Goal: Information Seeking & Learning: Learn about a topic

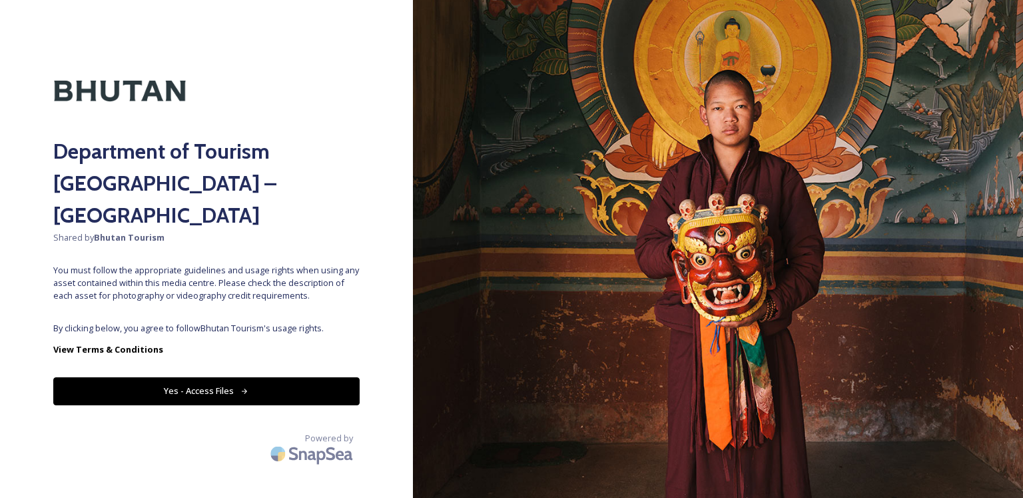
click at [384, 252] on div "Department of Tourism [GEOGRAPHIC_DATA] – Brand Centre Shared by Bhutan Tourism…" at bounding box center [206, 248] width 413 height 391
click at [288, 377] on button "Yes - Access Files" at bounding box center [206, 390] width 306 height 27
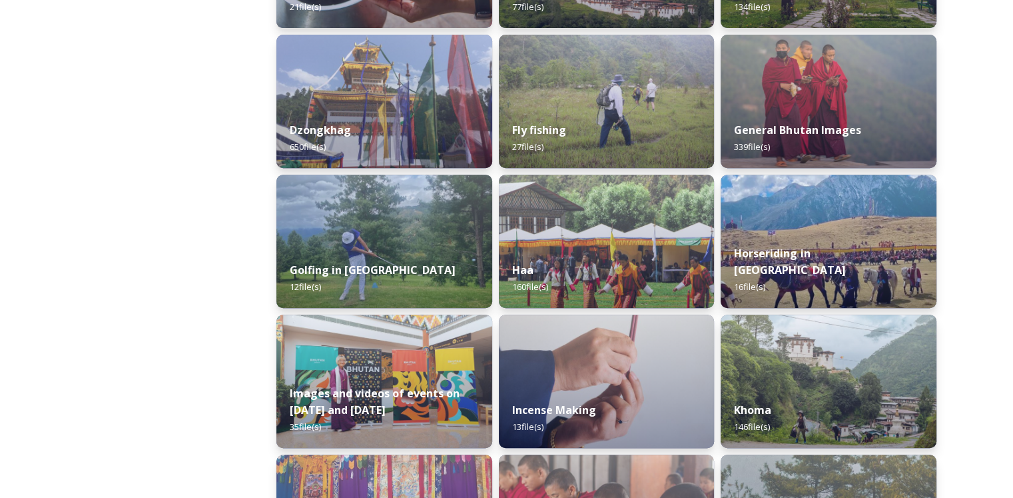
scroll to position [575, 0]
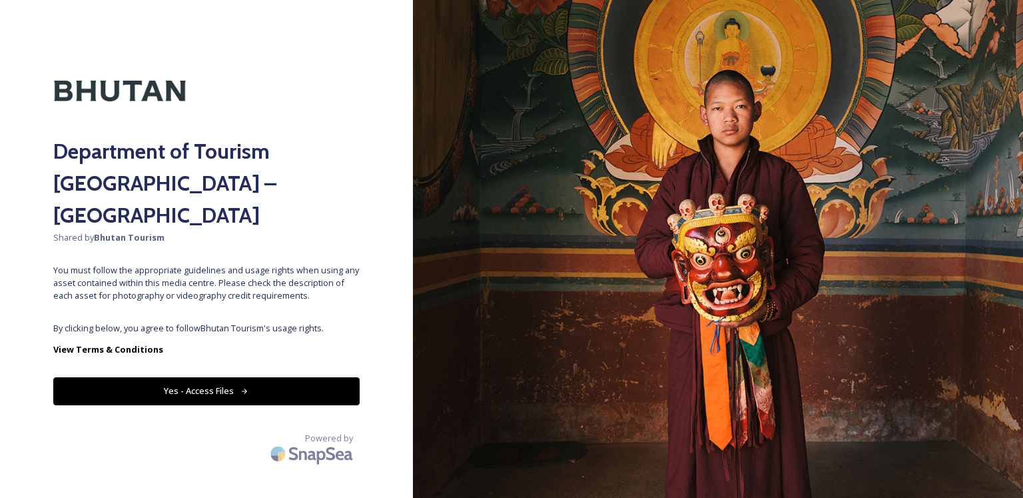
click at [392, 264] on div "Department of Tourism [GEOGRAPHIC_DATA] – Brand Centre Shared by Bhutan Tourism…" at bounding box center [206, 248] width 413 height 391
click at [235, 377] on button "Yes - Access Files" at bounding box center [206, 390] width 306 height 27
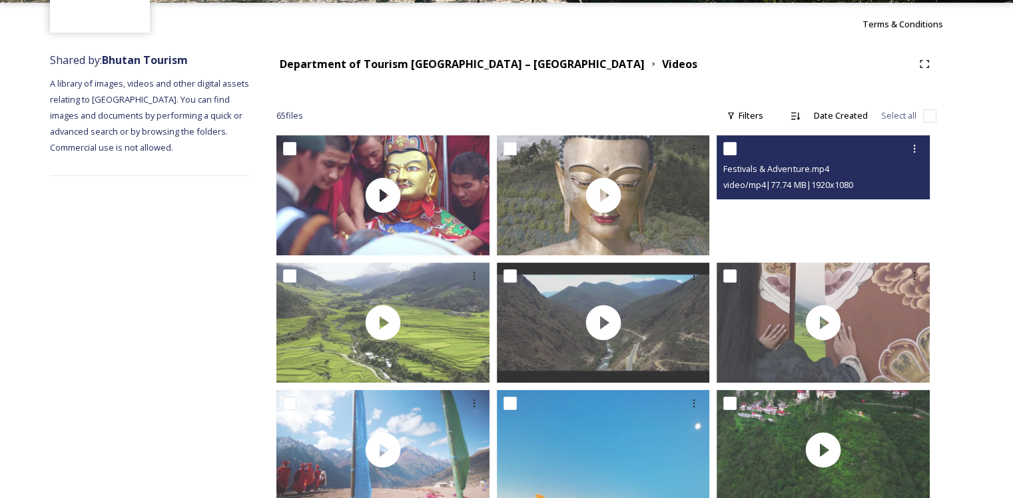
scroll to position [133, 0]
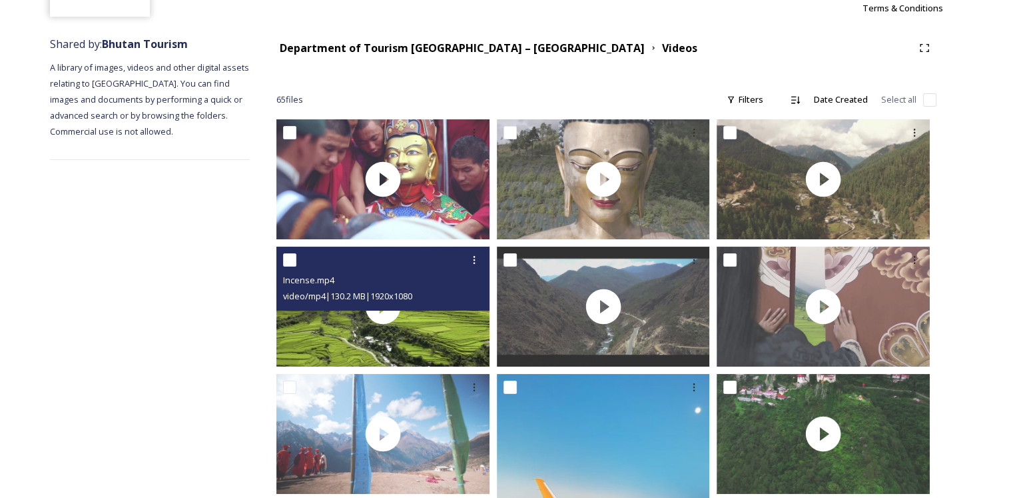
click at [293, 262] on input "checkbox" at bounding box center [289, 259] width 13 height 13
checkbox input "true"
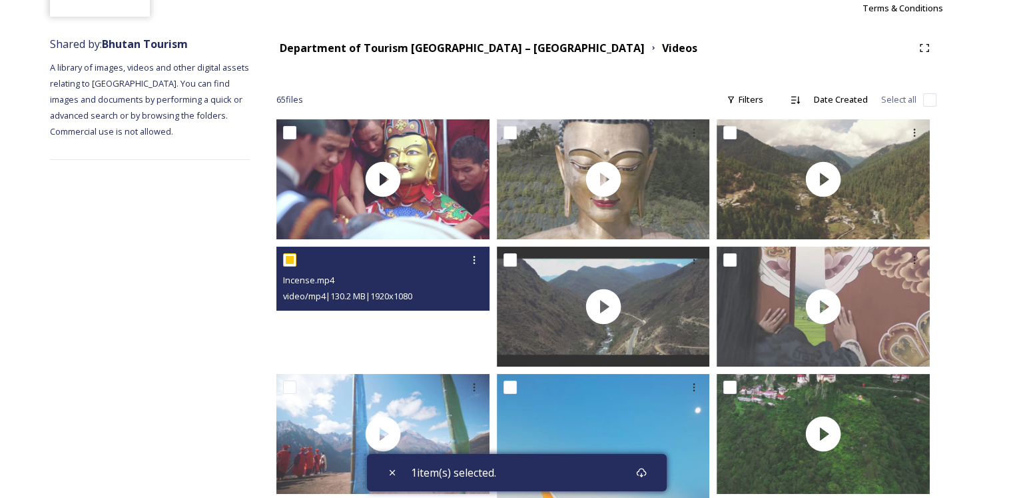
click at [392, 324] on video "Incense.mp4" at bounding box center [382, 307] width 213 height 120
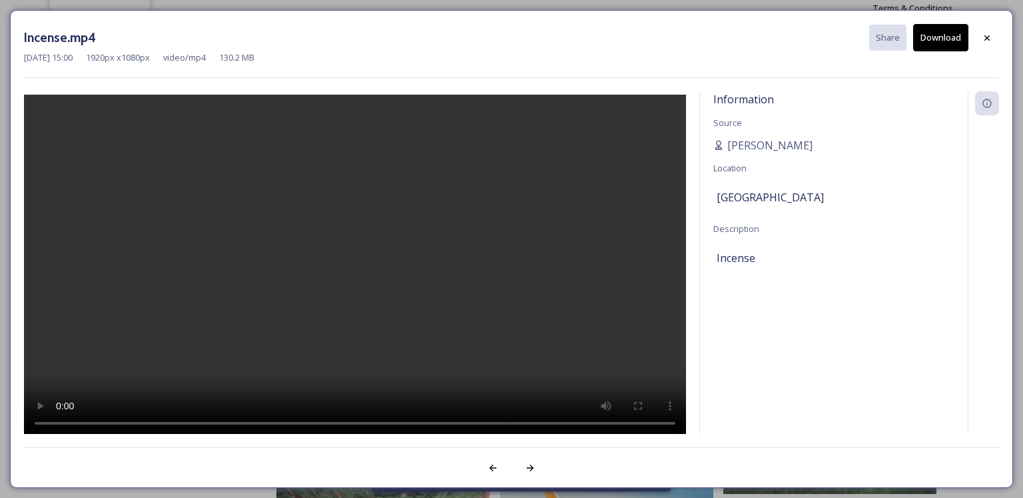
click at [471, 422] on video at bounding box center [355, 266] width 662 height 343
click at [989, 38] on icon at bounding box center [987, 37] width 5 height 5
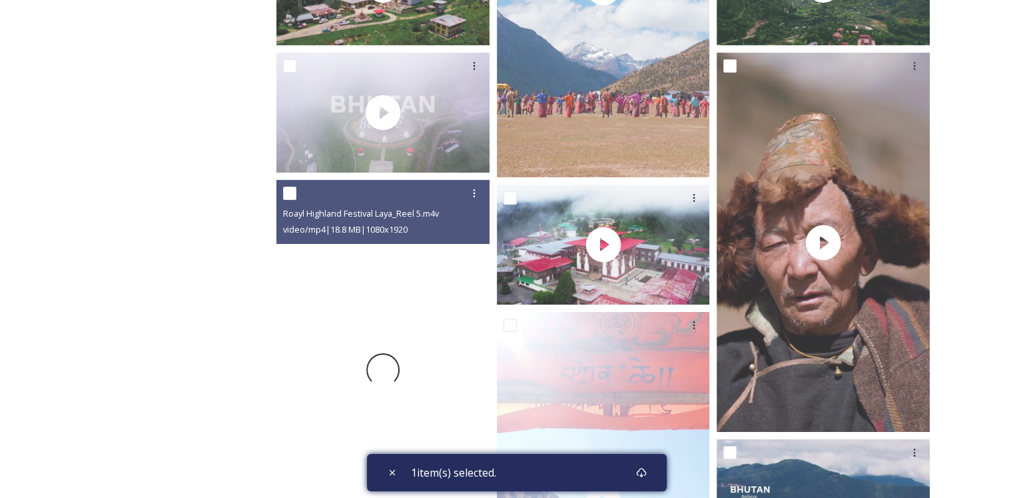
scroll to position [4464, 0]
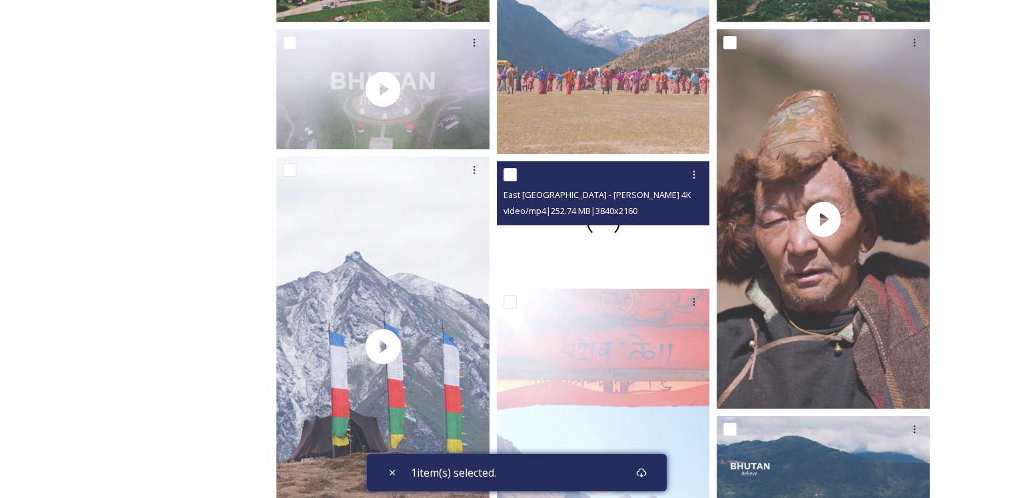
click at [568, 246] on div at bounding box center [603, 221] width 213 height 120
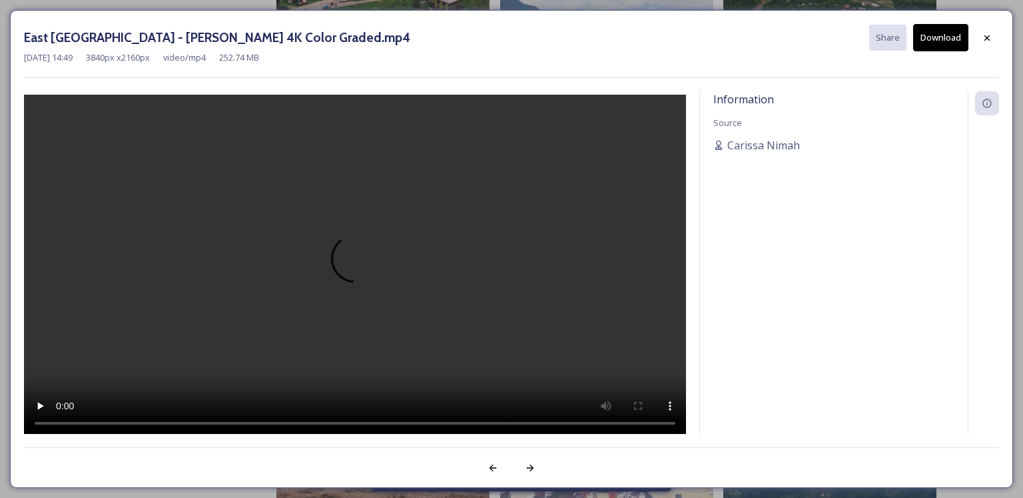
click at [610, 382] on div at bounding box center [355, 264] width 662 height 346
click at [952, 43] on button "Download" at bounding box center [940, 37] width 55 height 27
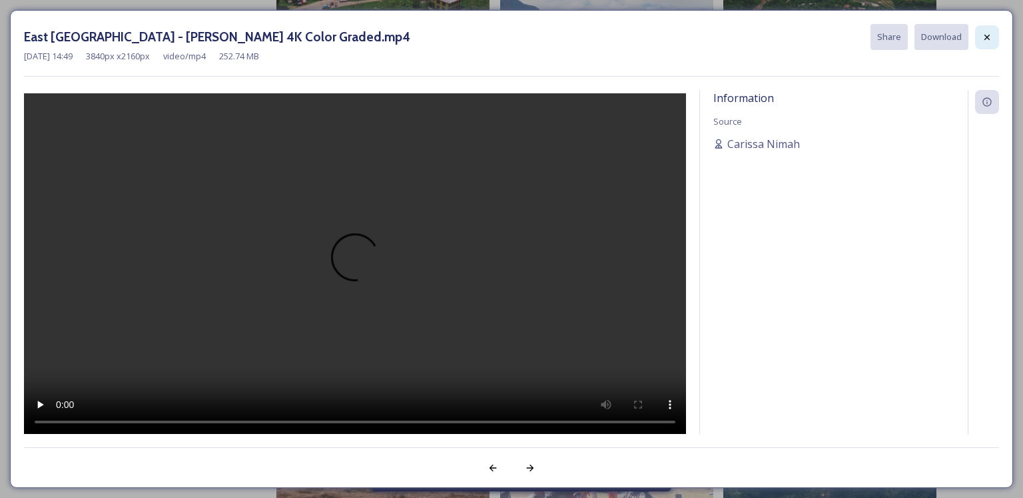
click at [985, 32] on icon at bounding box center [987, 37] width 11 height 11
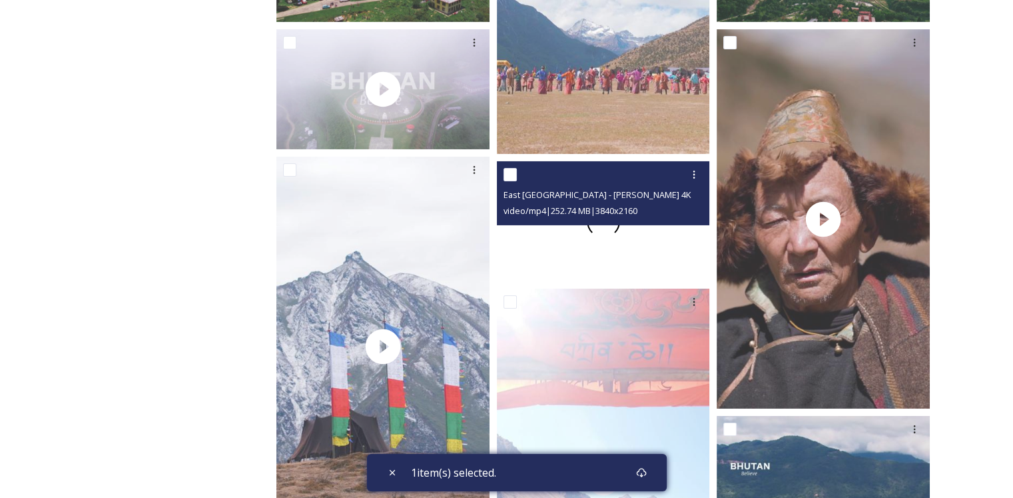
click at [538, 251] on div at bounding box center [603, 221] width 213 height 120
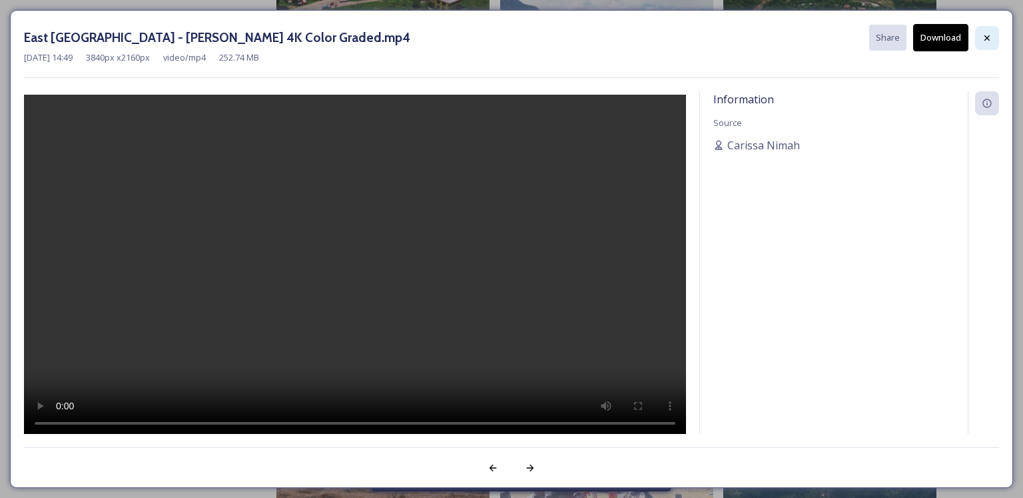
click at [981, 36] on div at bounding box center [987, 38] width 24 height 24
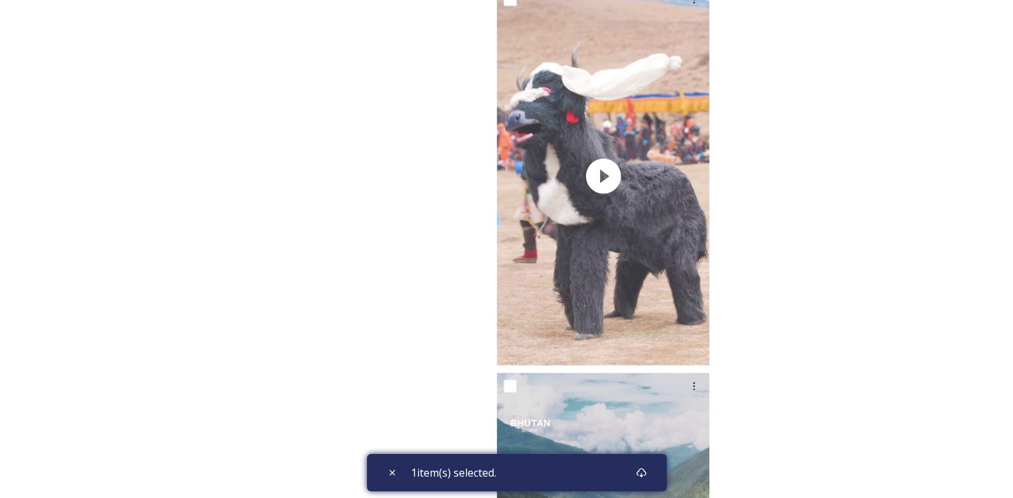
scroll to position [6463, 0]
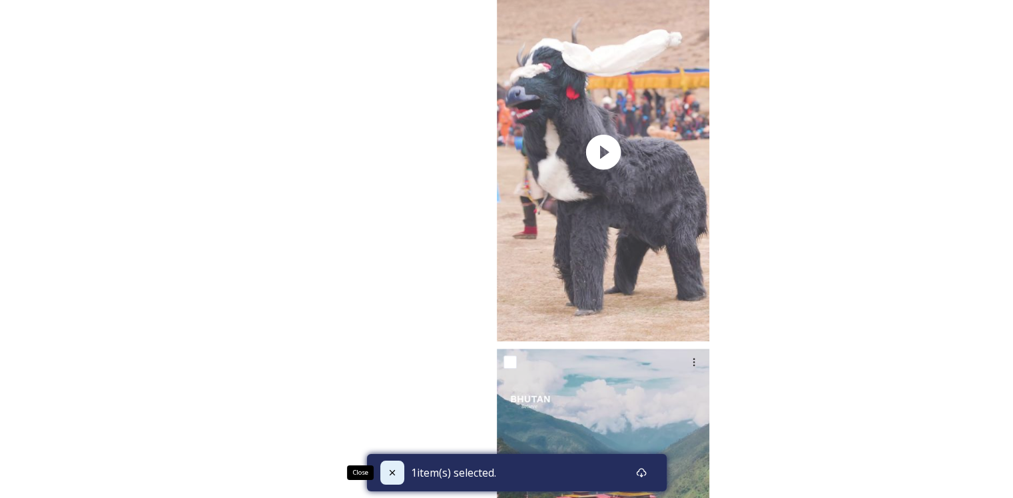
click at [389, 474] on icon at bounding box center [391, 472] width 5 height 5
checkbox input "false"
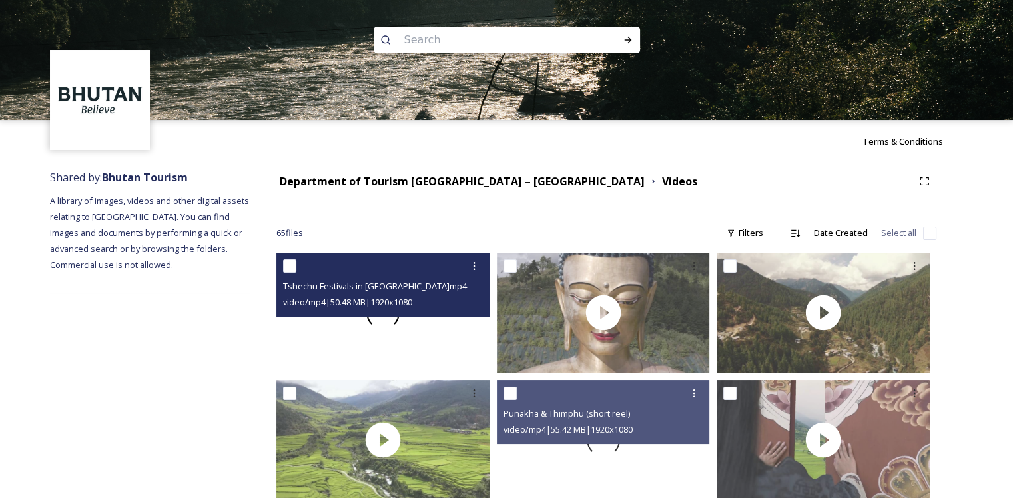
scroll to position [0, 0]
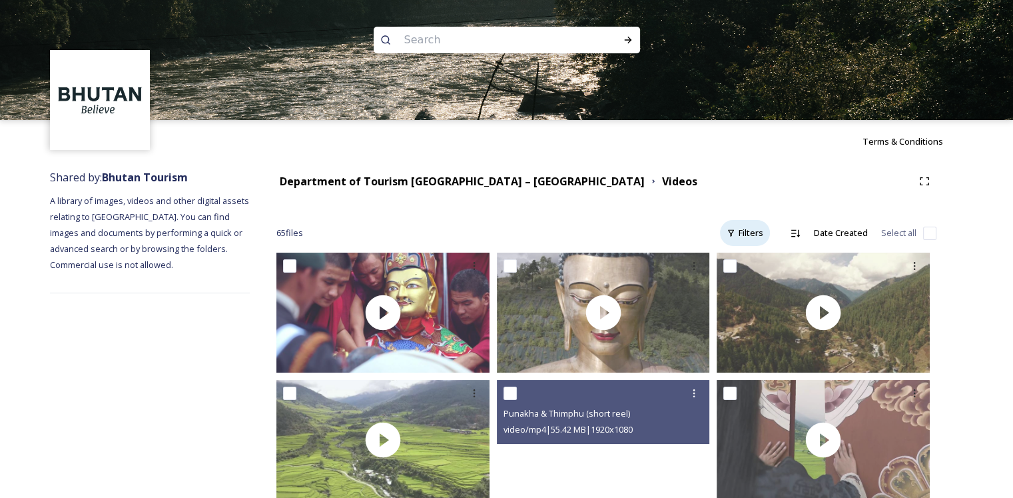
click at [746, 230] on div "Filters" at bounding box center [745, 233] width 50 height 26
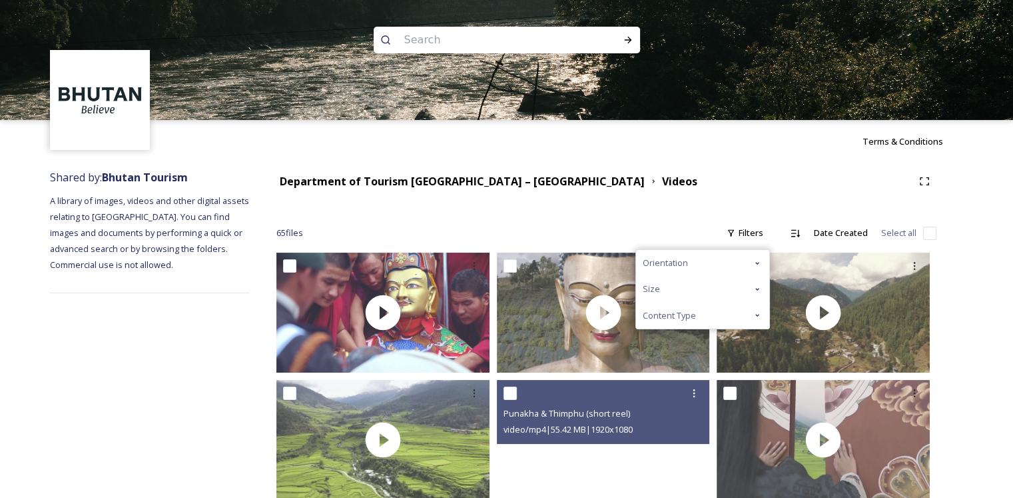
click at [730, 263] on div "Orientation" at bounding box center [702, 263] width 133 height 26
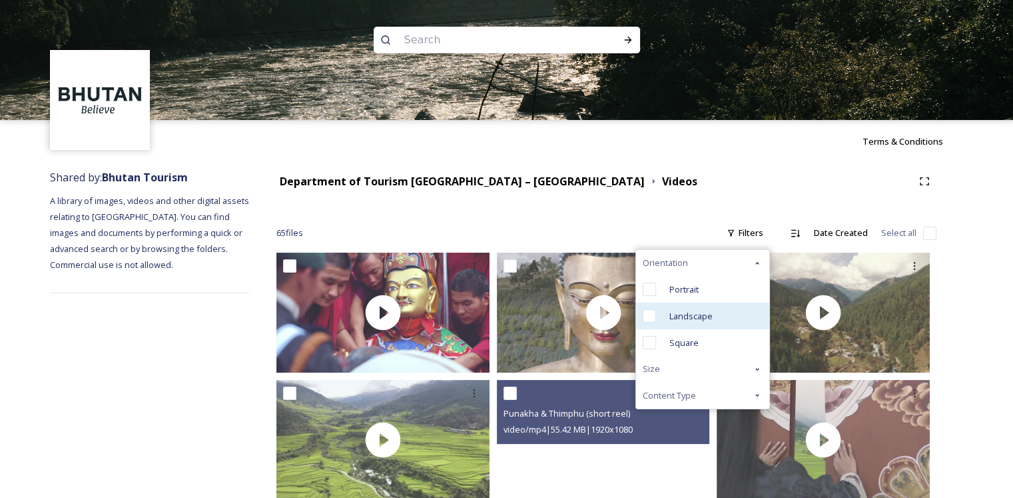
click at [692, 318] on span "Landscape" at bounding box center [691, 316] width 43 height 13
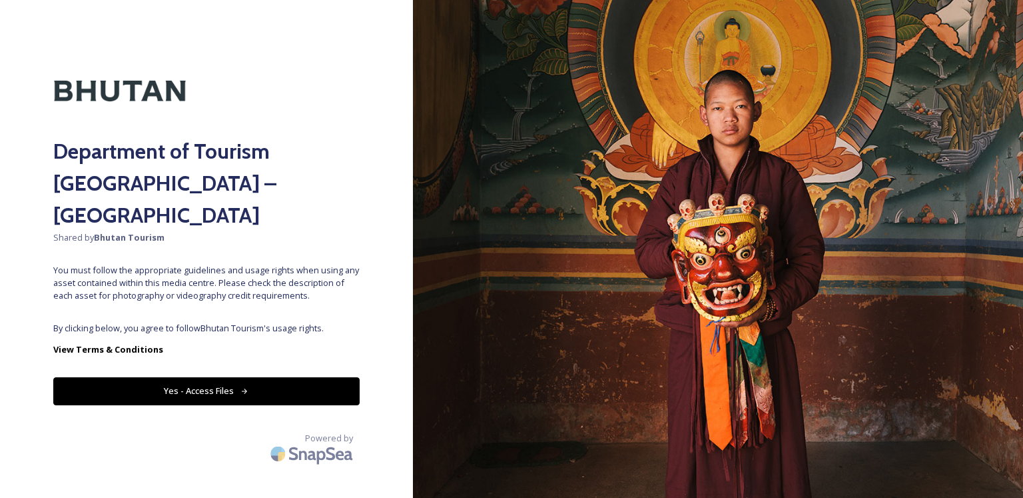
drag, startPoint x: 209, startPoint y: 365, endPoint x: 229, endPoint y: 365, distance: 20.7
click at [209, 377] on button "Yes - Access Files" at bounding box center [206, 390] width 306 height 27
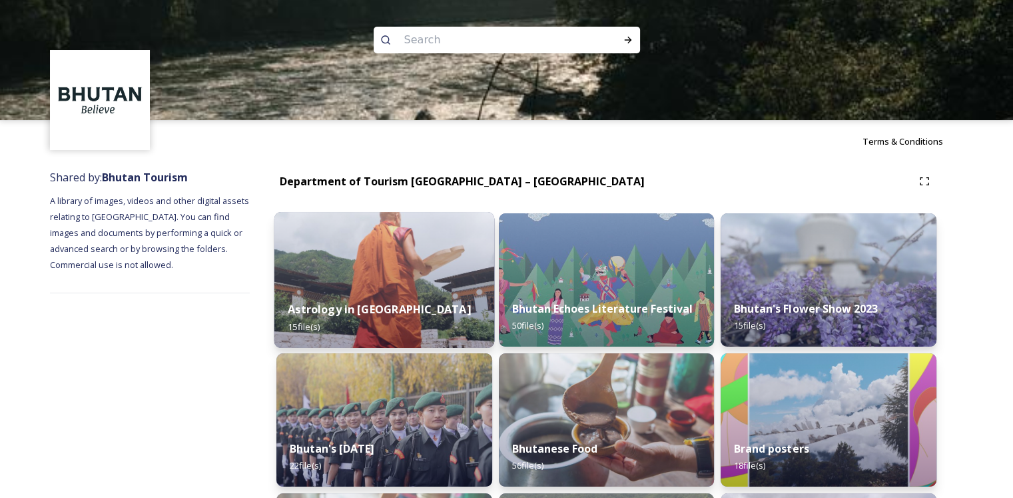
click at [420, 257] on img at bounding box center [384, 280] width 220 height 136
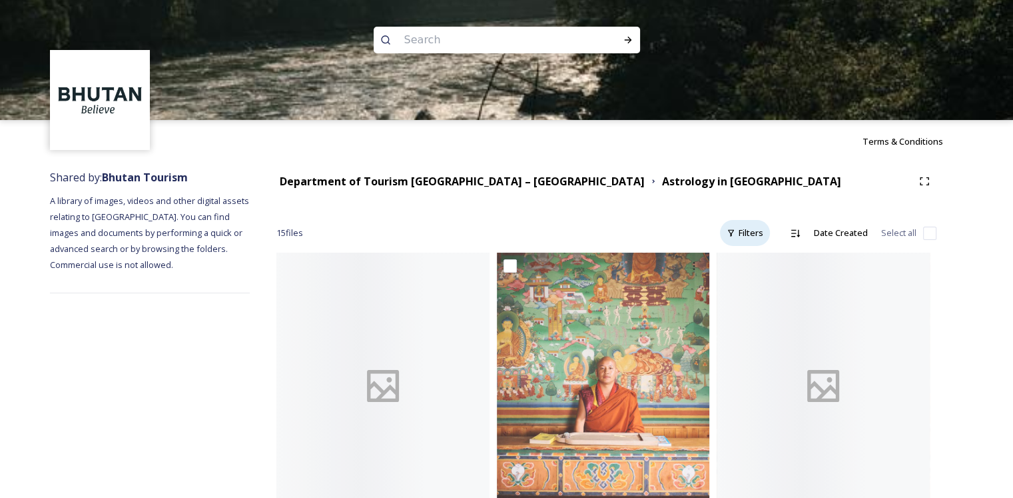
click at [746, 235] on div "Filters" at bounding box center [745, 233] width 50 height 26
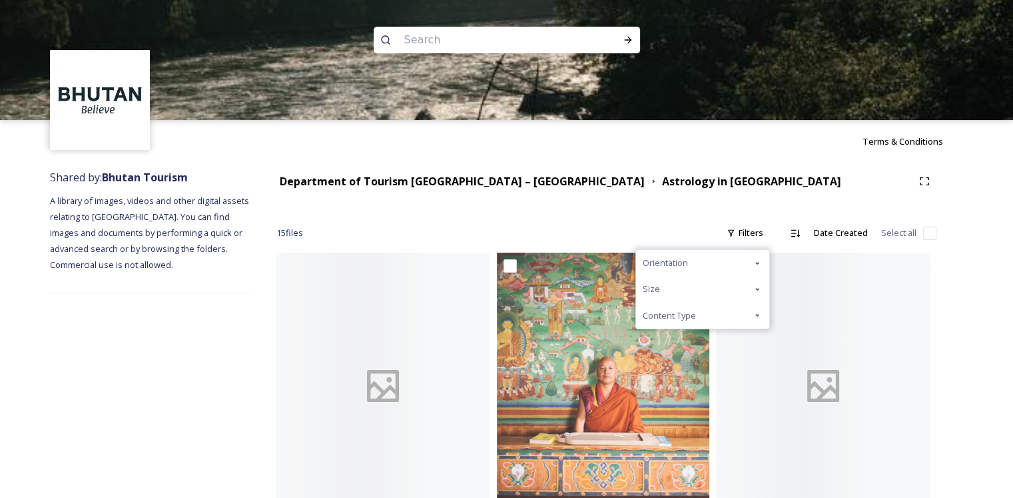
click at [706, 268] on div "Orientation" at bounding box center [702, 263] width 133 height 26
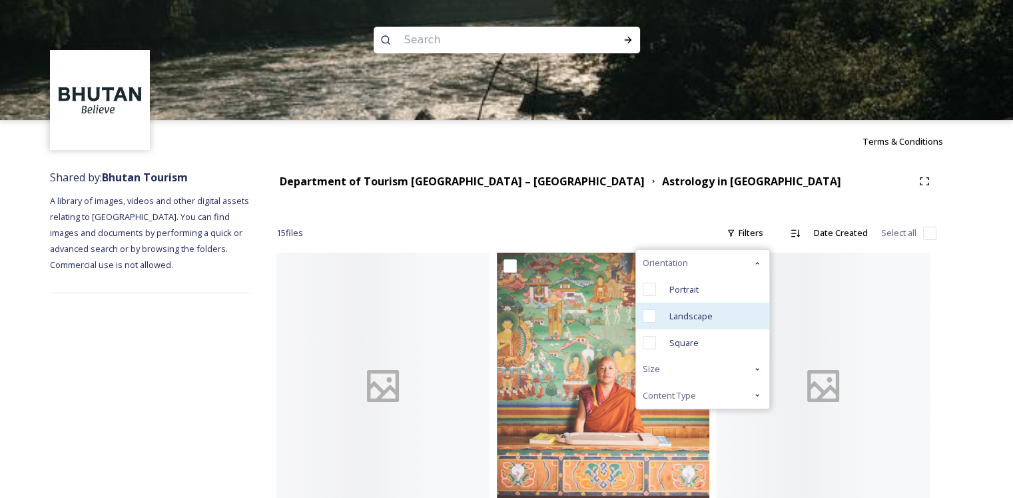
click at [717, 312] on div "Landscape" at bounding box center [702, 315] width 133 height 27
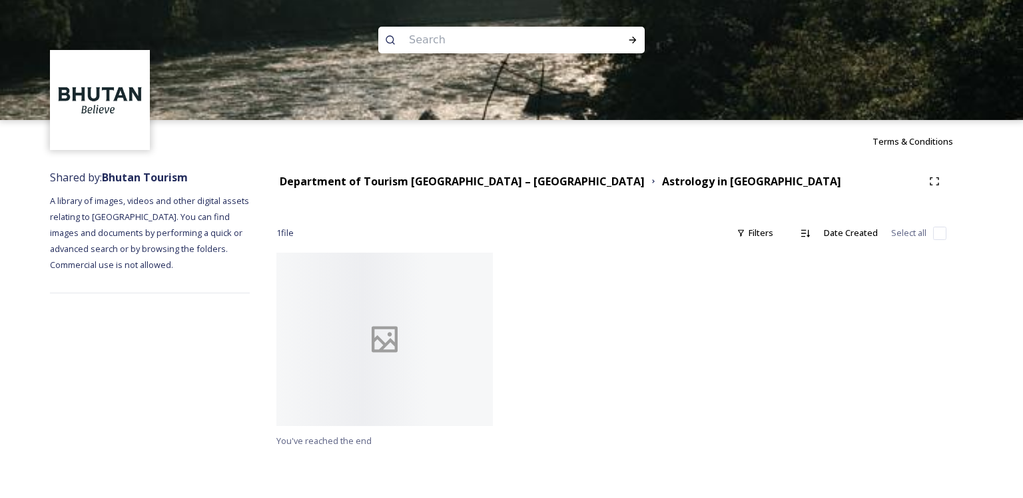
click at [359, 344] on div at bounding box center [384, 339] width 217 height 173
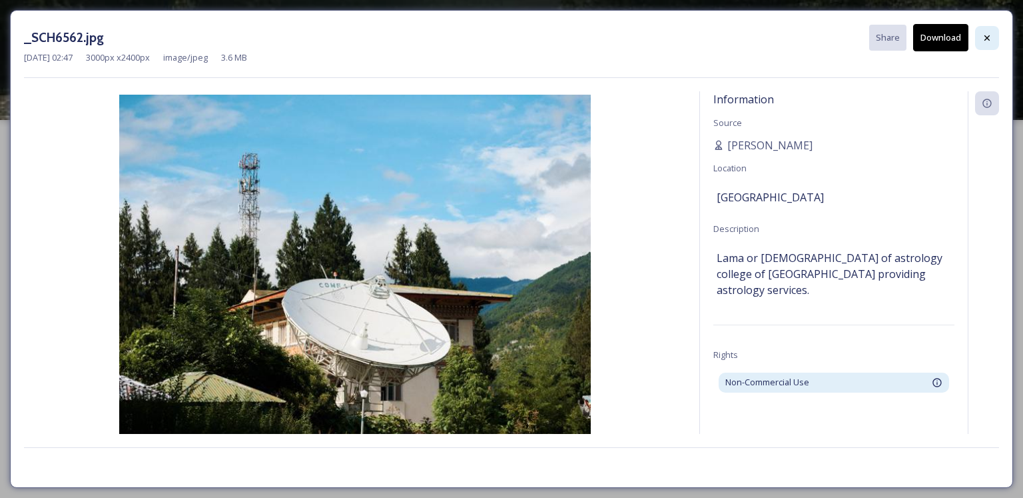
click at [988, 35] on icon at bounding box center [987, 38] width 11 height 11
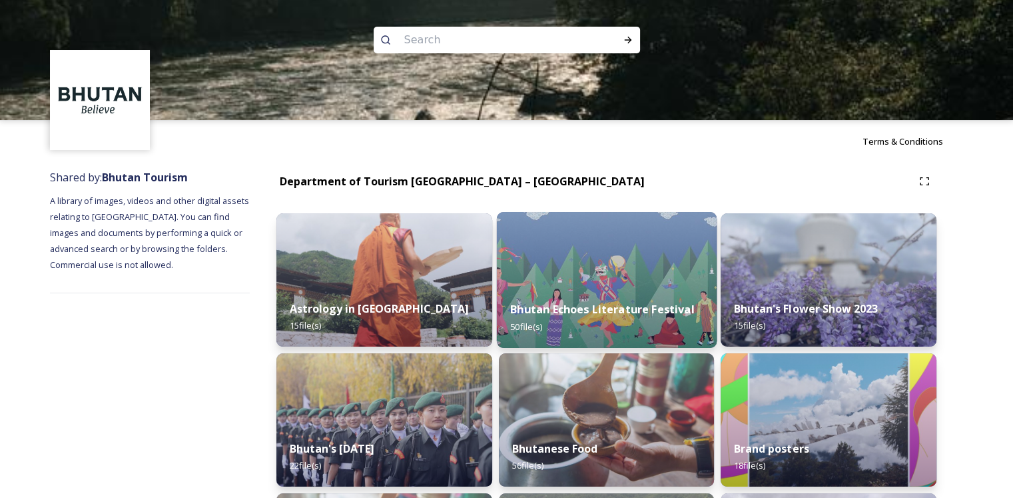
click at [618, 272] on img at bounding box center [606, 280] width 220 height 136
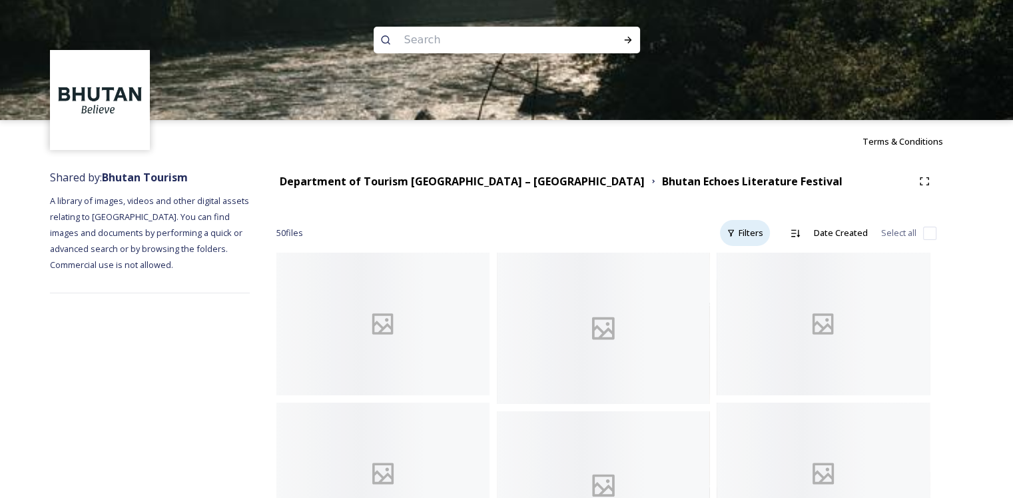
click at [753, 238] on div "Filters" at bounding box center [745, 233] width 50 height 26
click at [722, 257] on div "Orientation" at bounding box center [702, 263] width 133 height 26
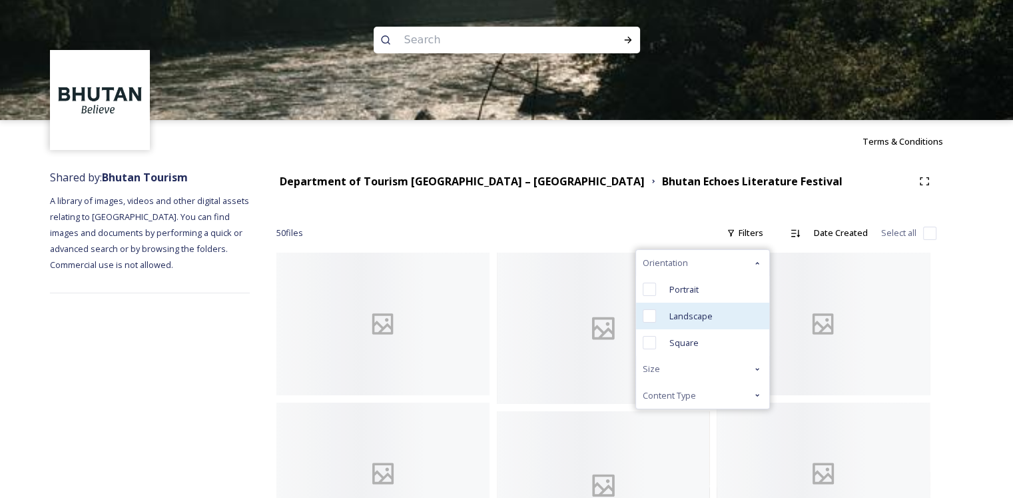
click at [693, 316] on span "Landscape" at bounding box center [691, 316] width 43 height 13
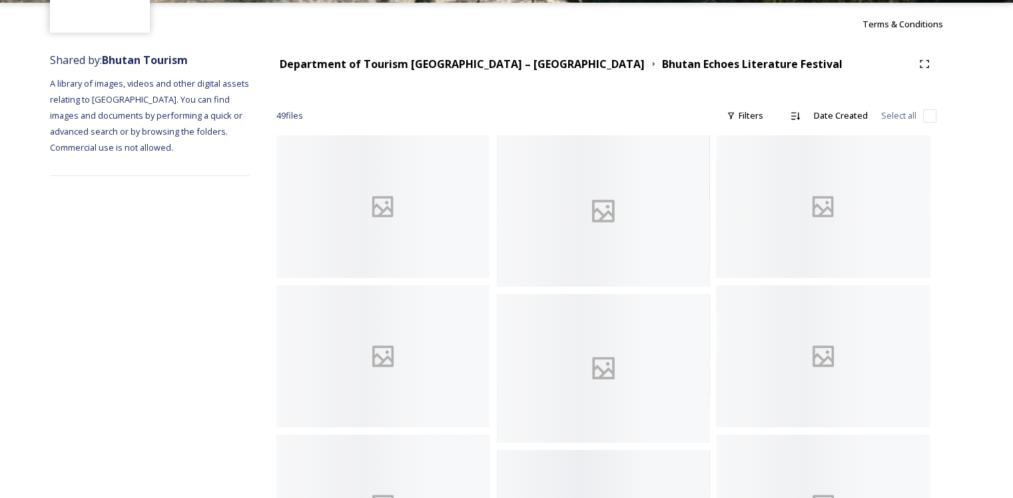
scroll to position [67, 0]
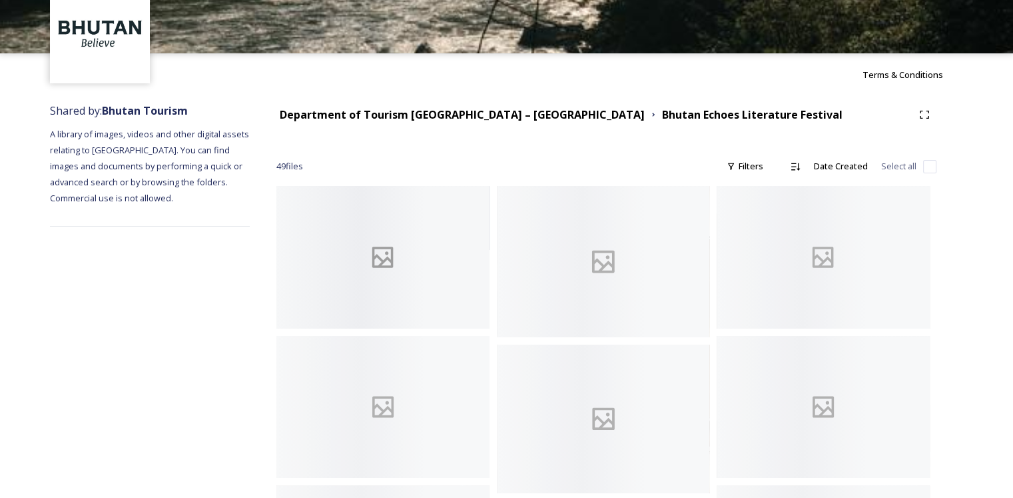
click at [410, 257] on div at bounding box center [382, 257] width 213 height 142
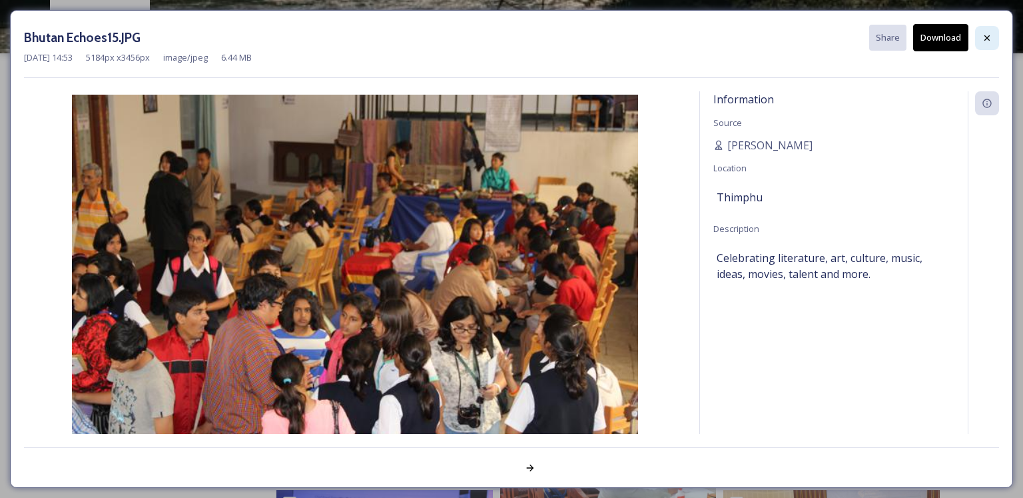
click at [982, 39] on icon at bounding box center [987, 38] width 11 height 11
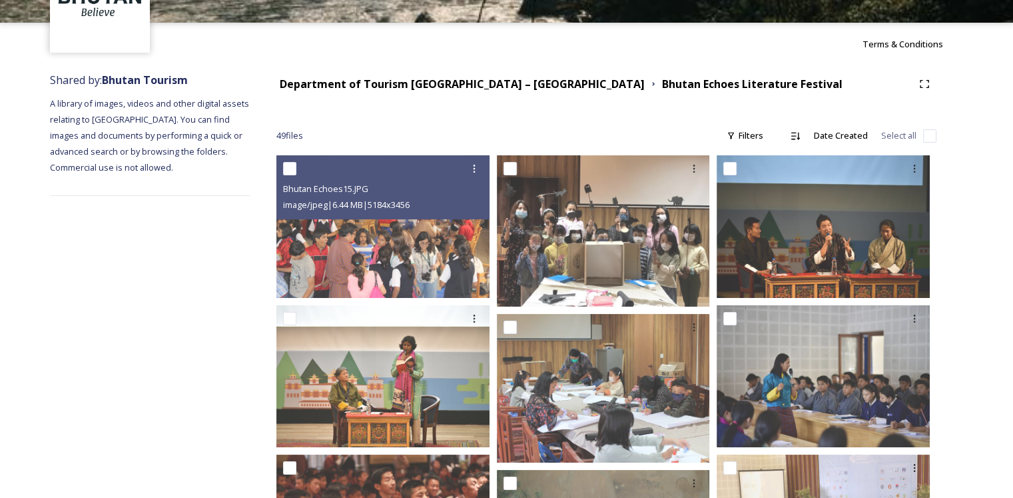
scroll to position [0, 0]
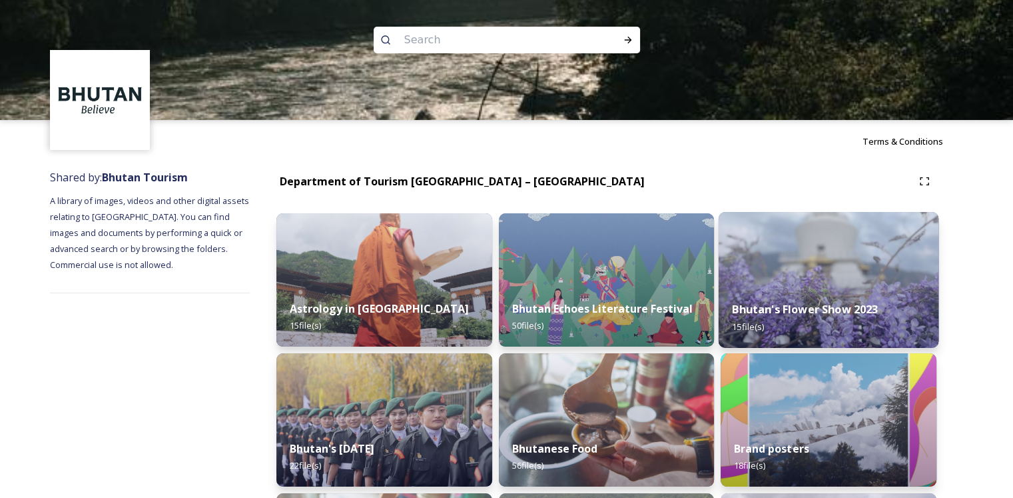
click at [827, 326] on div "Bhutan's Flower Show 2023 15 file(s)" at bounding box center [829, 317] width 220 height 61
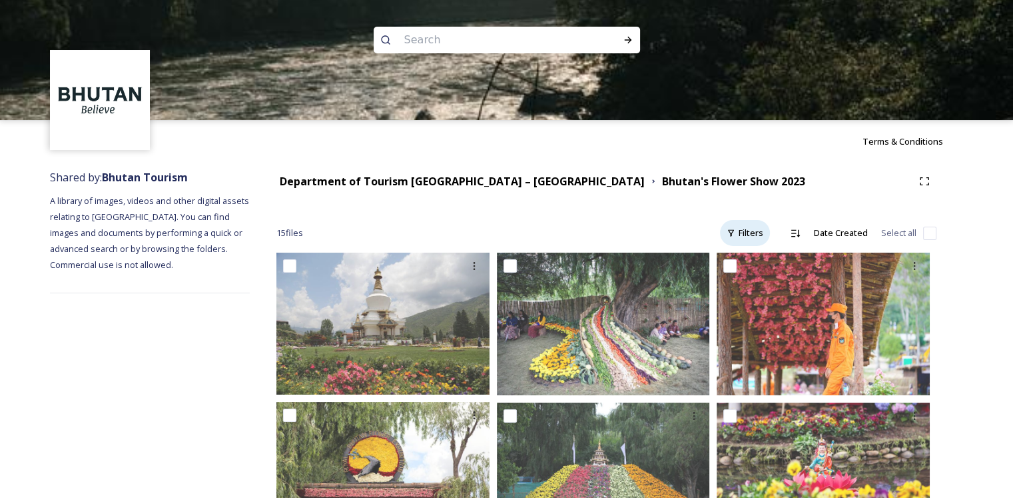
click at [744, 237] on div "Filters" at bounding box center [745, 233] width 50 height 26
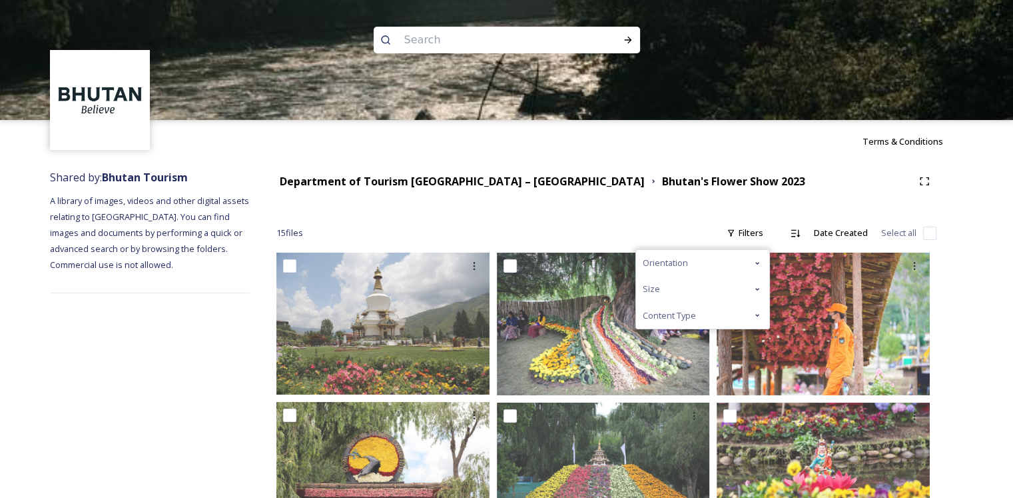
click at [684, 266] on span "Orientation" at bounding box center [665, 263] width 45 height 13
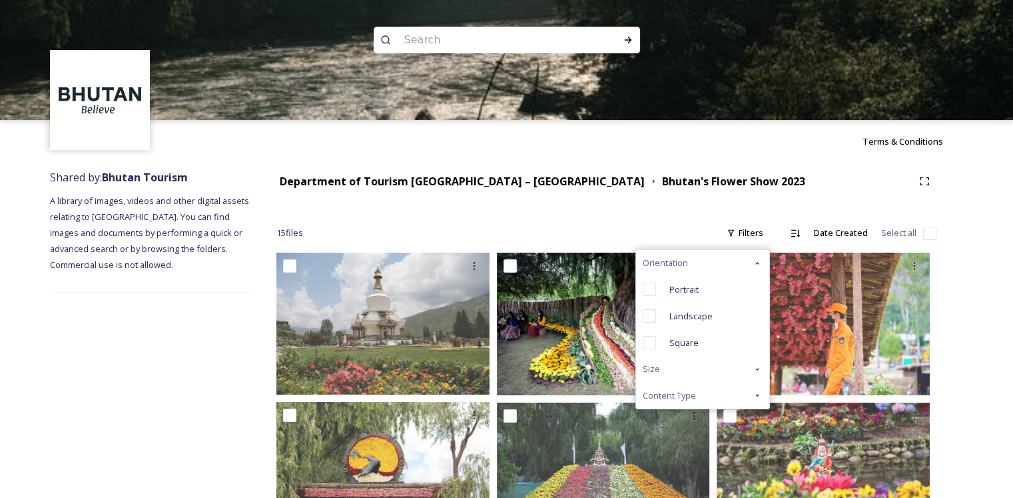
click at [700, 310] on span "Landscape" at bounding box center [691, 316] width 43 height 13
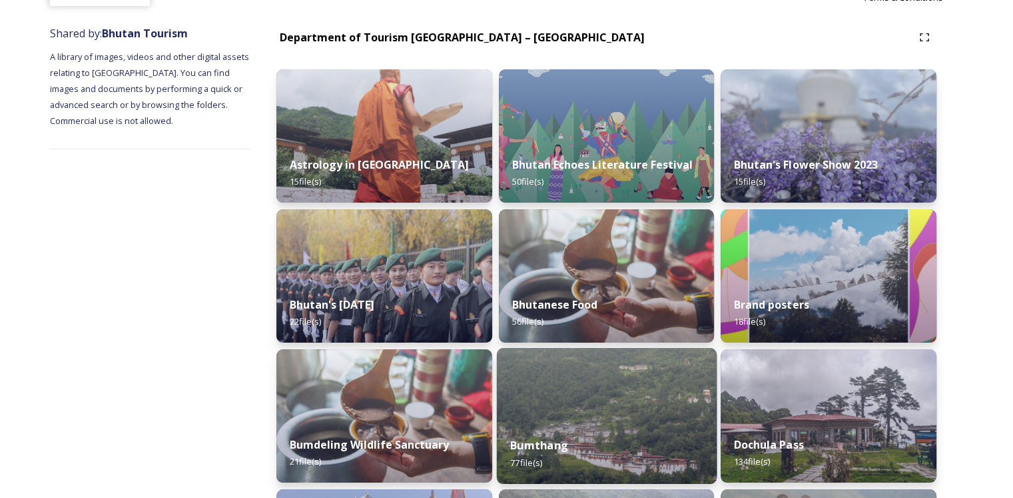
scroll to position [200, 0]
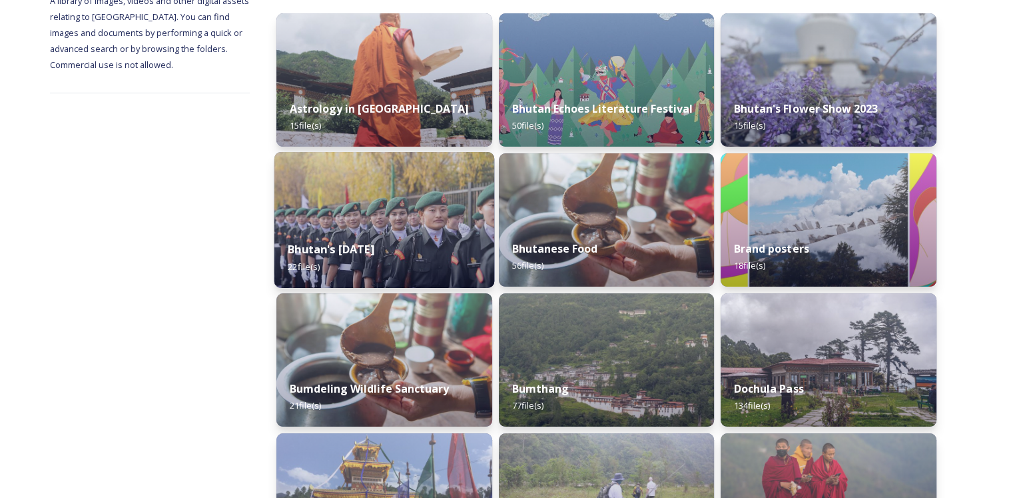
click at [418, 258] on div "Bhutan's [DATE] 22 file(s)" at bounding box center [384, 257] width 220 height 61
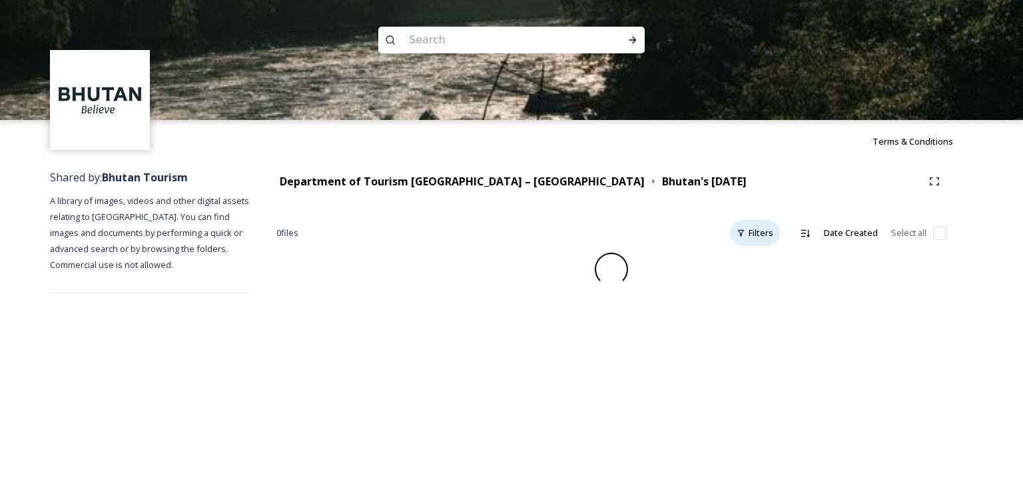
click at [756, 227] on div "Filters" at bounding box center [755, 233] width 50 height 26
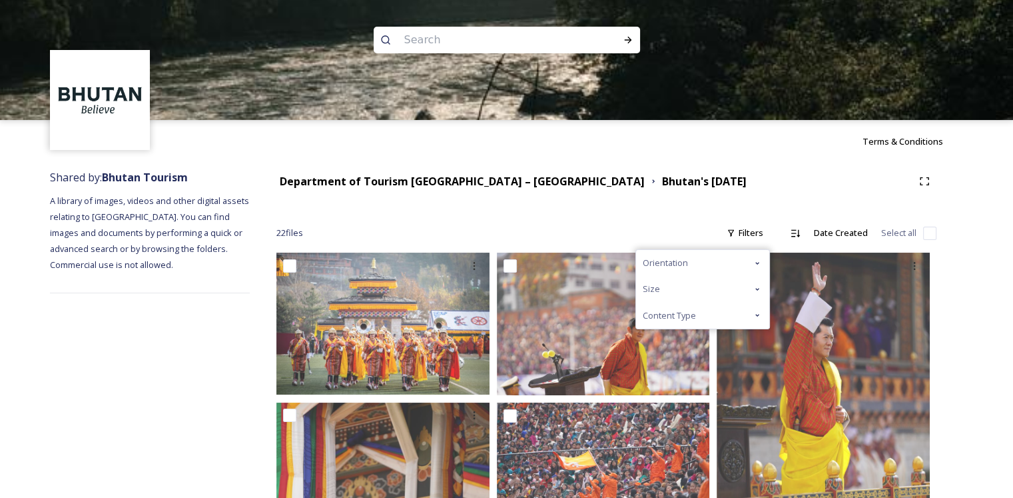
click at [675, 266] on span "Orientation" at bounding box center [665, 263] width 45 height 13
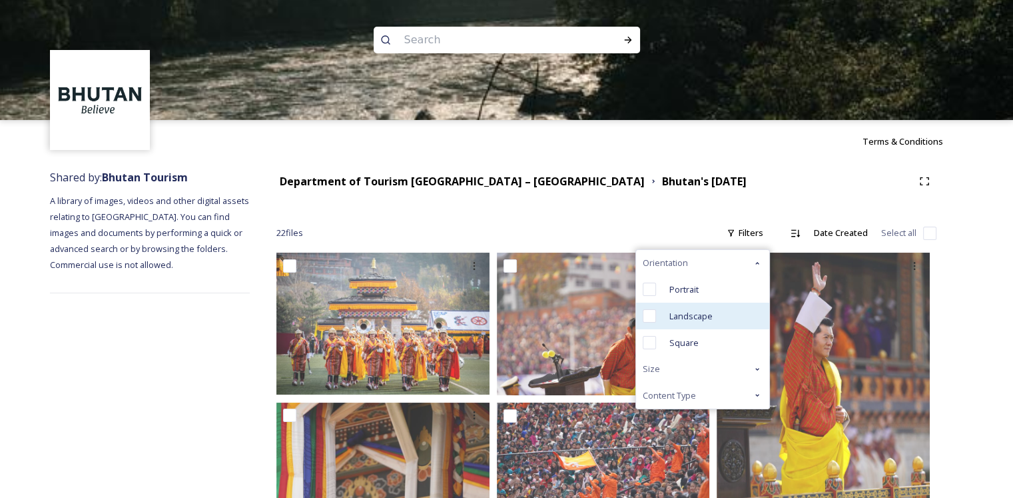
click at [699, 312] on span "Landscape" at bounding box center [691, 316] width 43 height 13
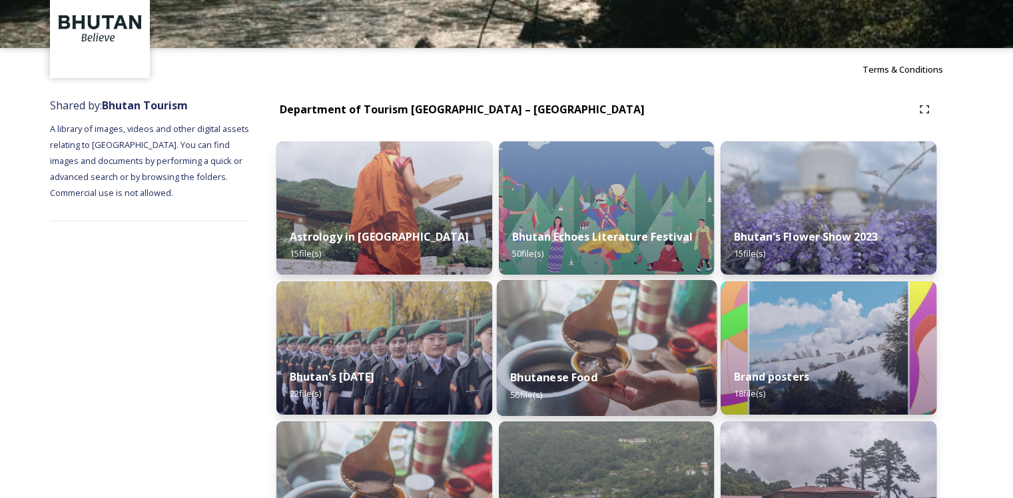
scroll to position [133, 0]
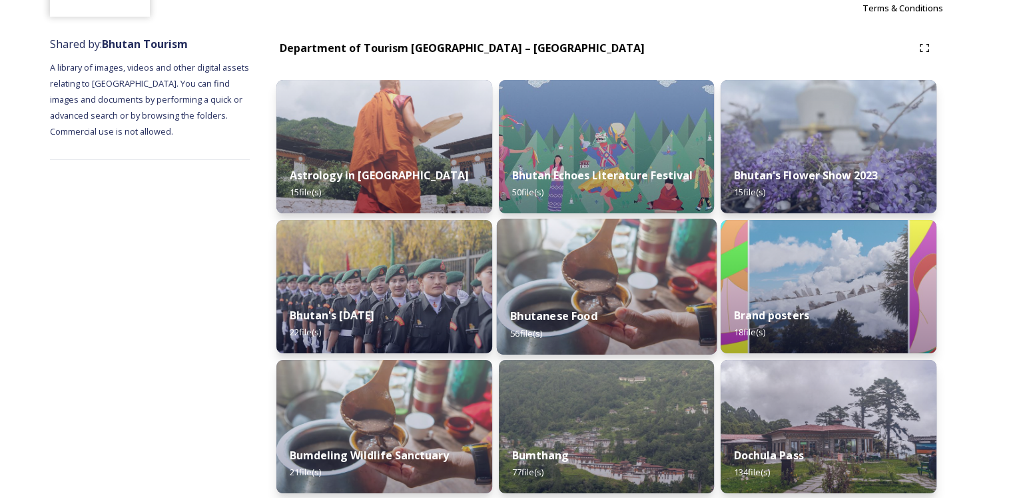
click at [656, 334] on div "Bhutanese Food 56 file(s)" at bounding box center [606, 324] width 220 height 61
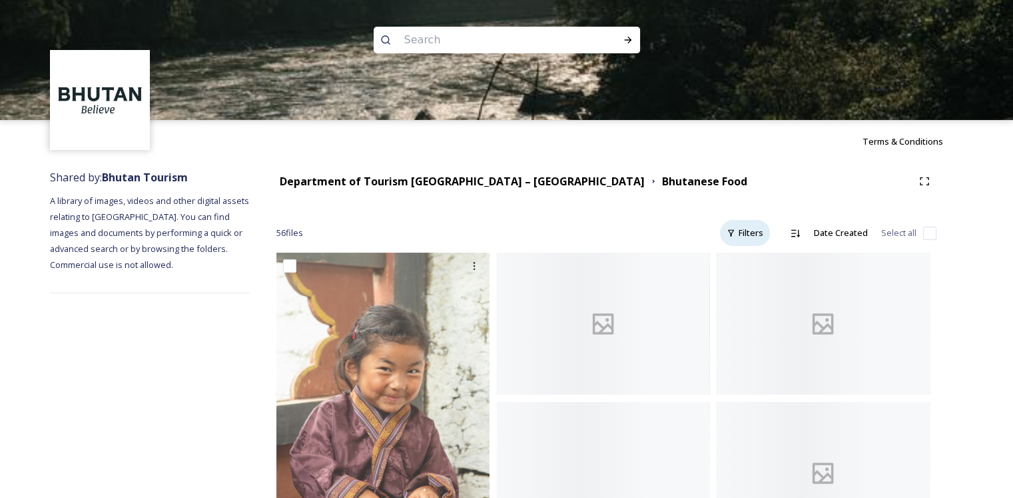
click at [748, 234] on div "Filters" at bounding box center [745, 233] width 50 height 26
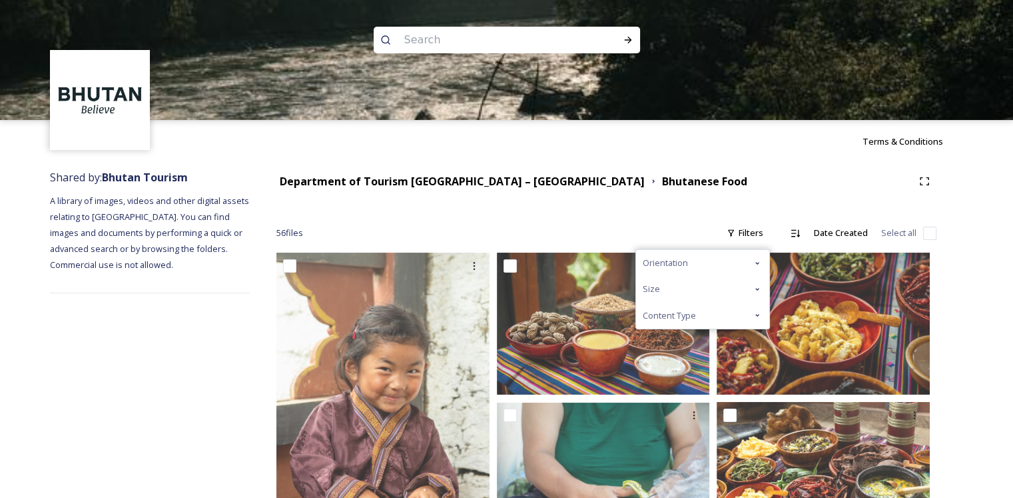
click at [716, 262] on div "Orientation" at bounding box center [702, 263] width 133 height 26
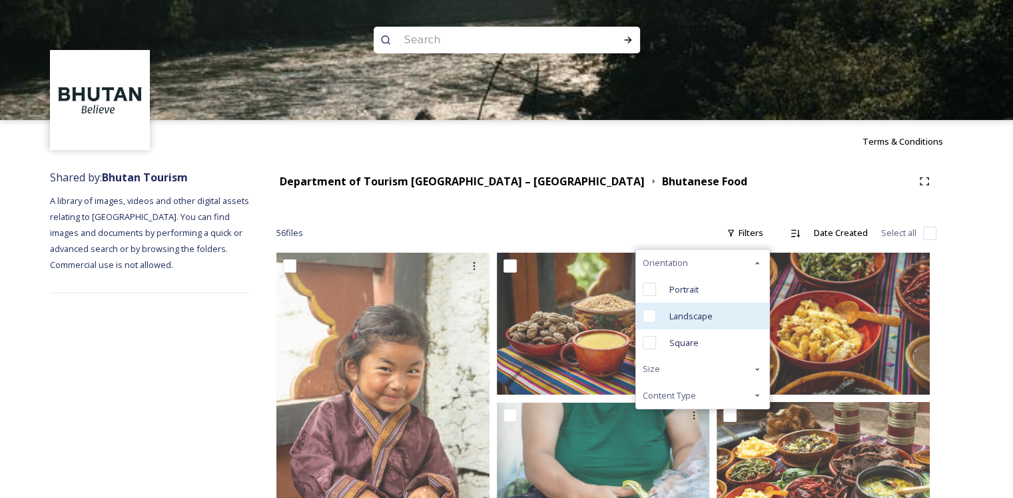
click at [700, 314] on span "Landscape" at bounding box center [691, 316] width 43 height 13
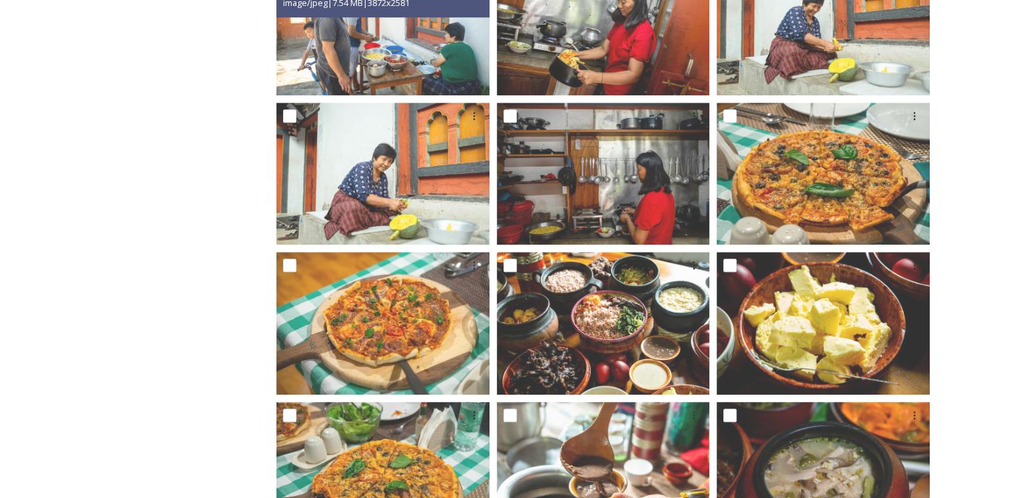
scroll to position [936, 0]
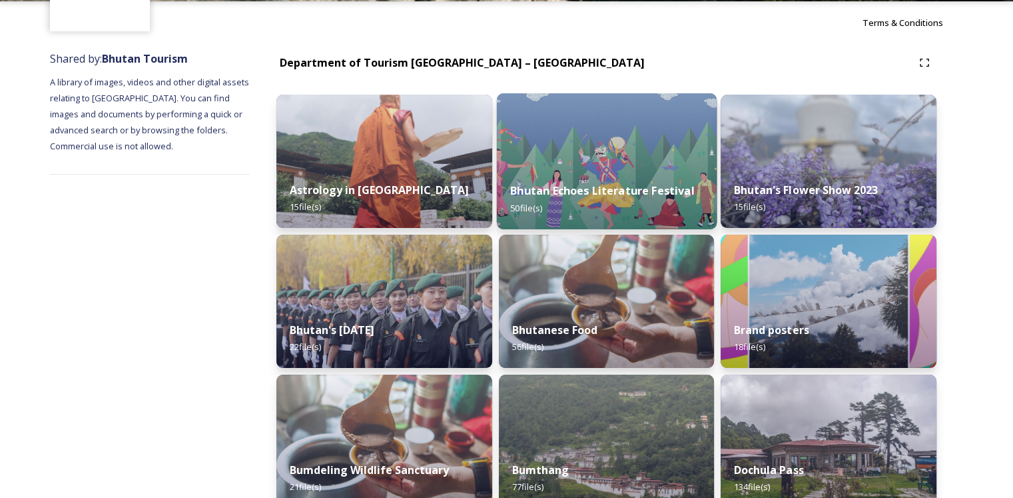
scroll to position [133, 0]
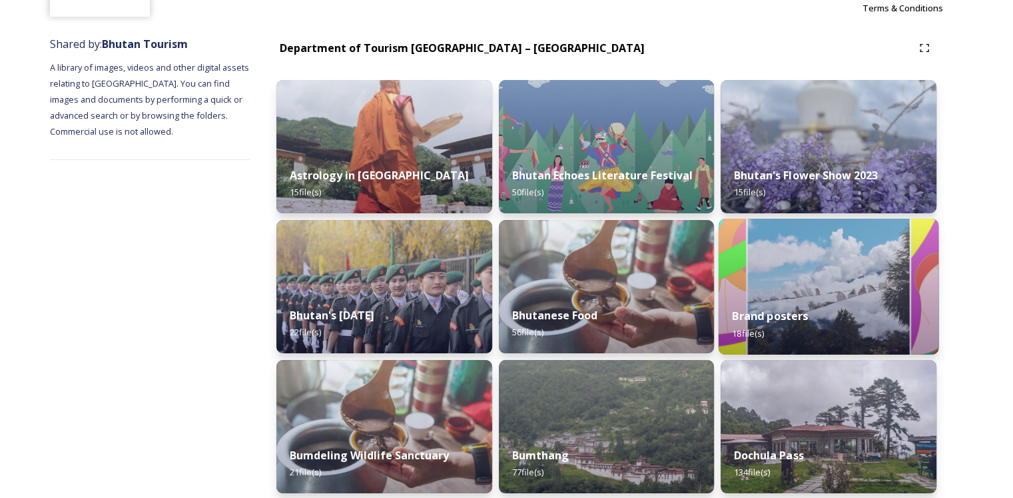
click at [799, 325] on div "Brand posters 18 file(s)" at bounding box center [829, 324] width 220 height 61
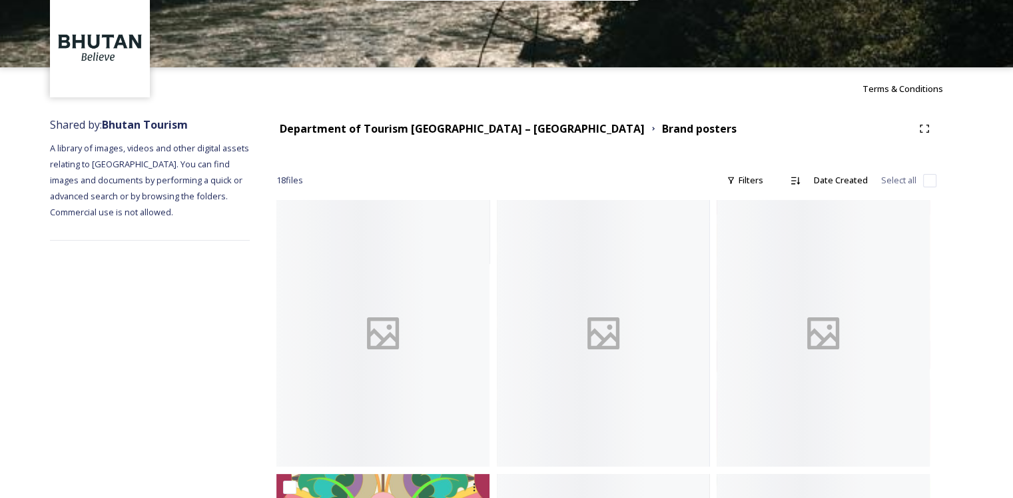
scroll to position [67, 0]
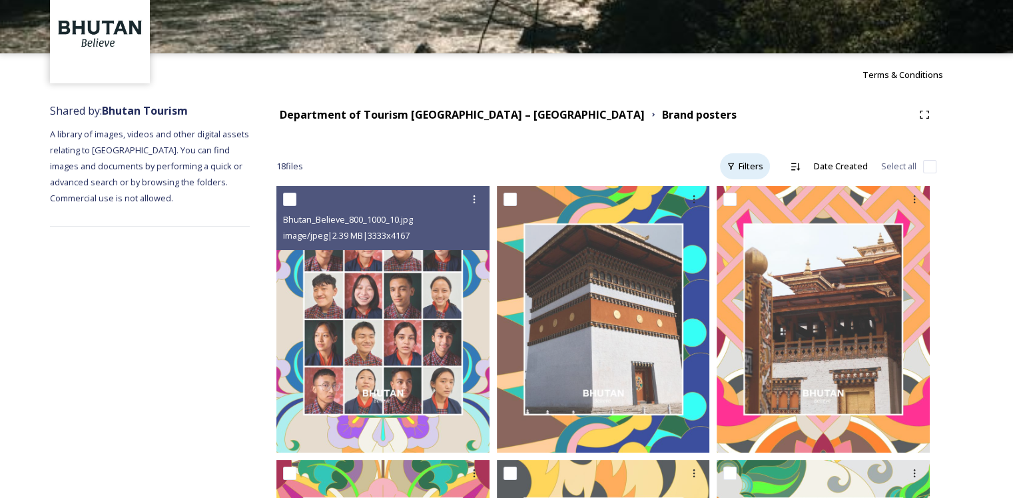
click at [744, 169] on div "Filters" at bounding box center [745, 166] width 50 height 26
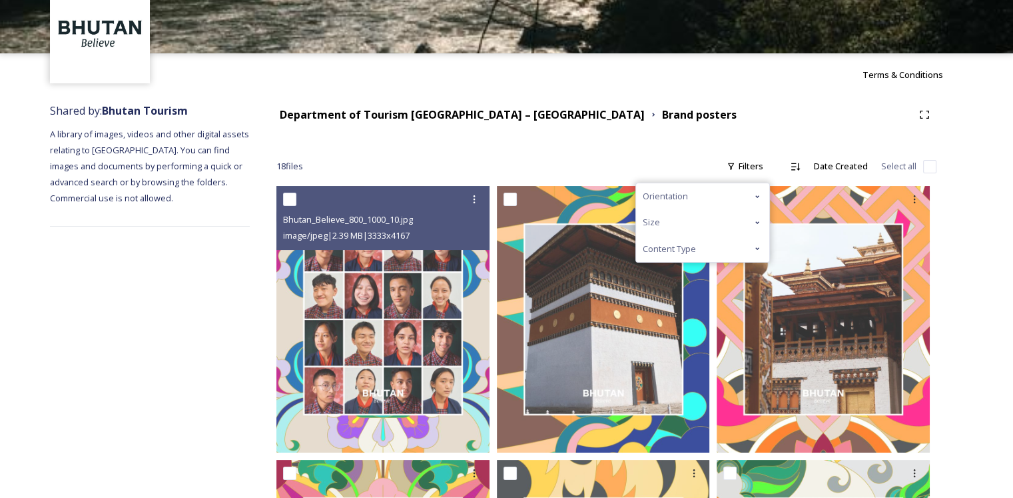
click at [706, 191] on div "Orientation" at bounding box center [702, 196] width 133 height 26
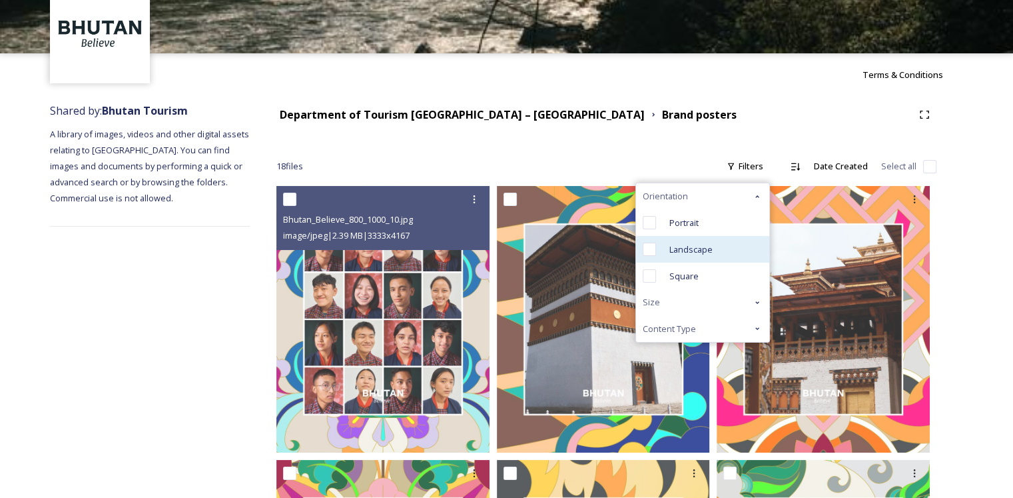
click at [693, 249] on span "Landscape" at bounding box center [691, 249] width 43 height 13
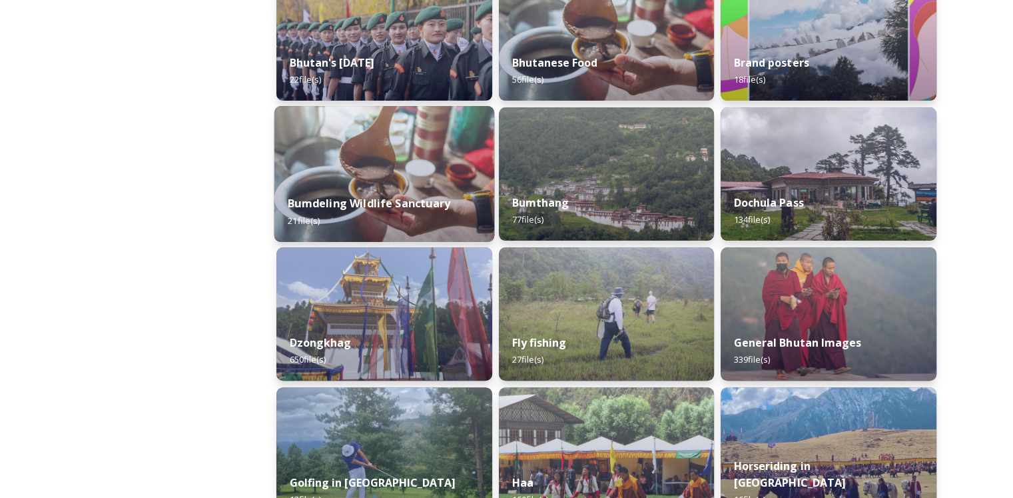
scroll to position [400, 0]
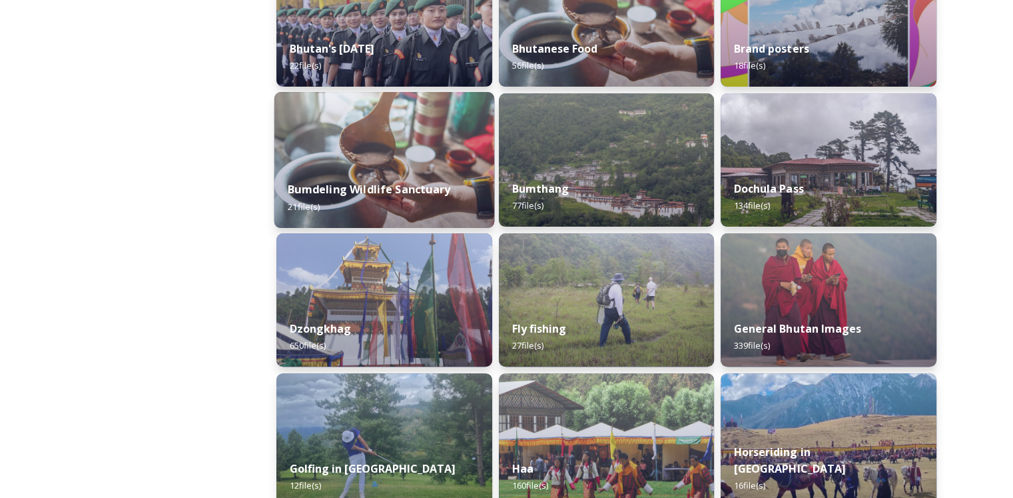
click at [426, 203] on div "[GEOGRAPHIC_DATA] 21 file(s)" at bounding box center [384, 197] width 220 height 61
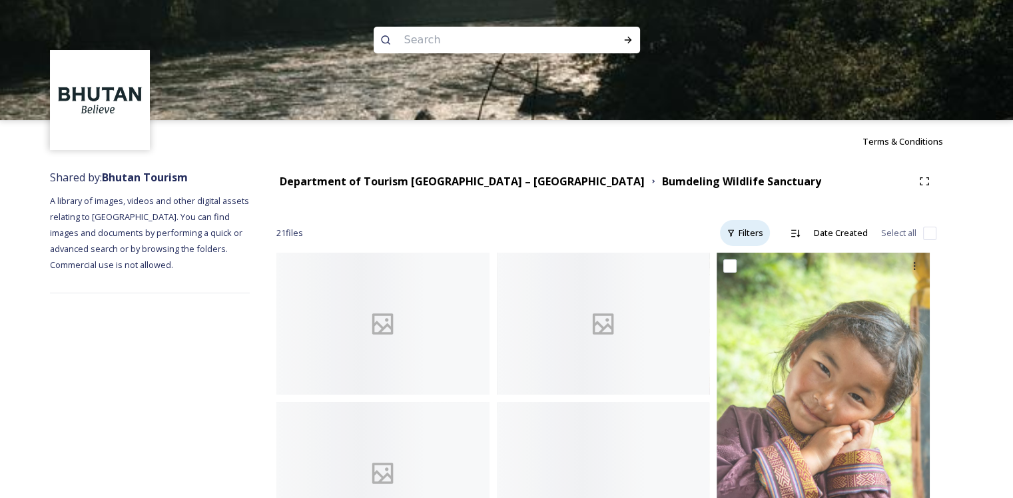
click at [760, 235] on div "Filters" at bounding box center [745, 233] width 50 height 26
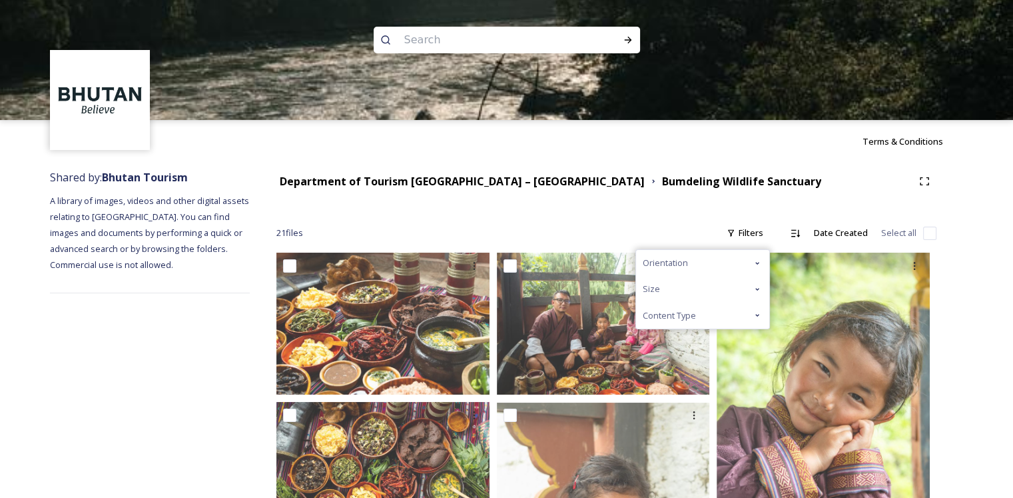
click at [697, 268] on div "Orientation" at bounding box center [702, 263] width 133 height 26
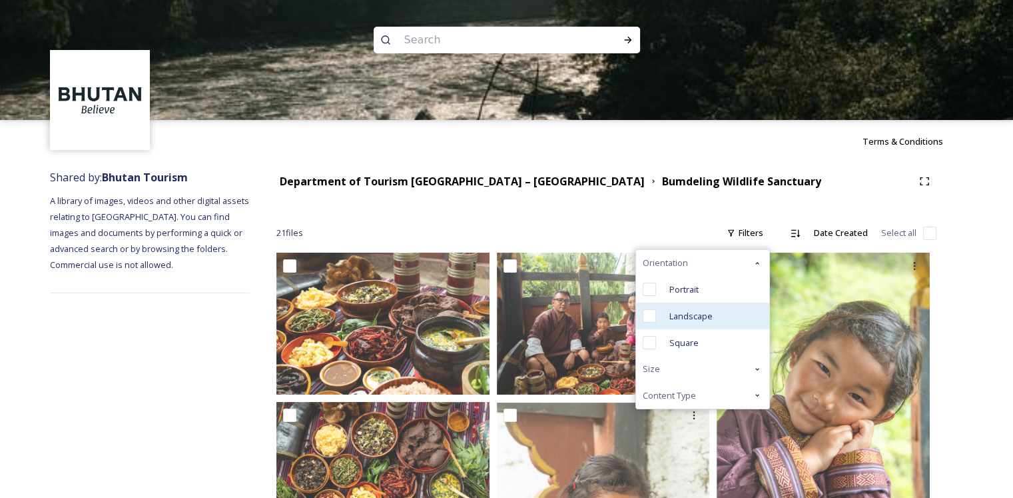
click at [697, 314] on span "Landscape" at bounding box center [691, 316] width 43 height 13
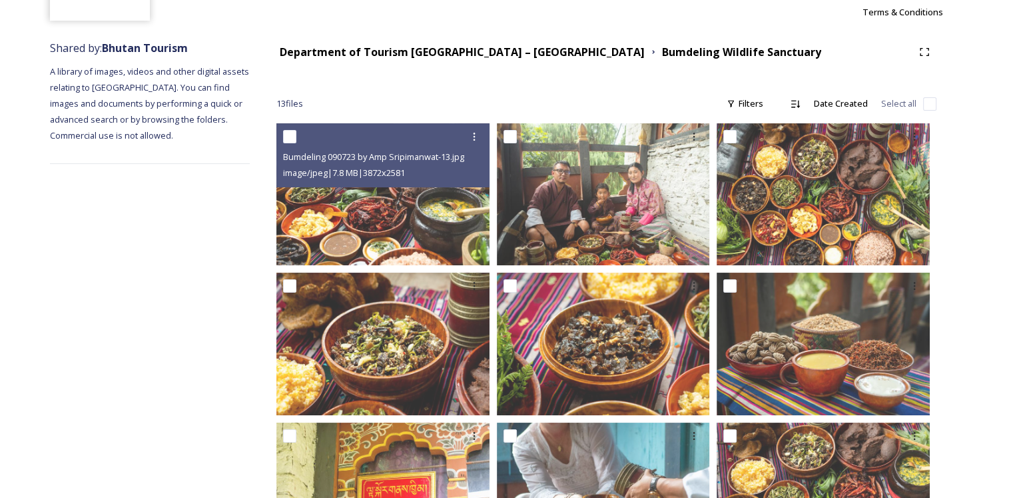
scroll to position [57, 0]
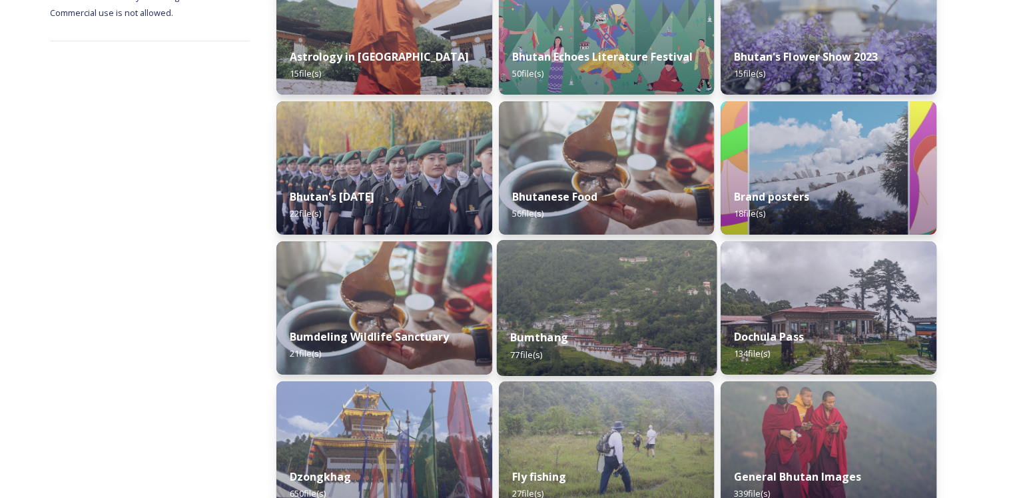
scroll to position [266, 0]
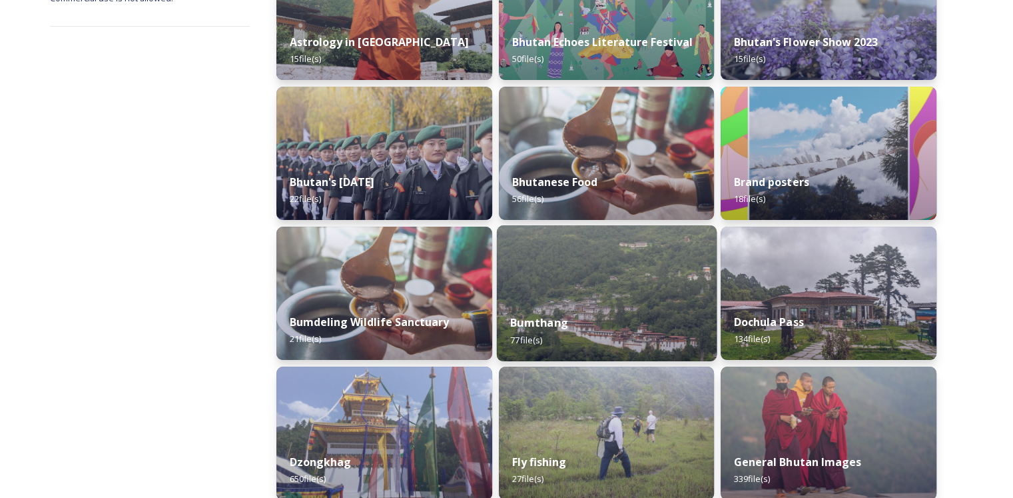
click at [616, 332] on div "Bumthang 77 file(s)" at bounding box center [606, 330] width 220 height 61
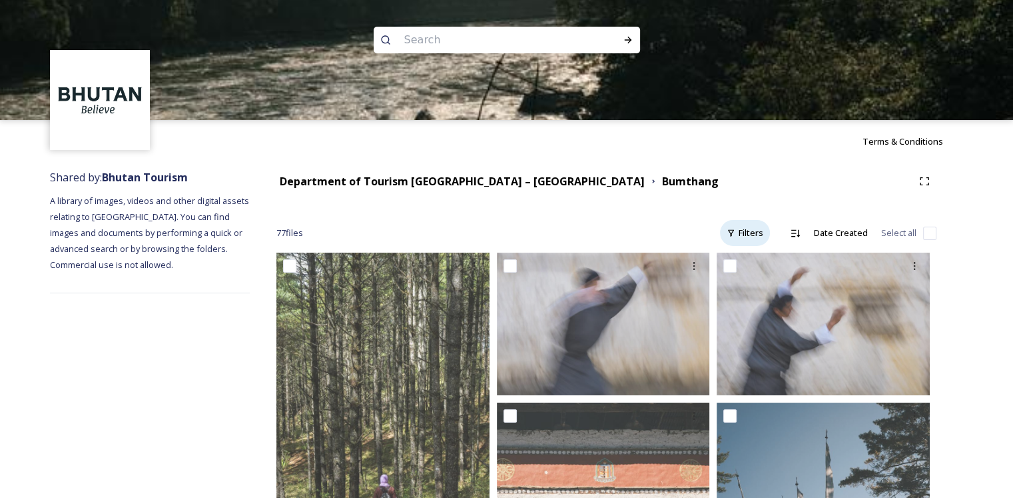
click at [740, 237] on div "Filters" at bounding box center [745, 233] width 50 height 26
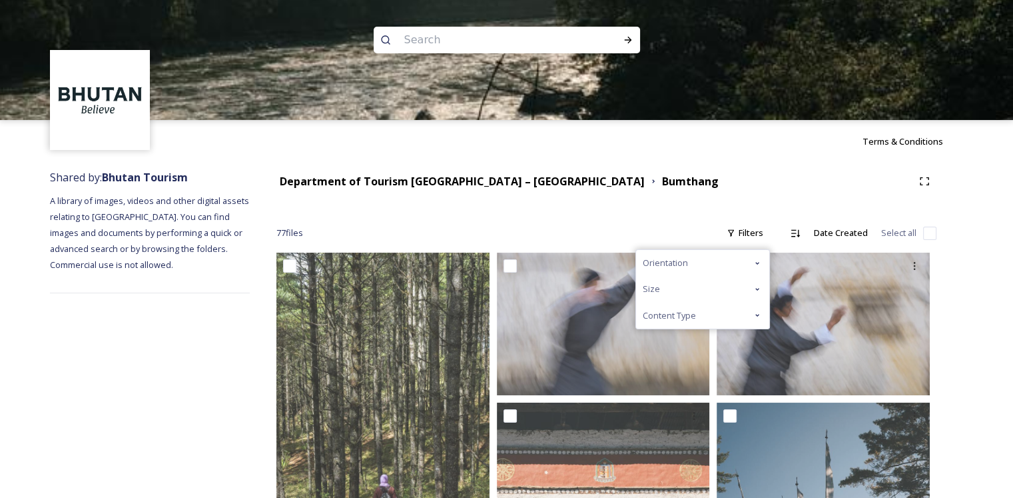
click at [698, 268] on div "Orientation" at bounding box center [702, 263] width 133 height 26
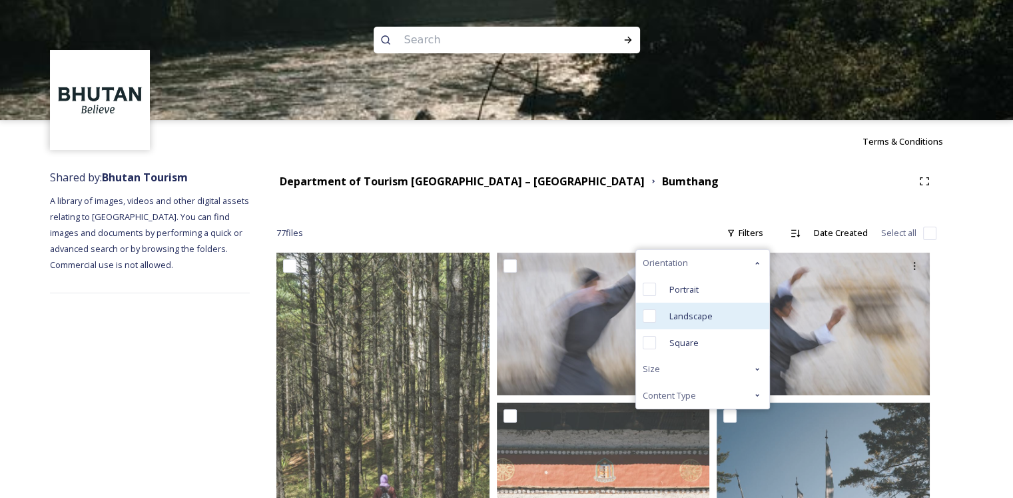
click at [690, 314] on span "Landscape" at bounding box center [691, 316] width 43 height 13
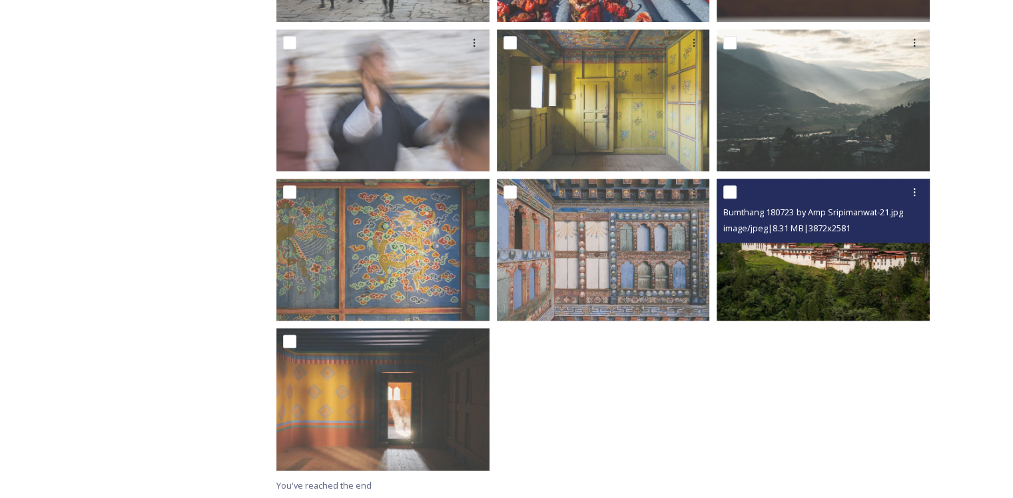
scroll to position [1420, 0]
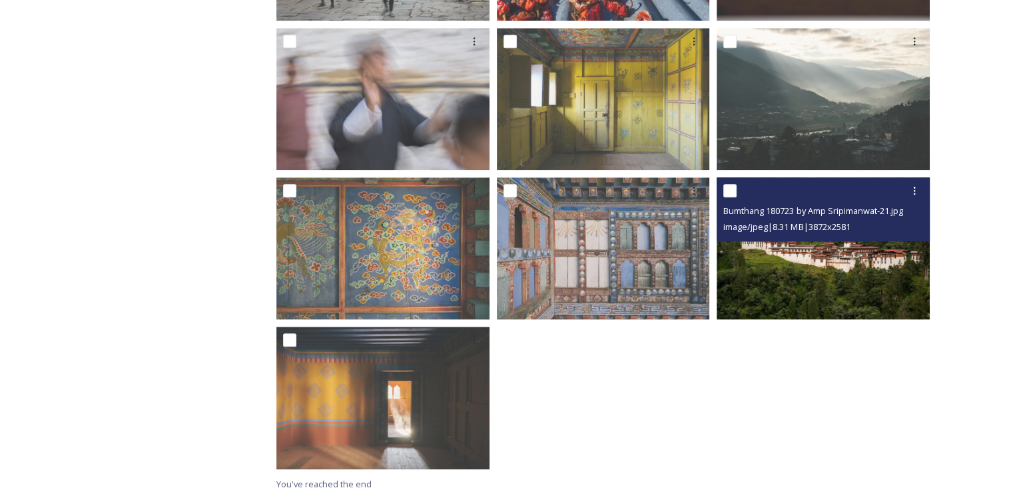
click at [842, 286] on img at bounding box center [823, 248] width 213 height 142
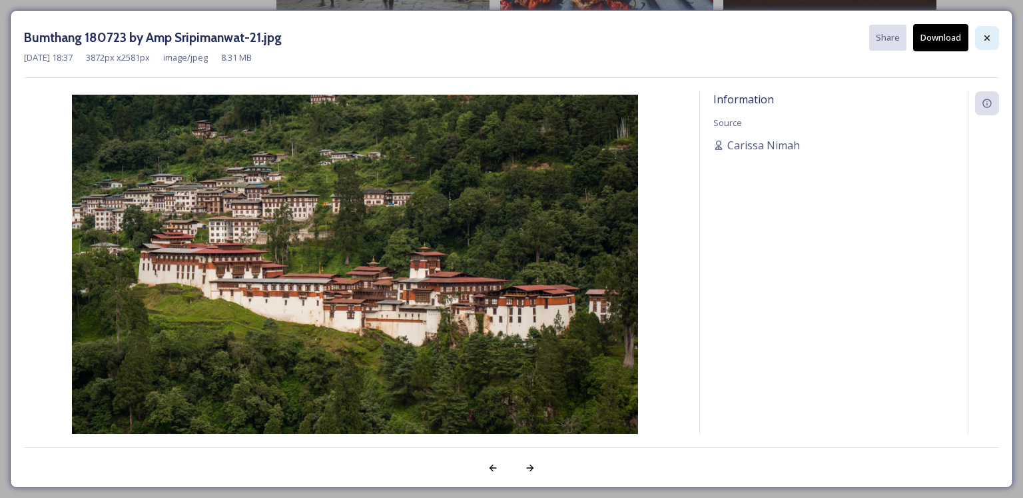
click at [987, 33] on icon at bounding box center [987, 38] width 11 height 11
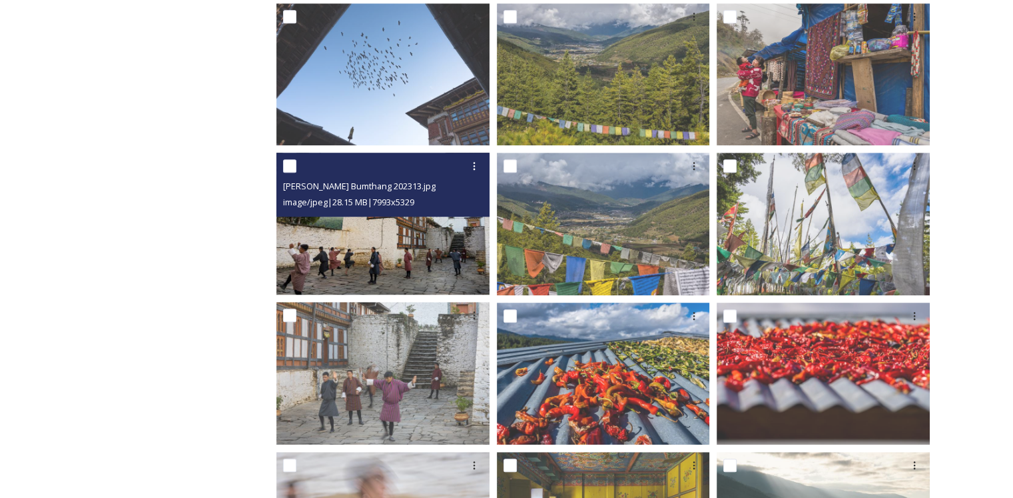
scroll to position [1021, 0]
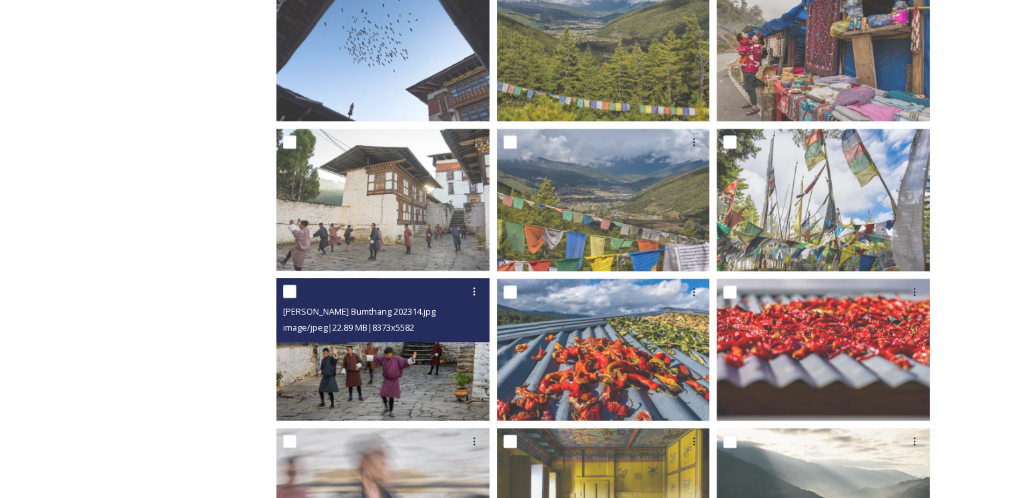
click at [404, 371] on img at bounding box center [382, 349] width 213 height 142
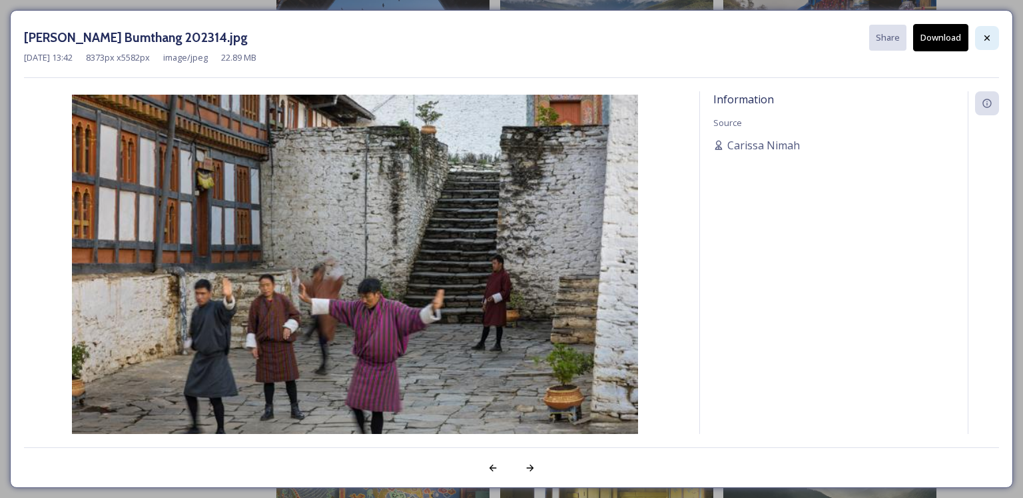
click at [986, 33] on icon at bounding box center [987, 38] width 11 height 11
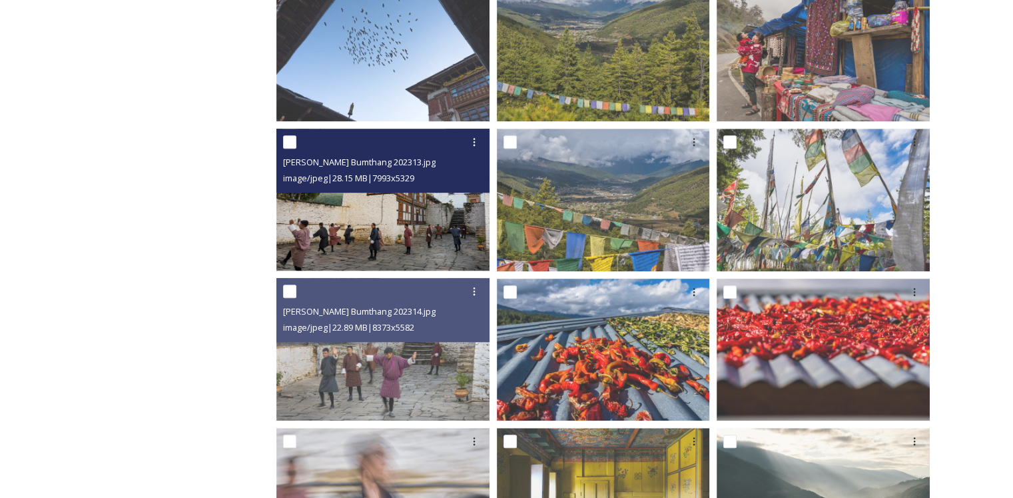
click at [440, 210] on img at bounding box center [382, 200] width 213 height 142
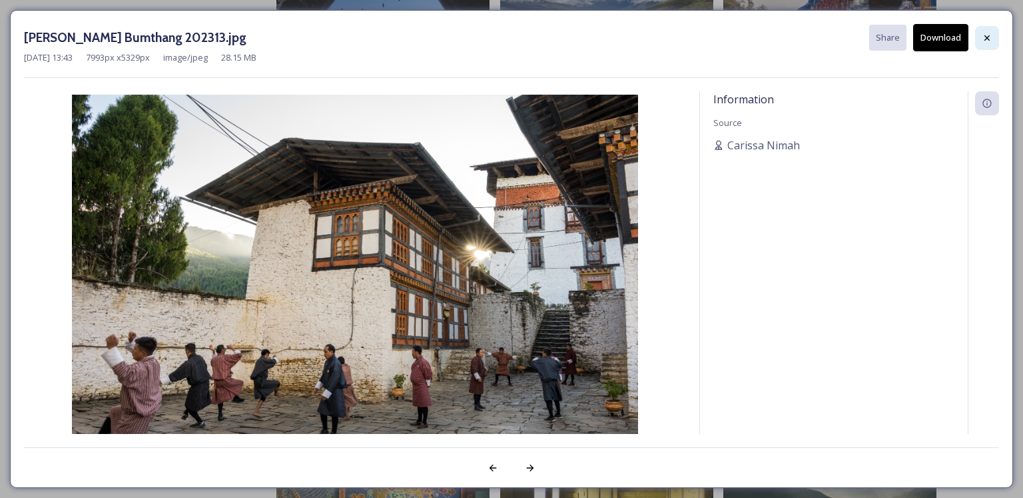
click at [987, 33] on icon at bounding box center [987, 38] width 11 height 11
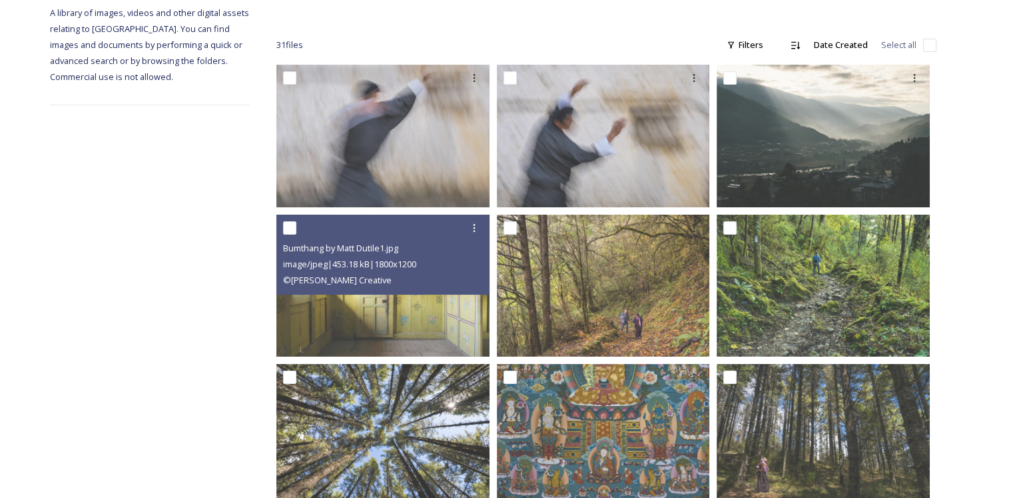
scroll to position [21, 0]
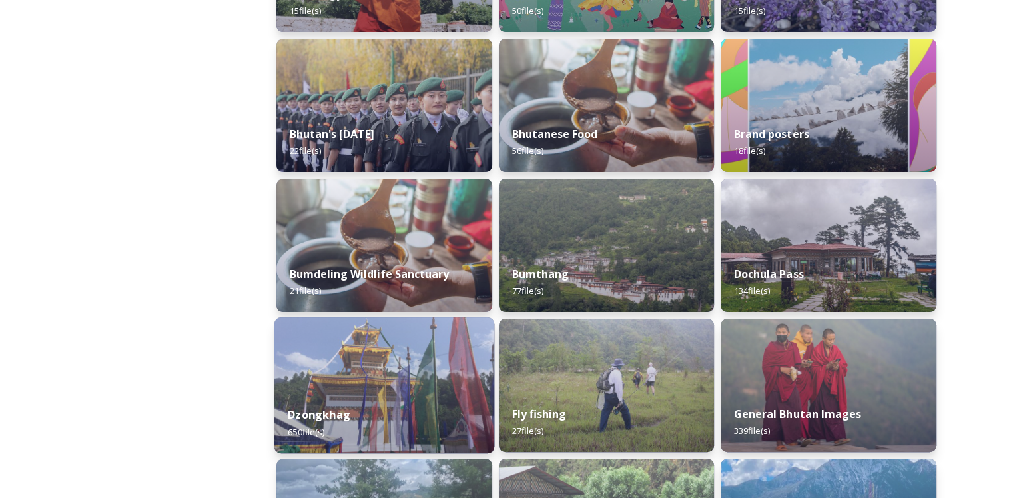
scroll to position [400, 0]
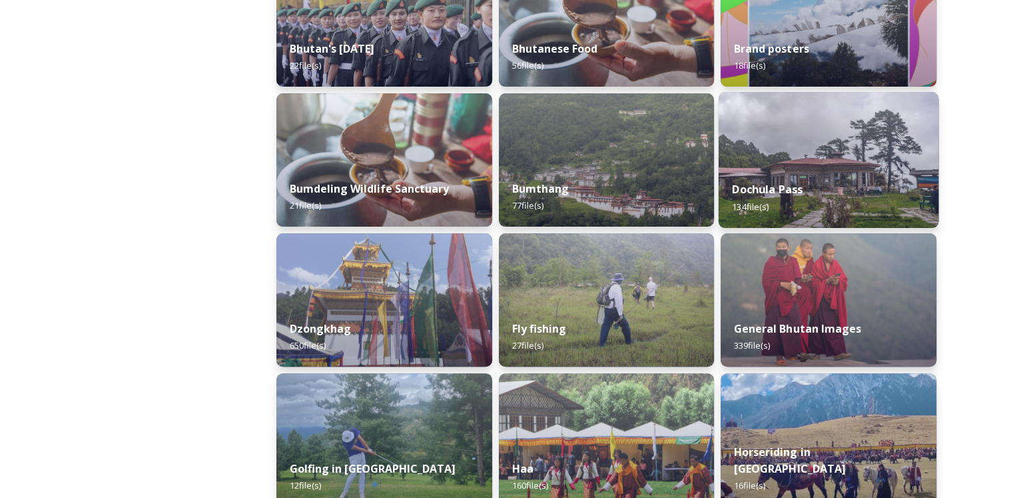
click at [831, 197] on div "Dochula Pass 134 file(s)" at bounding box center [829, 197] width 220 height 61
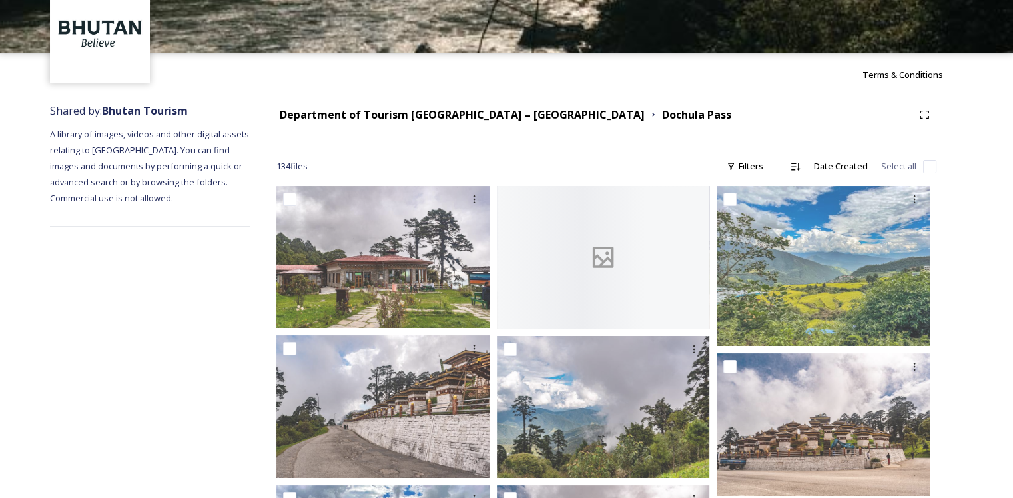
scroll to position [133, 0]
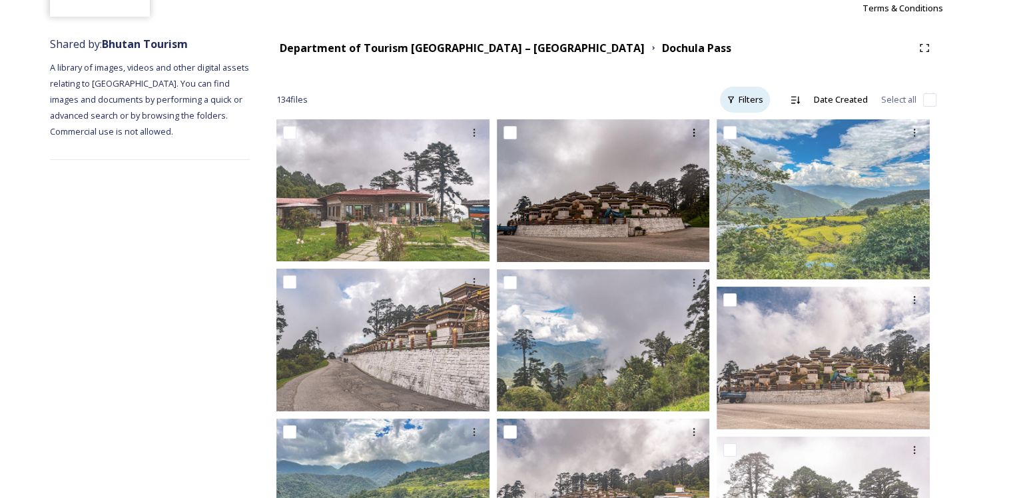
click at [741, 105] on div "Filters" at bounding box center [745, 100] width 50 height 26
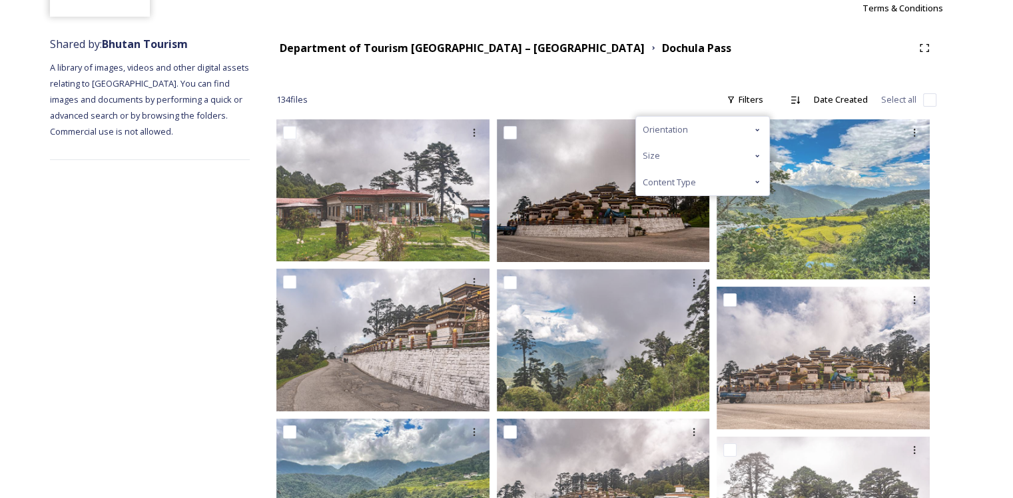
click at [710, 130] on div "Orientation" at bounding box center [702, 130] width 133 height 26
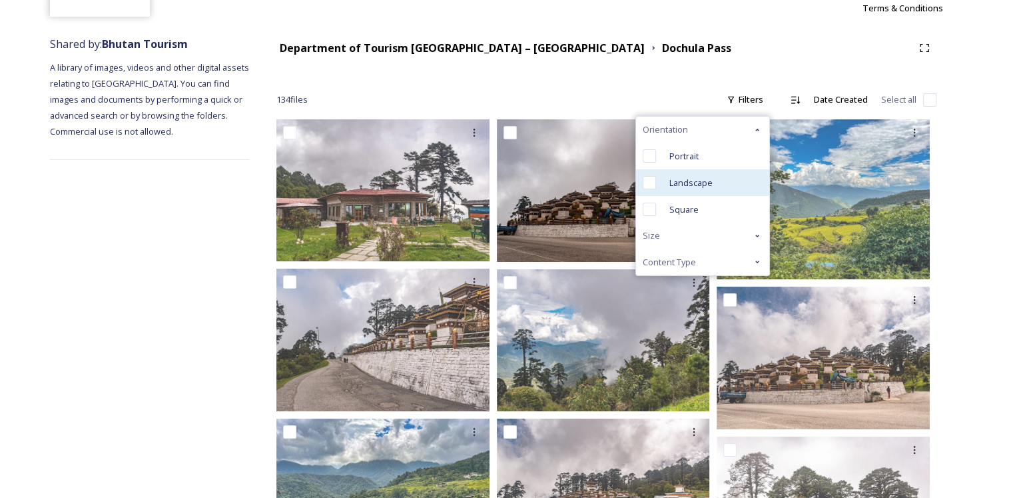
click at [688, 182] on span "Landscape" at bounding box center [691, 183] width 43 height 13
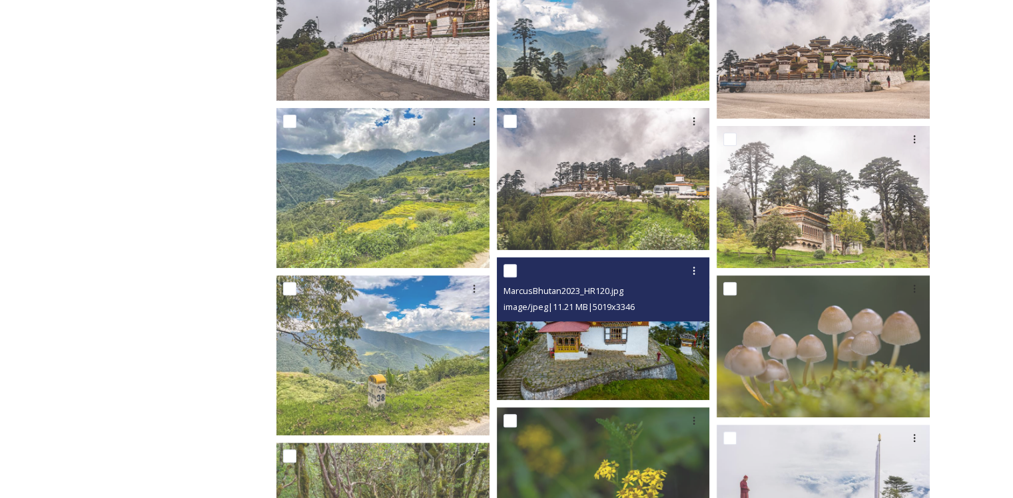
scroll to position [466, 0]
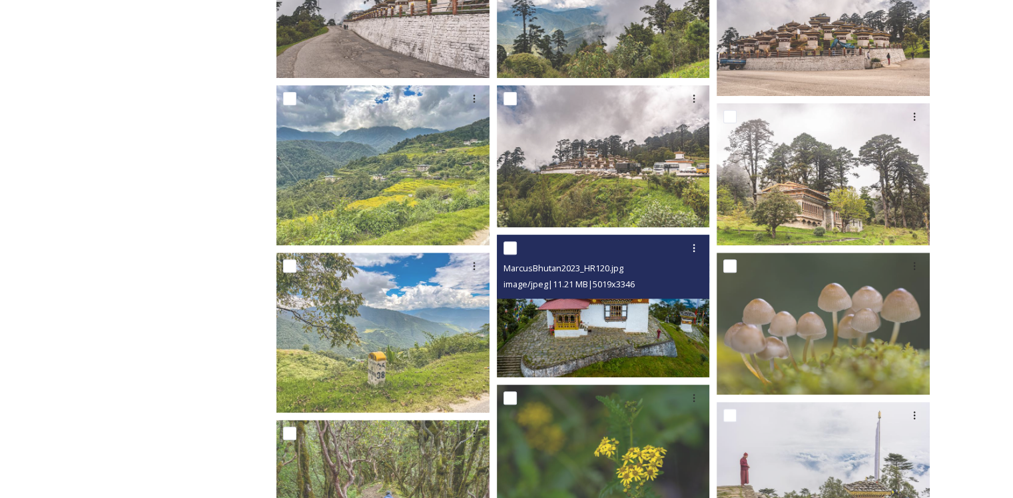
click at [628, 344] on img at bounding box center [603, 306] width 213 height 142
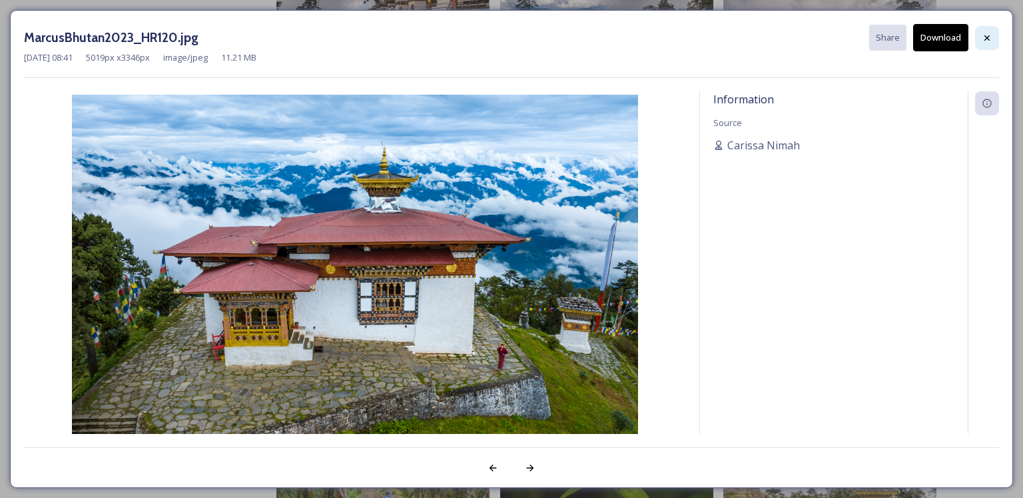
click at [993, 37] on div at bounding box center [987, 38] width 24 height 24
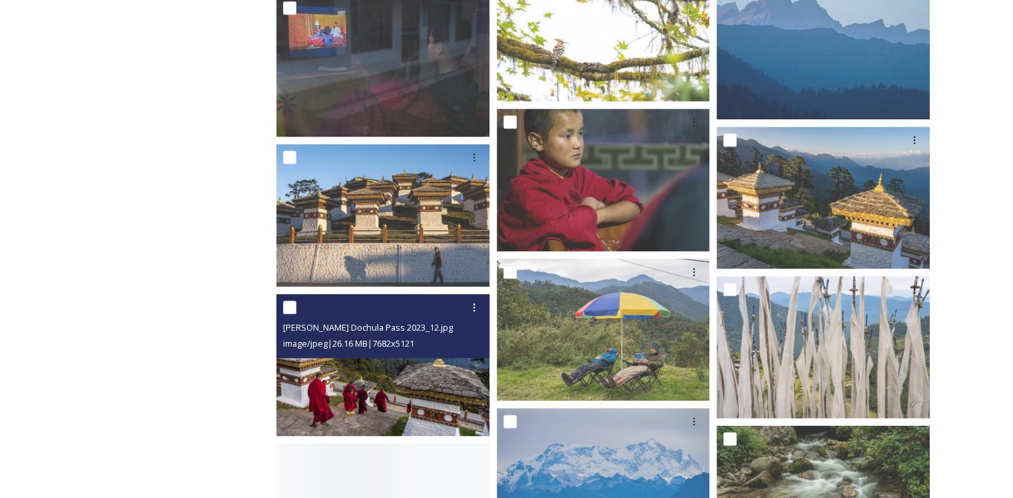
scroll to position [1532, 0]
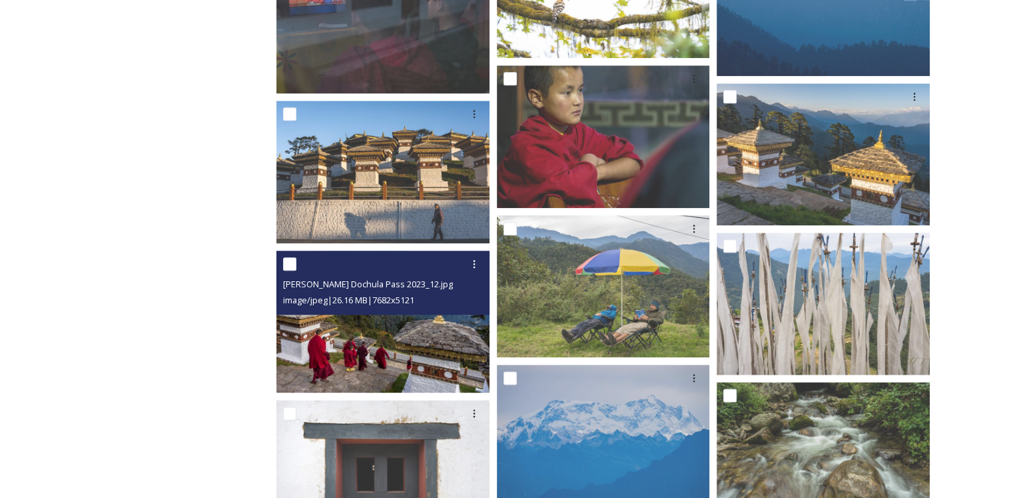
click at [408, 348] on img at bounding box center [382, 322] width 213 height 142
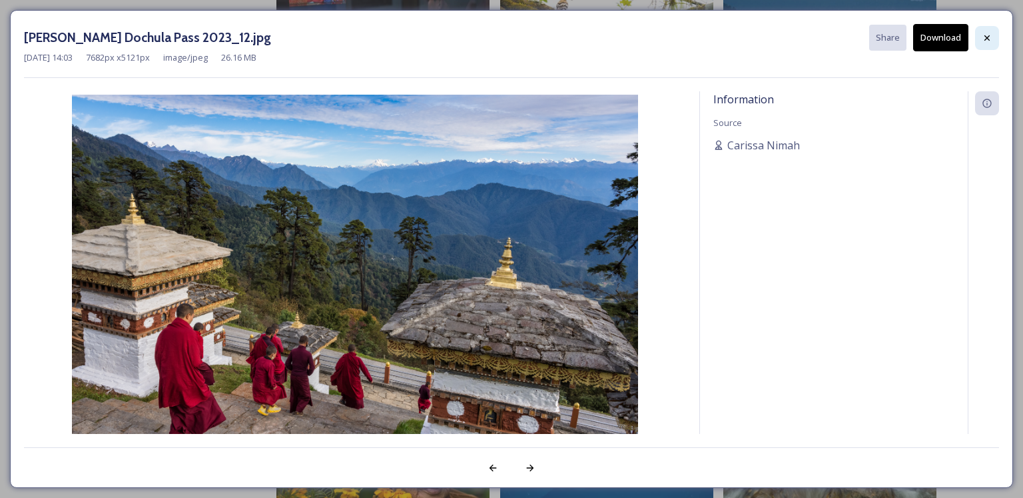
click at [982, 37] on icon at bounding box center [987, 38] width 11 height 11
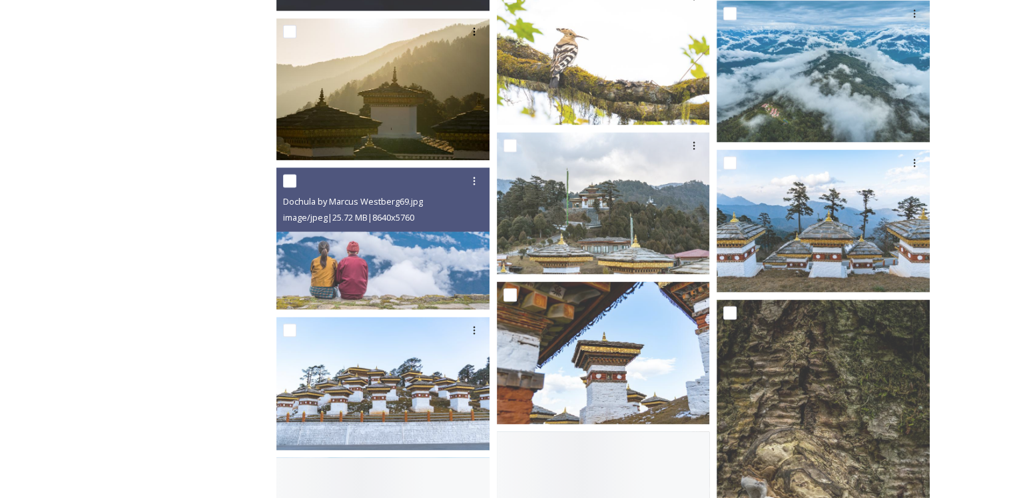
scroll to position [2665, 0]
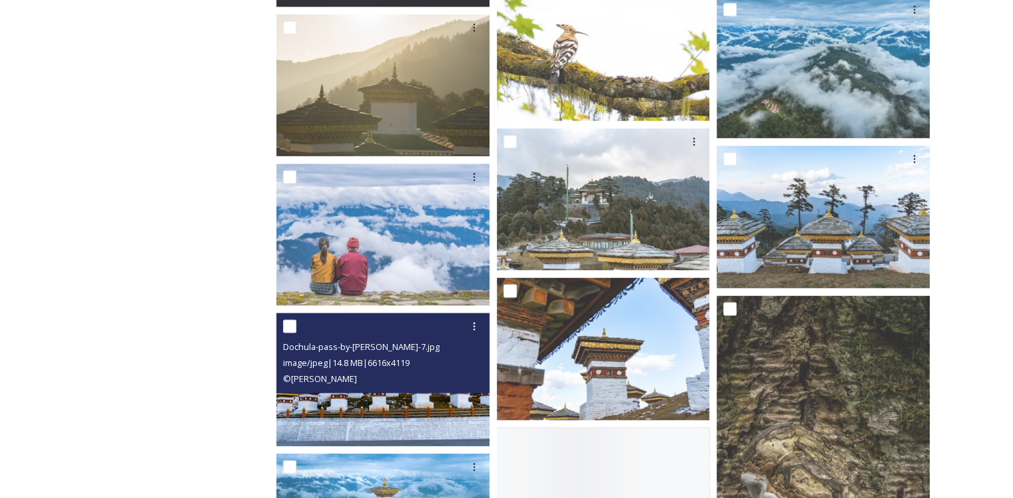
click at [408, 422] on img at bounding box center [382, 379] width 213 height 133
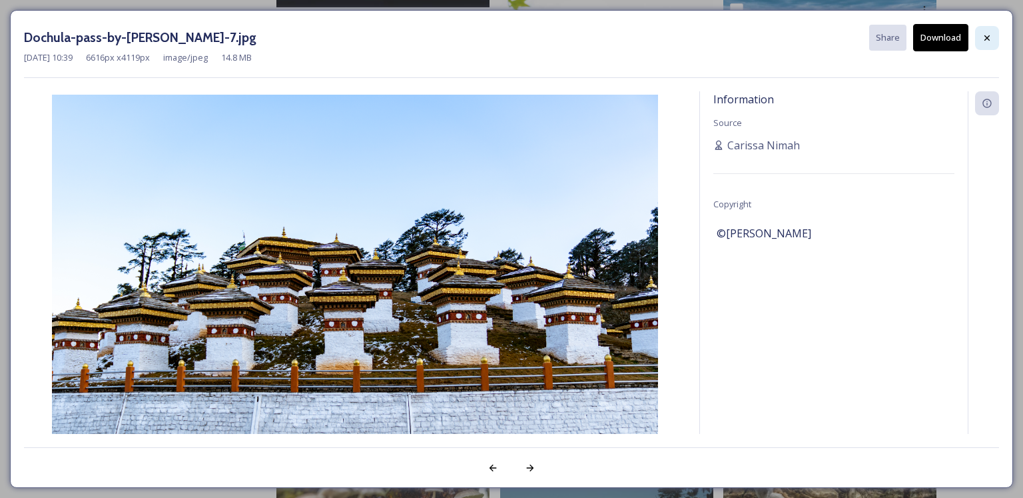
click at [989, 42] on icon at bounding box center [987, 38] width 11 height 11
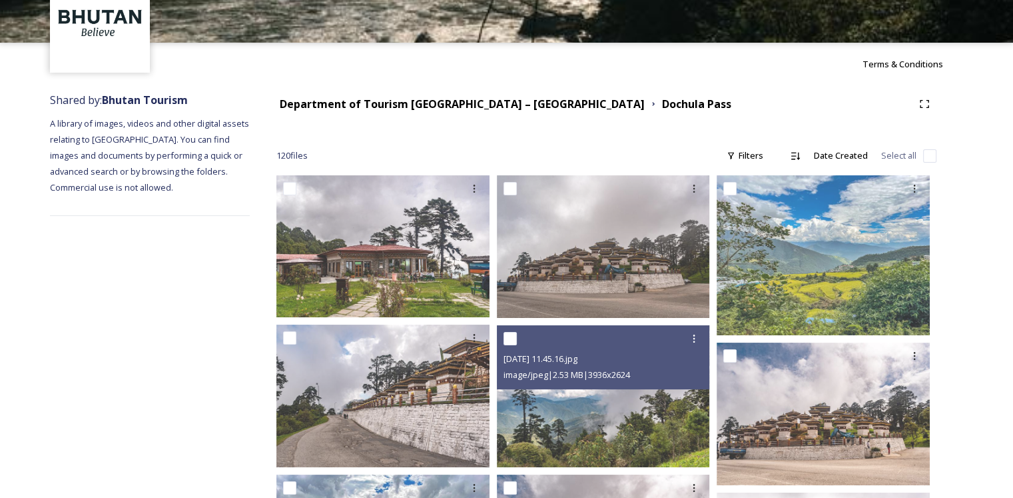
scroll to position [0, 0]
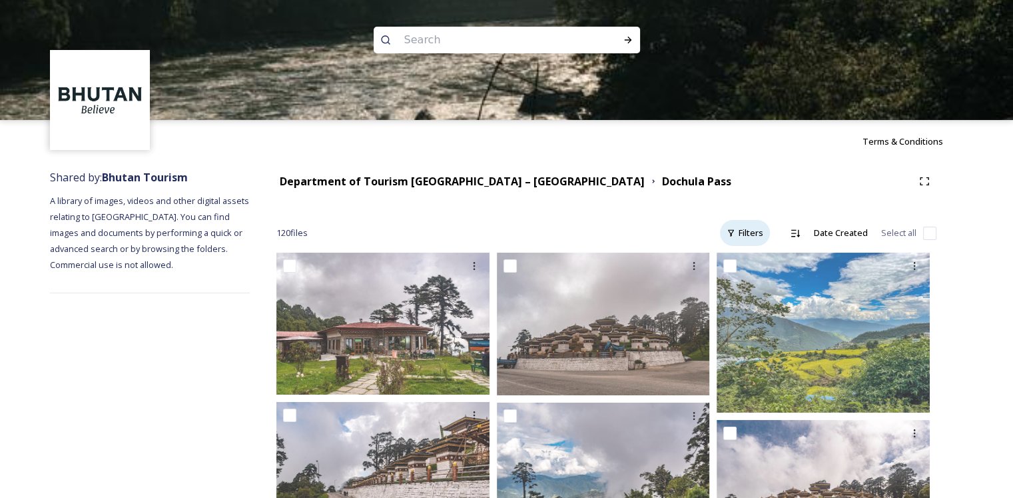
click at [758, 226] on div "Filters" at bounding box center [745, 233] width 50 height 26
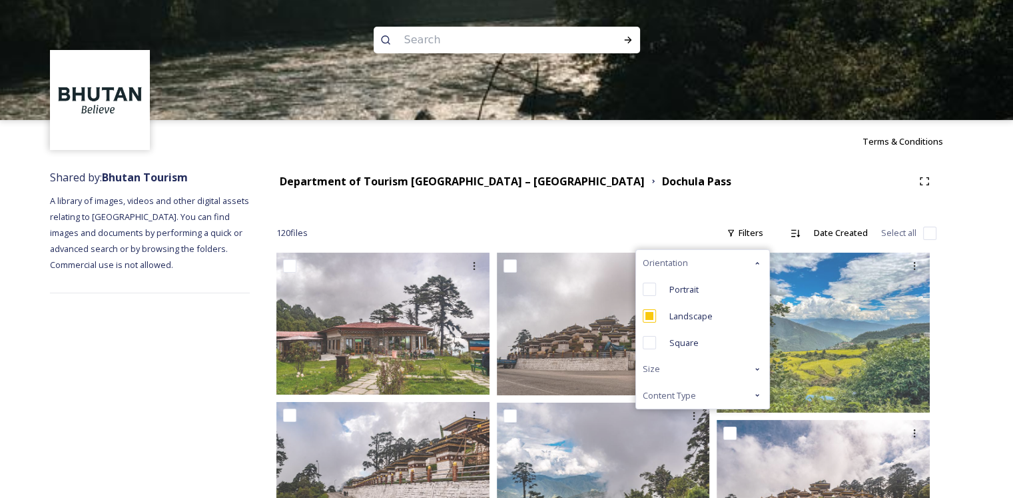
click at [757, 255] on div "Orientation" at bounding box center [702, 263] width 133 height 26
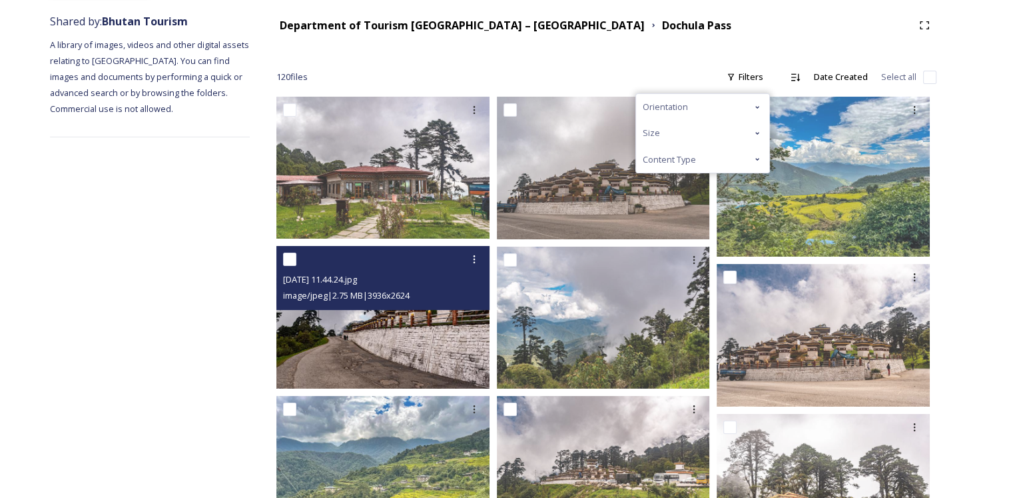
scroll to position [133, 0]
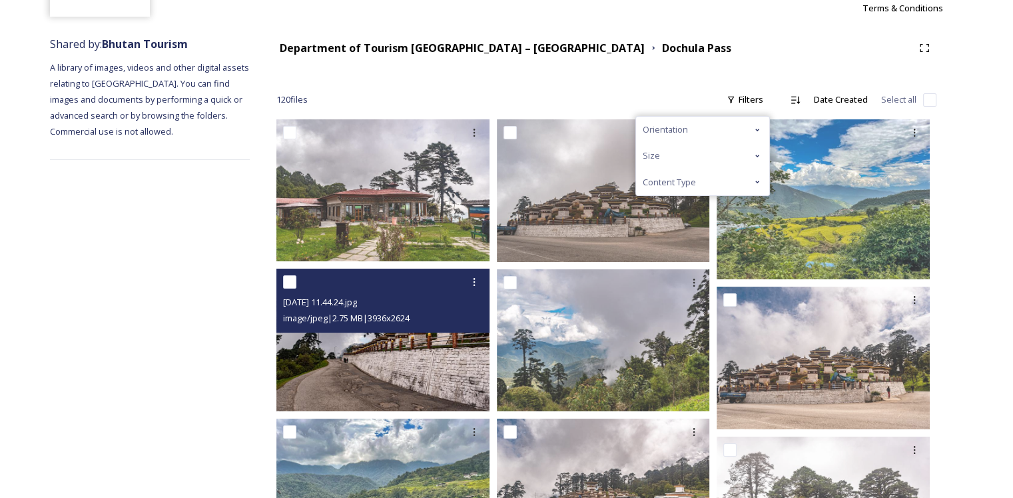
click at [427, 365] on img at bounding box center [382, 339] width 213 height 142
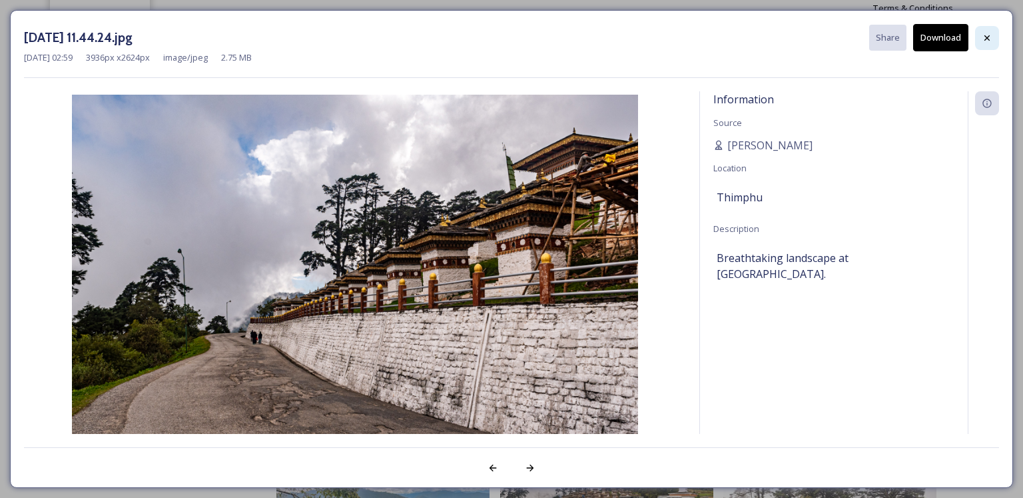
click at [989, 35] on icon at bounding box center [987, 38] width 11 height 11
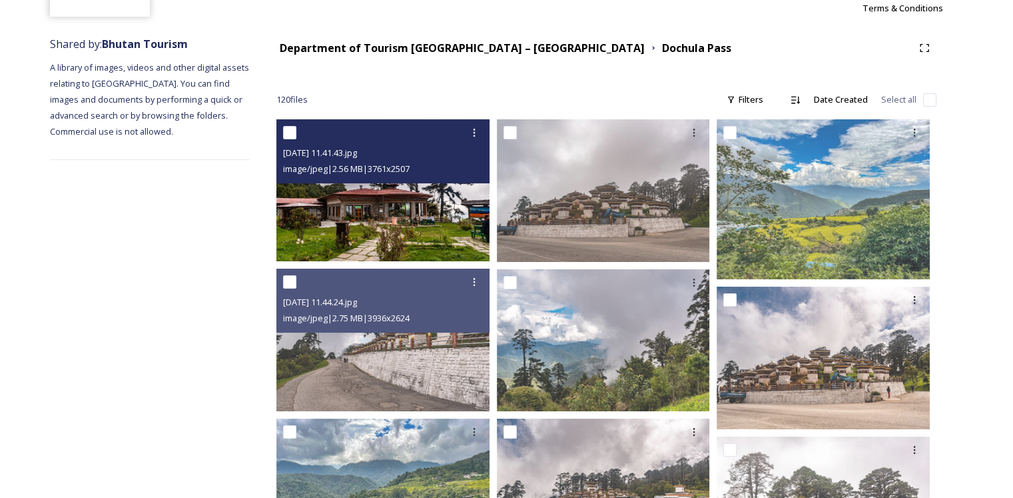
click at [410, 214] on img at bounding box center [382, 190] width 213 height 142
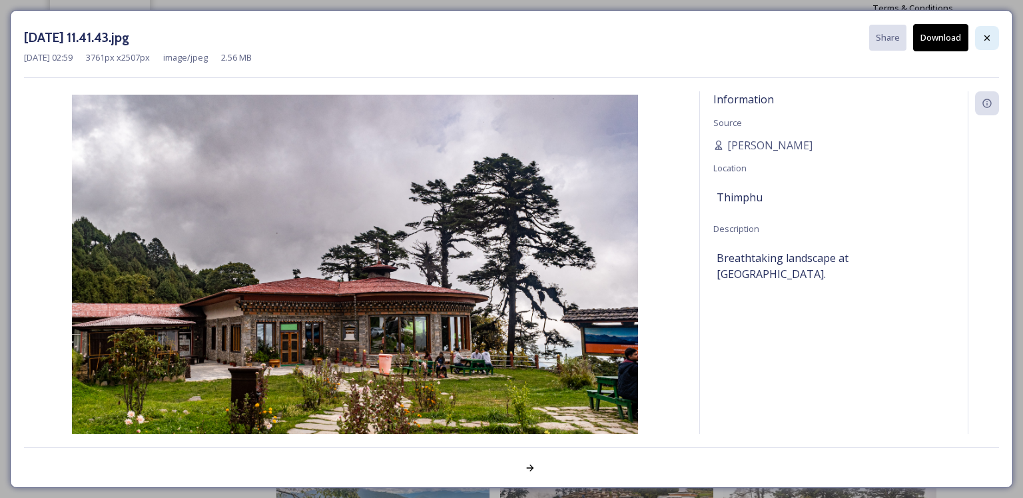
click at [994, 39] on div at bounding box center [987, 38] width 24 height 24
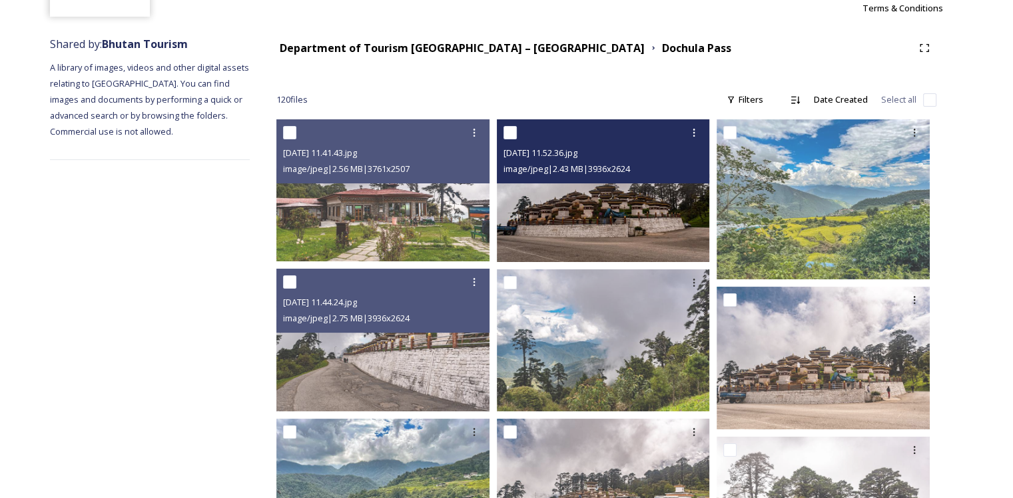
click at [634, 221] on img at bounding box center [603, 190] width 213 height 142
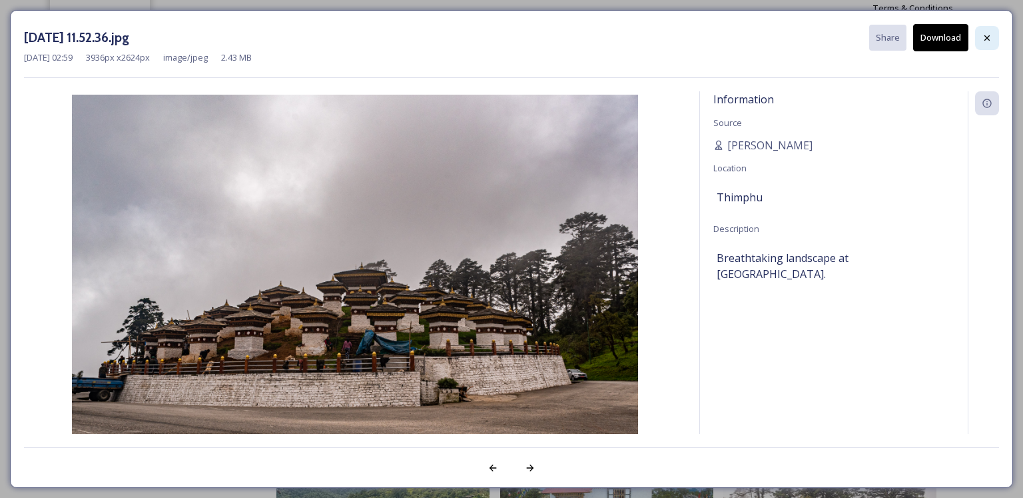
click at [983, 44] on div at bounding box center [987, 38] width 24 height 24
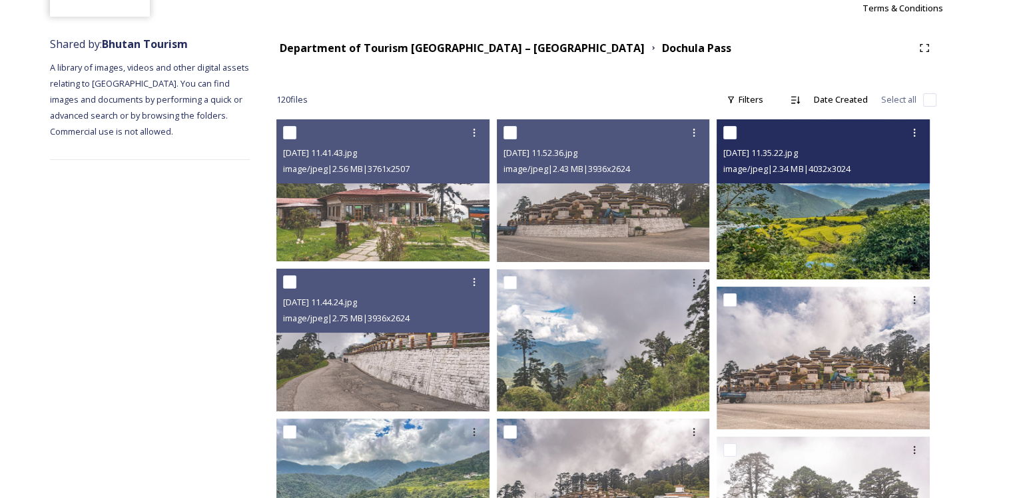
click at [865, 246] on img at bounding box center [823, 199] width 213 height 160
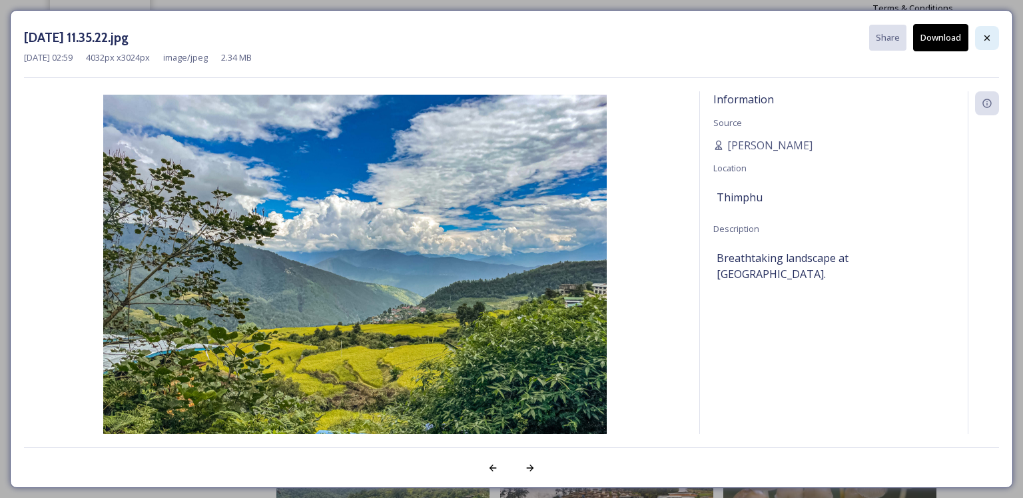
click at [985, 45] on div at bounding box center [987, 38] width 24 height 24
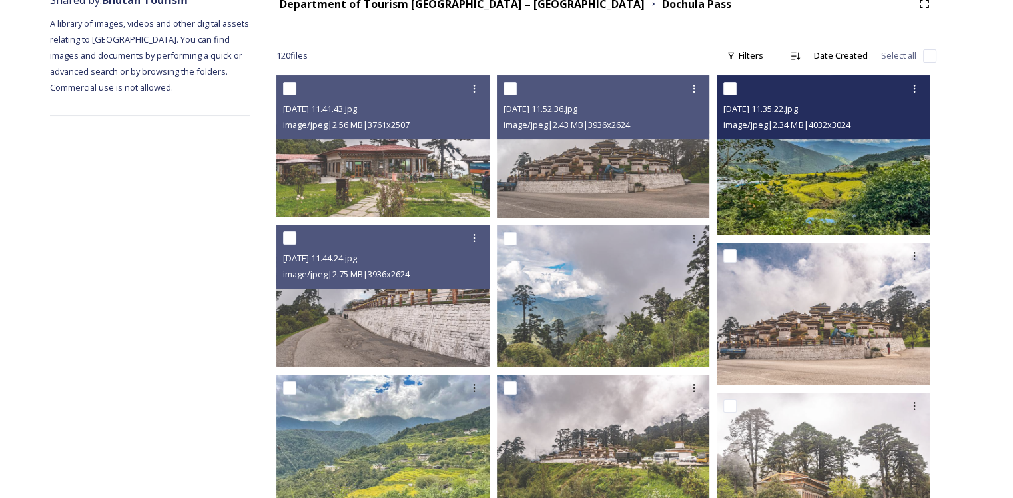
scroll to position [200, 0]
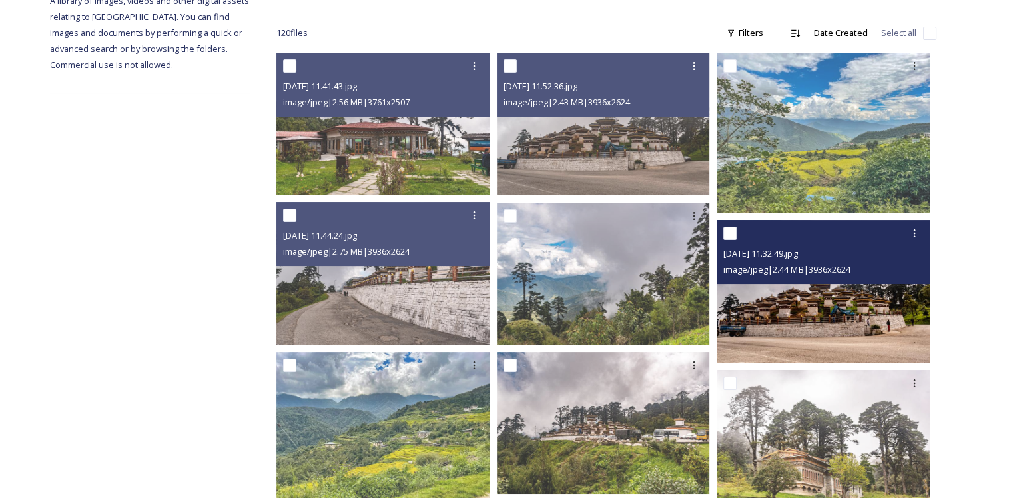
click at [847, 304] on img at bounding box center [823, 291] width 213 height 142
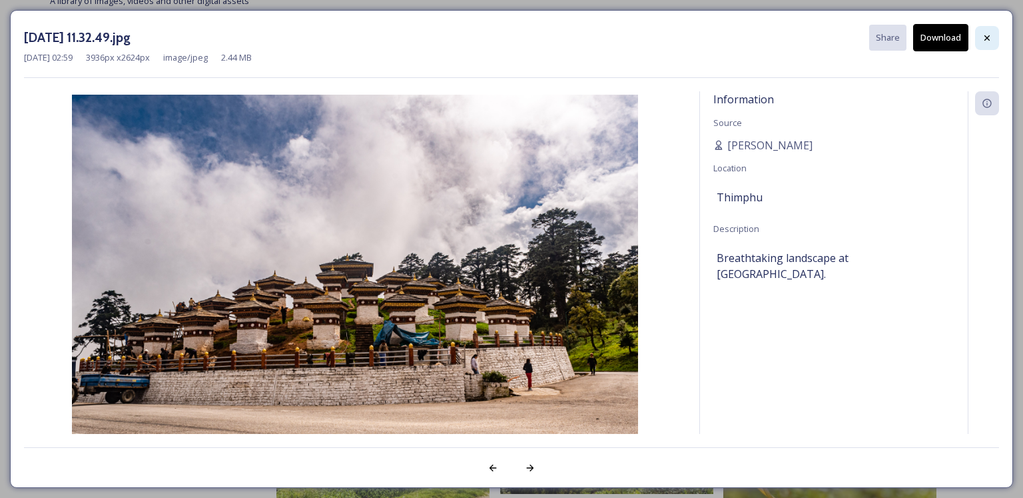
click at [991, 33] on icon at bounding box center [987, 38] width 11 height 11
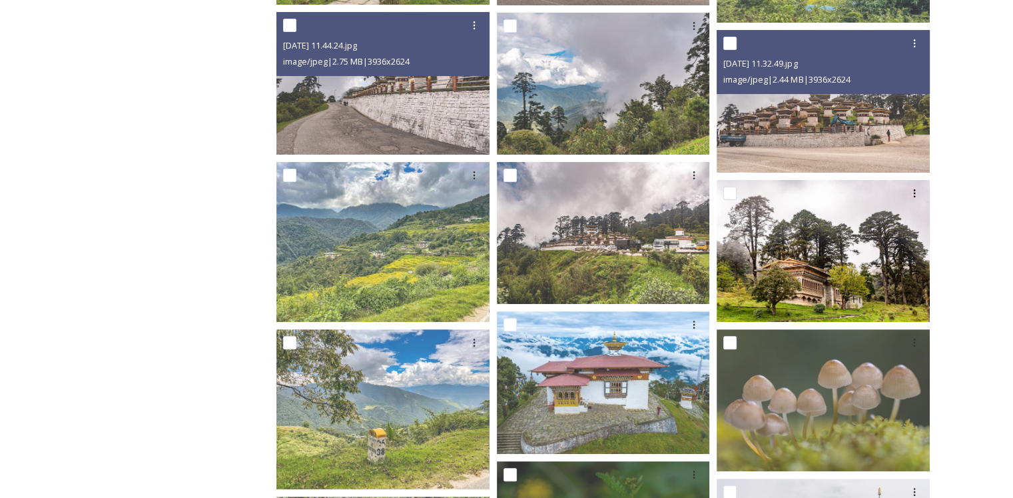
scroll to position [400, 0]
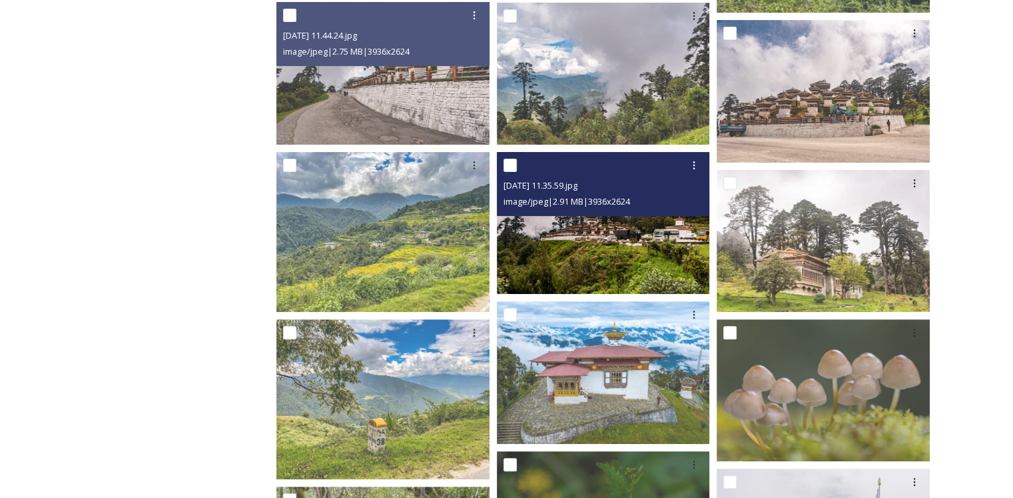
click at [654, 277] on img at bounding box center [603, 223] width 213 height 142
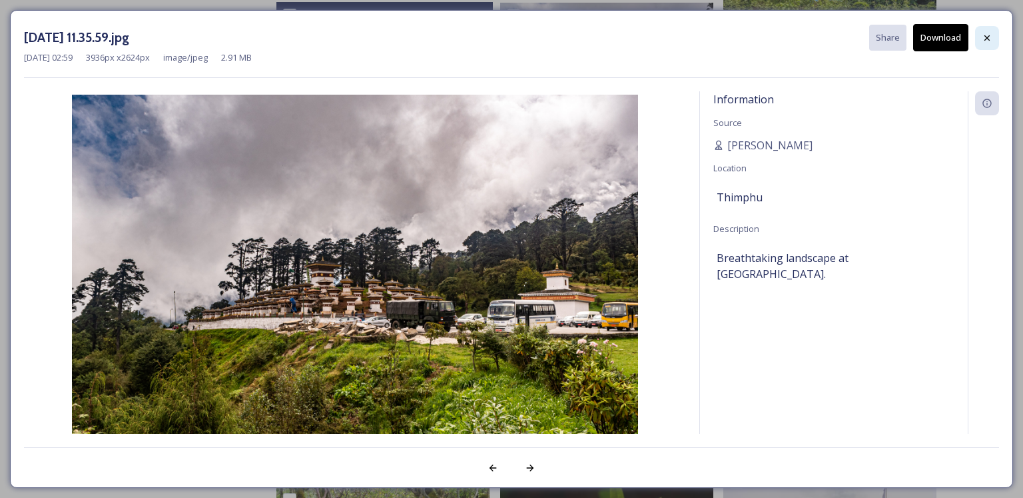
click at [989, 37] on icon at bounding box center [987, 38] width 11 height 11
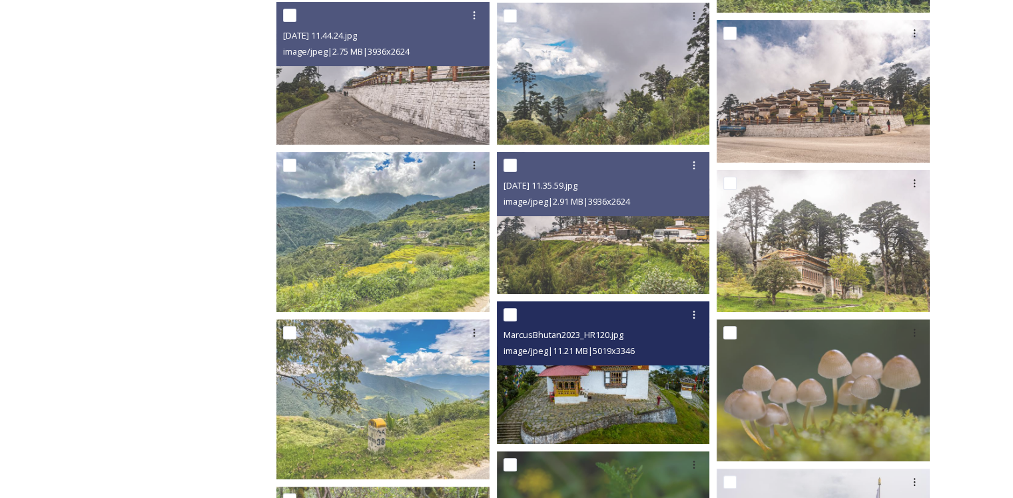
scroll to position [466, 0]
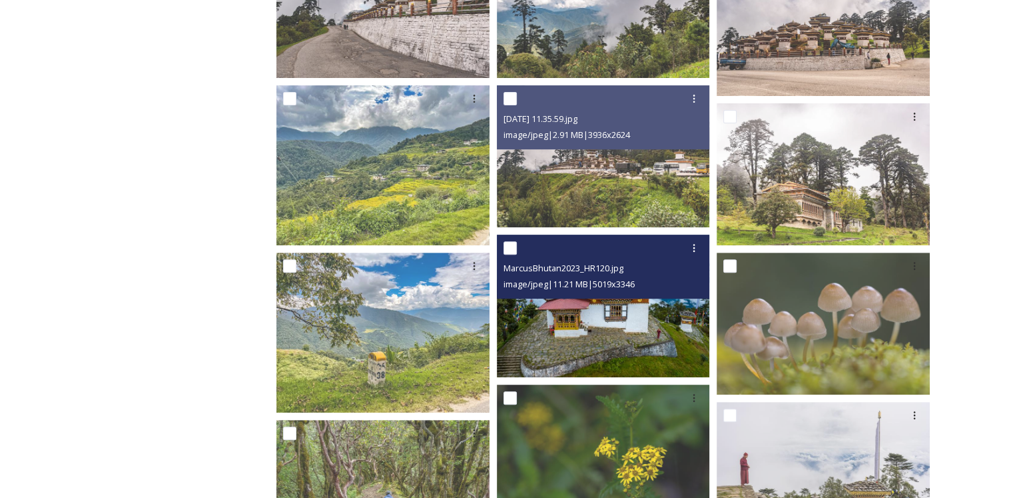
click at [634, 347] on img at bounding box center [603, 306] width 213 height 142
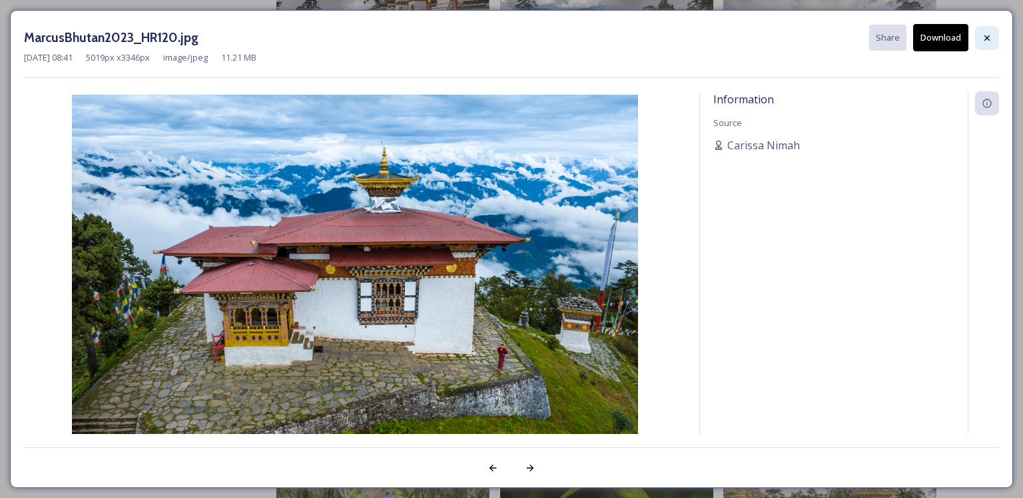
click at [989, 30] on div at bounding box center [987, 38] width 24 height 24
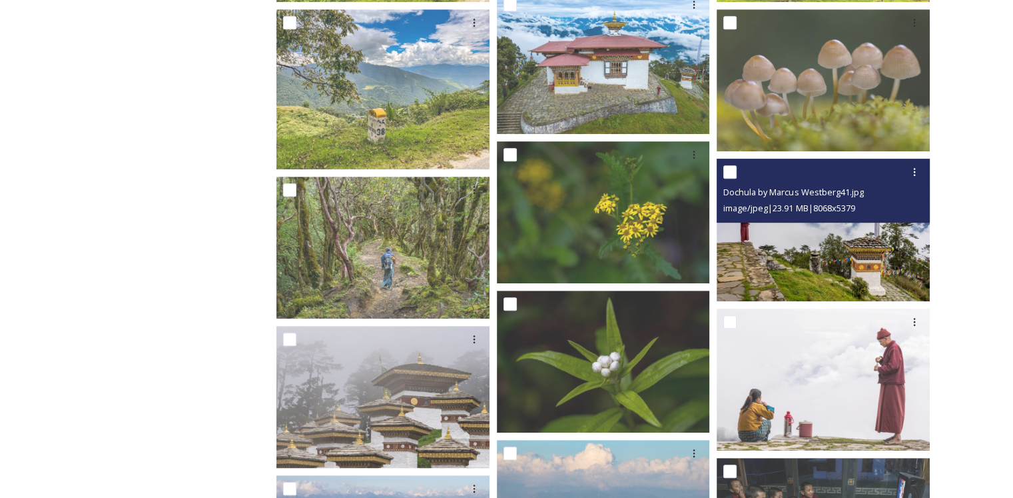
scroll to position [733, 0]
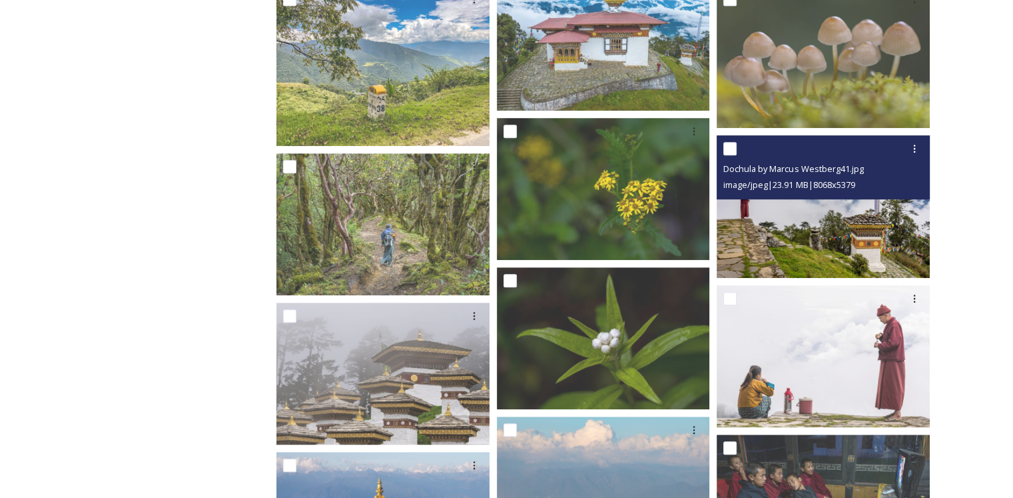
click at [807, 250] on img at bounding box center [823, 206] width 213 height 142
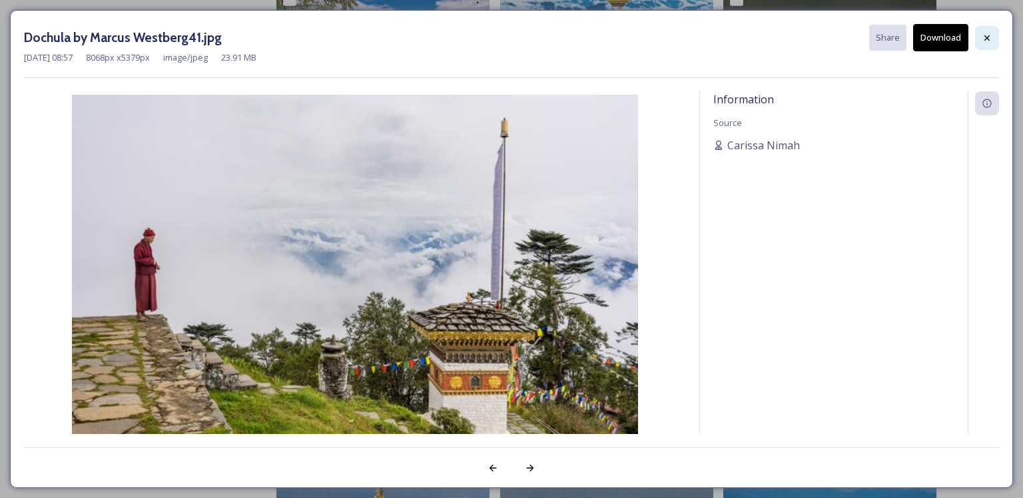
click at [988, 39] on icon at bounding box center [987, 38] width 11 height 11
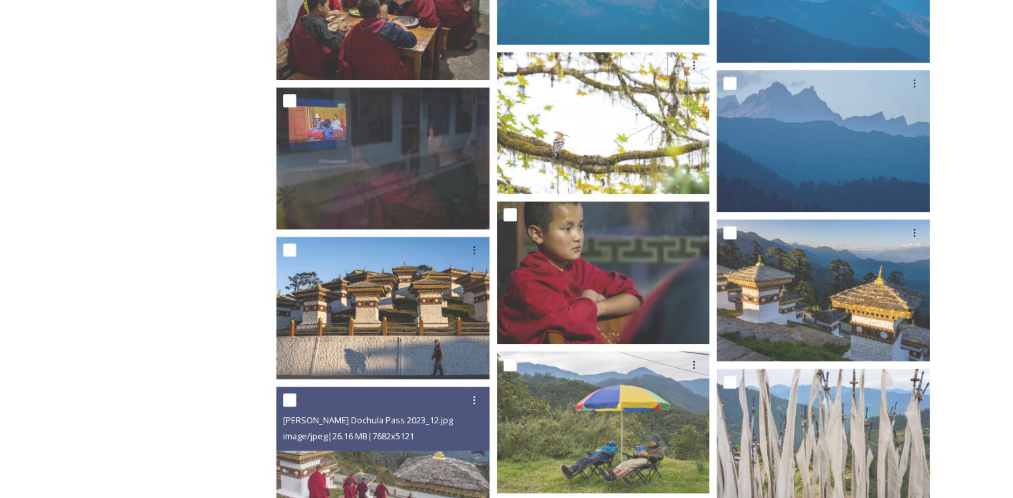
scroll to position [1466, 0]
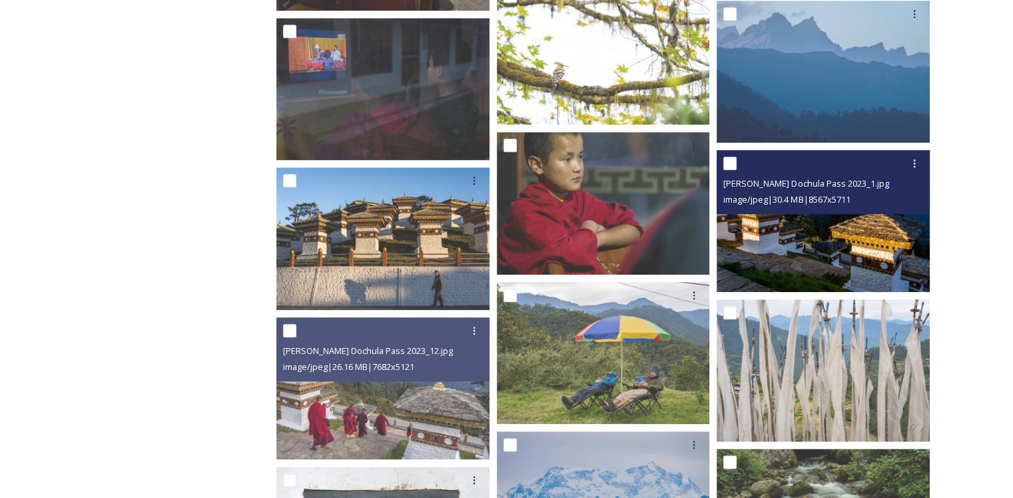
click at [834, 251] on img at bounding box center [823, 221] width 213 height 142
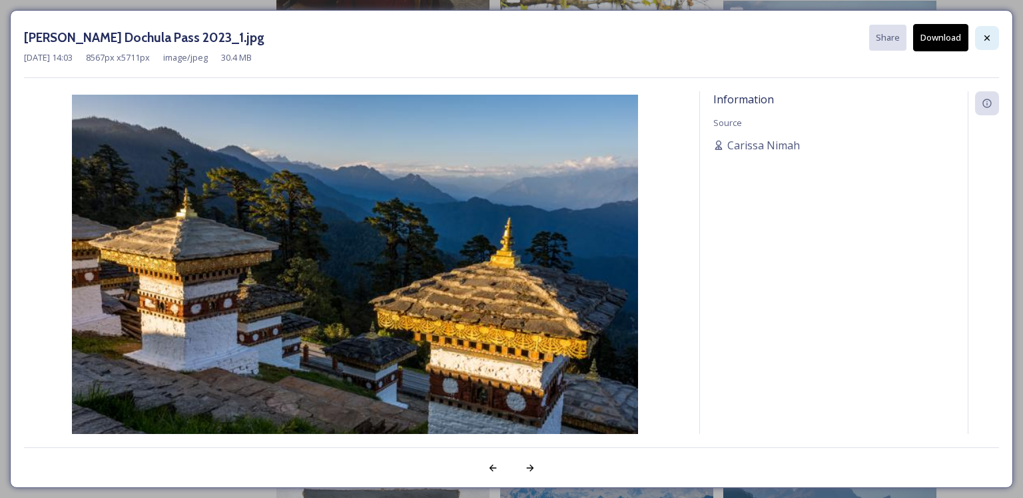
click at [986, 43] on div at bounding box center [987, 38] width 24 height 24
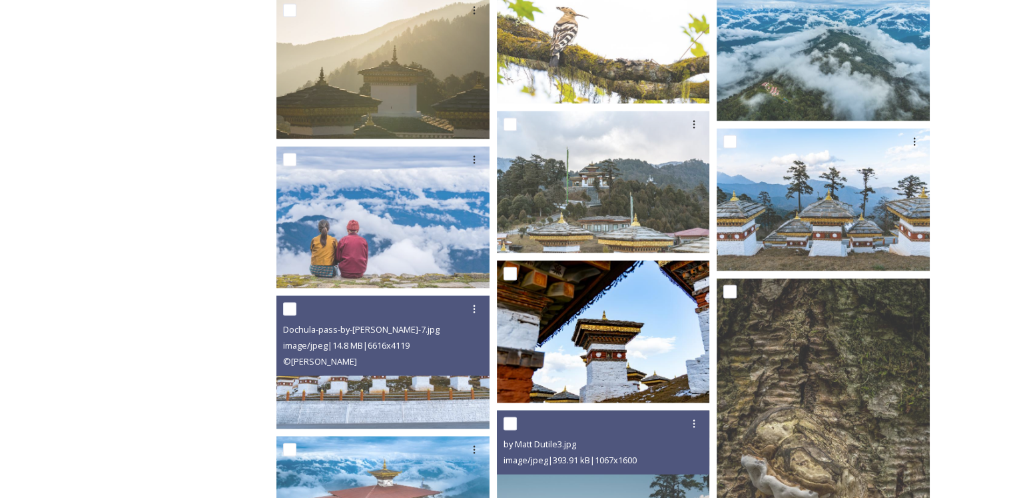
scroll to position [2665, 0]
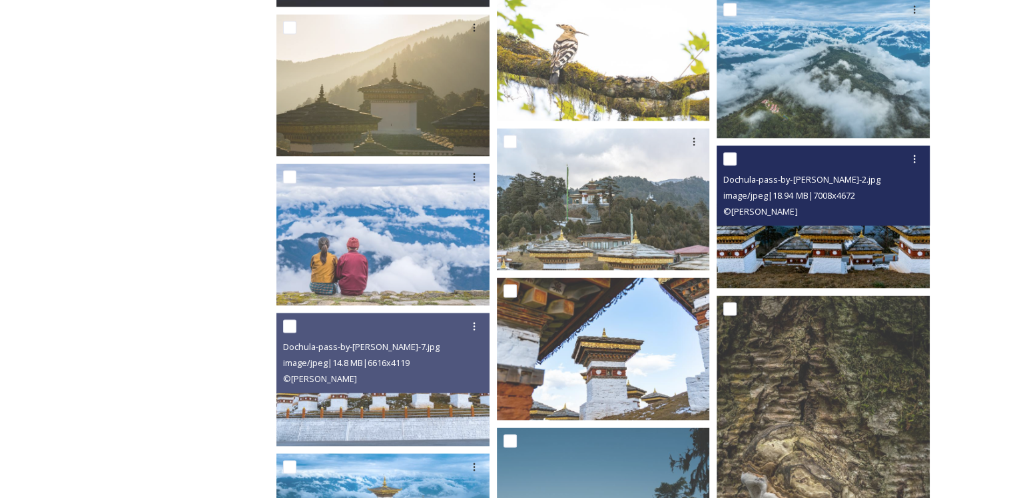
click at [859, 236] on img at bounding box center [823, 217] width 213 height 142
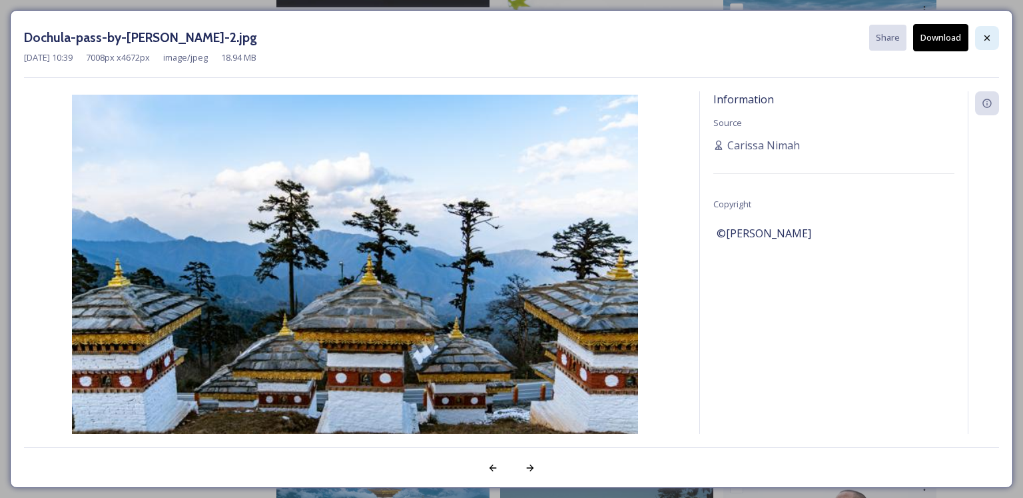
click at [992, 35] on icon at bounding box center [987, 38] width 11 height 11
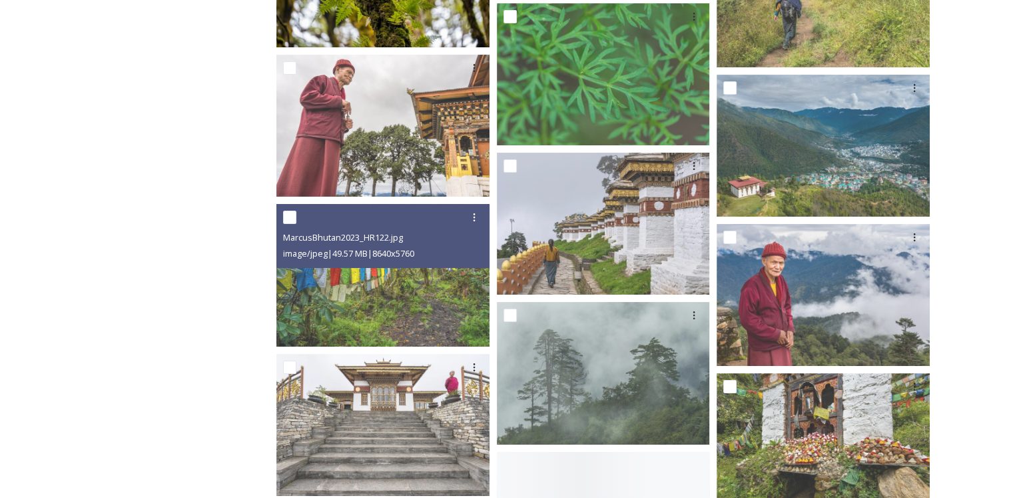
scroll to position [5263, 0]
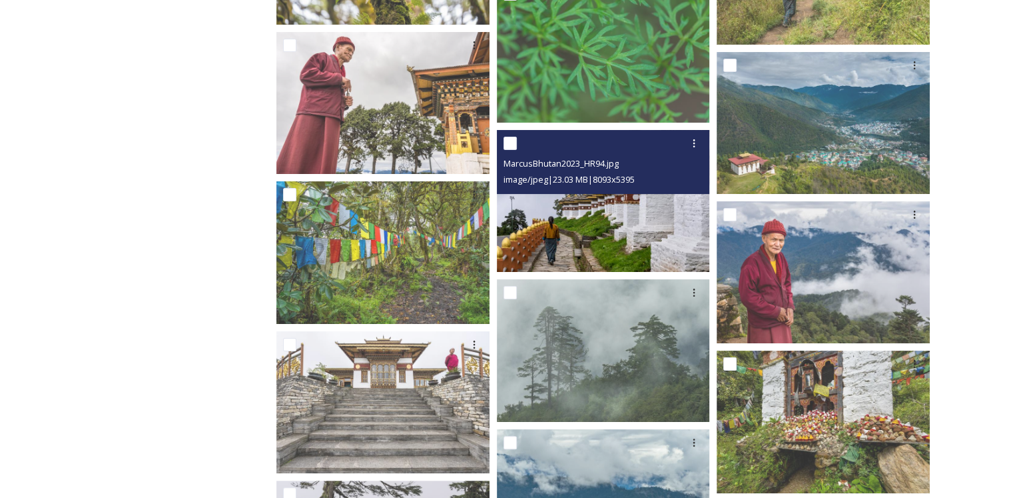
click at [633, 237] on img at bounding box center [603, 201] width 213 height 142
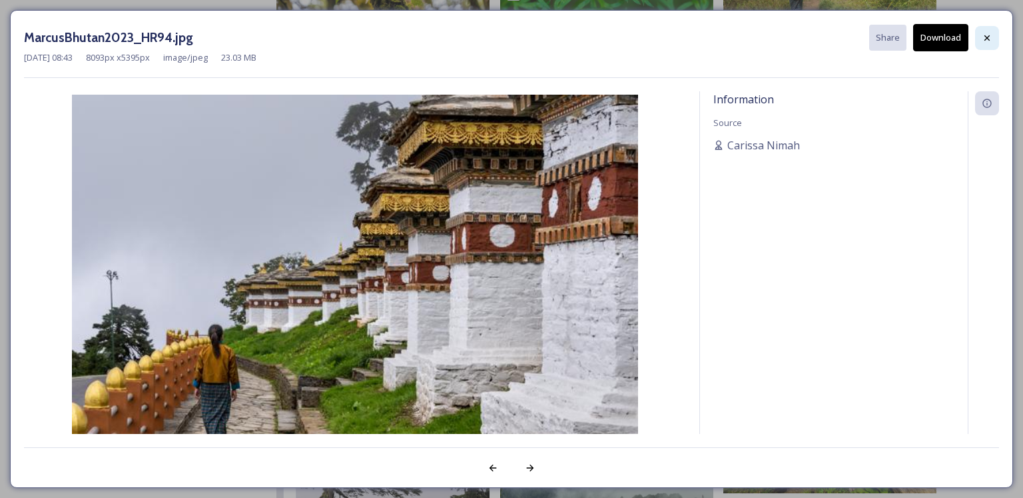
click at [985, 37] on icon at bounding box center [987, 38] width 11 height 11
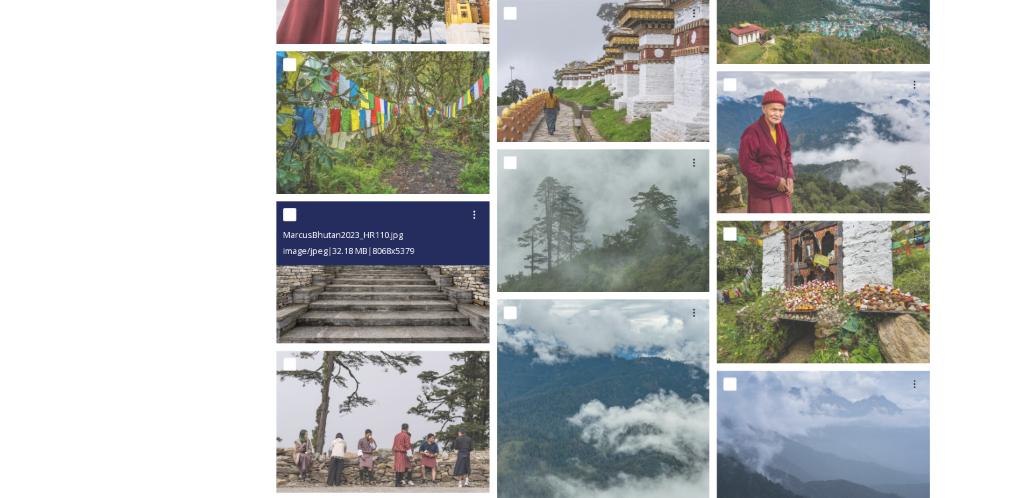
scroll to position [5397, 0]
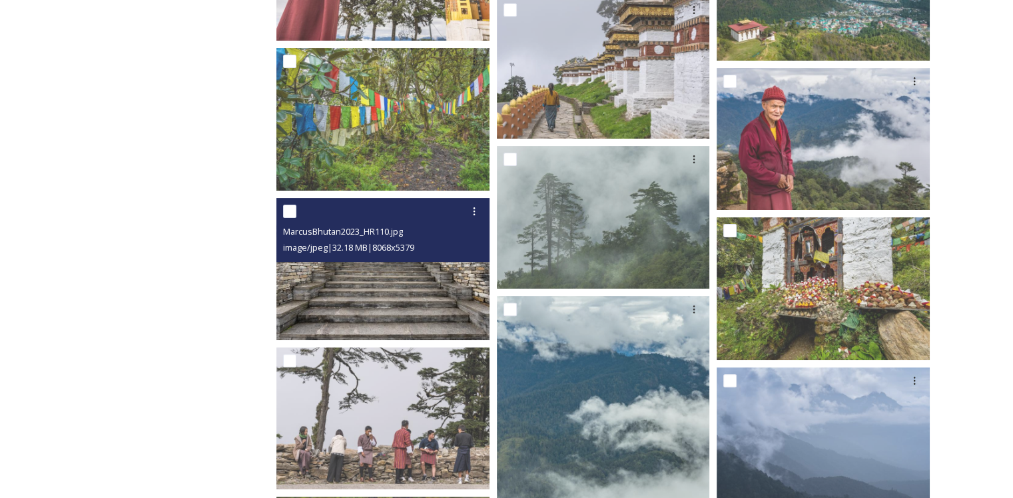
click at [422, 288] on img at bounding box center [382, 269] width 213 height 142
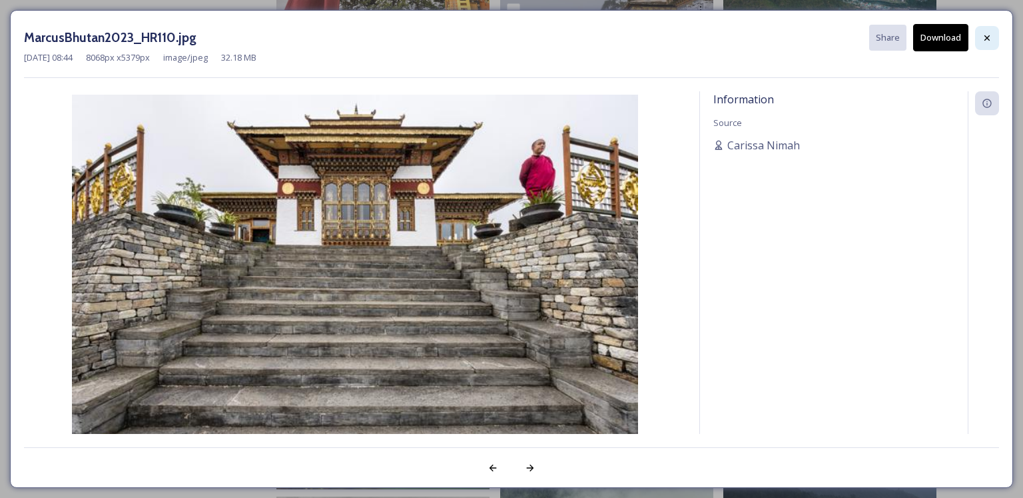
click at [980, 42] on div at bounding box center [987, 38] width 24 height 24
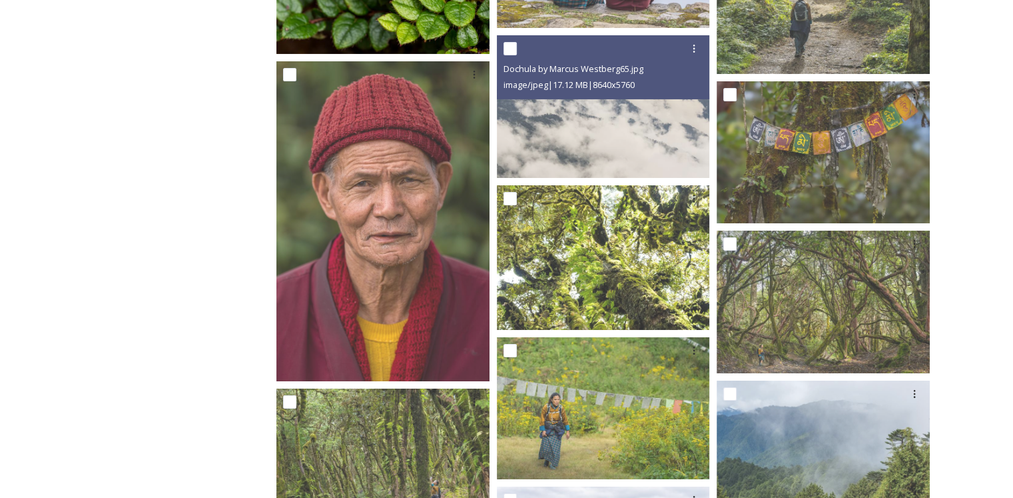
scroll to position [4585, 0]
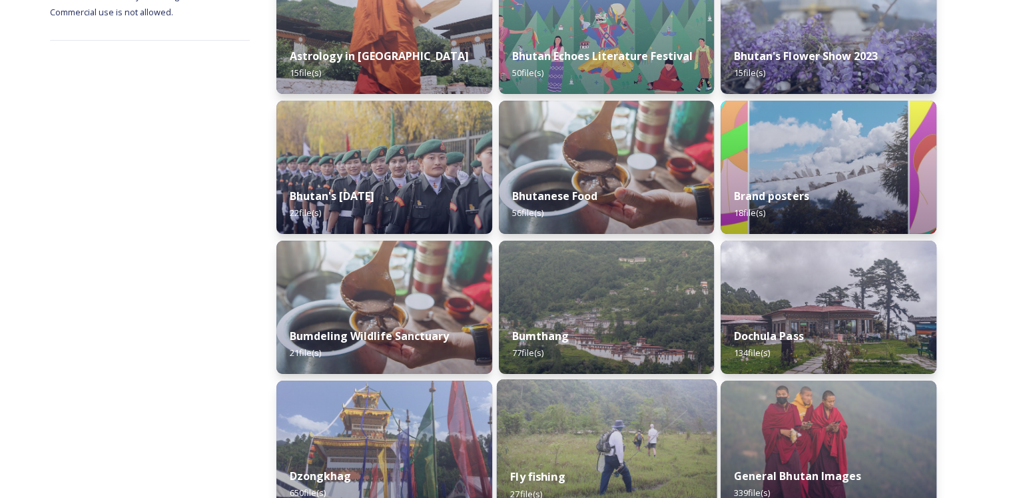
scroll to position [333, 0]
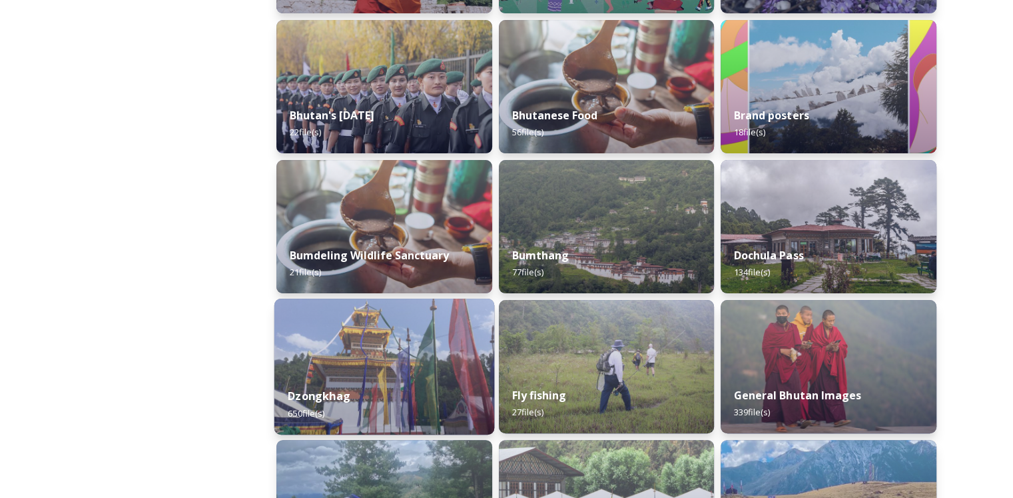
click at [390, 406] on div "Dzongkhag 650 file(s)" at bounding box center [384, 404] width 220 height 61
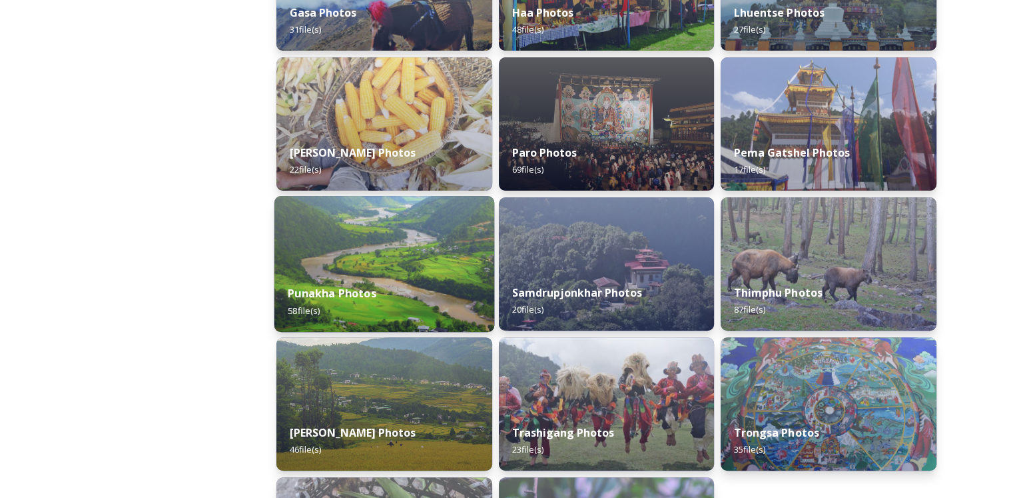
scroll to position [466, 0]
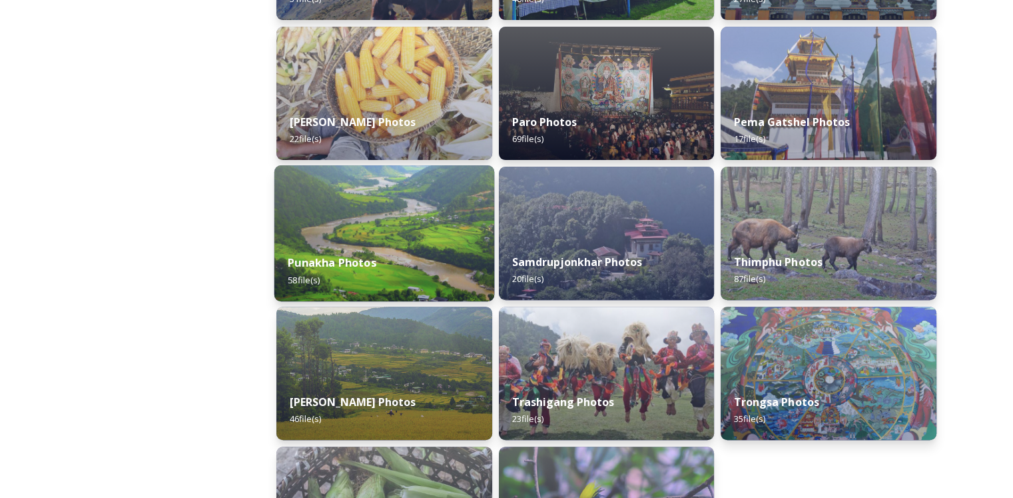
click at [404, 270] on div "Punakha Photos 58 file(s)" at bounding box center [384, 271] width 220 height 61
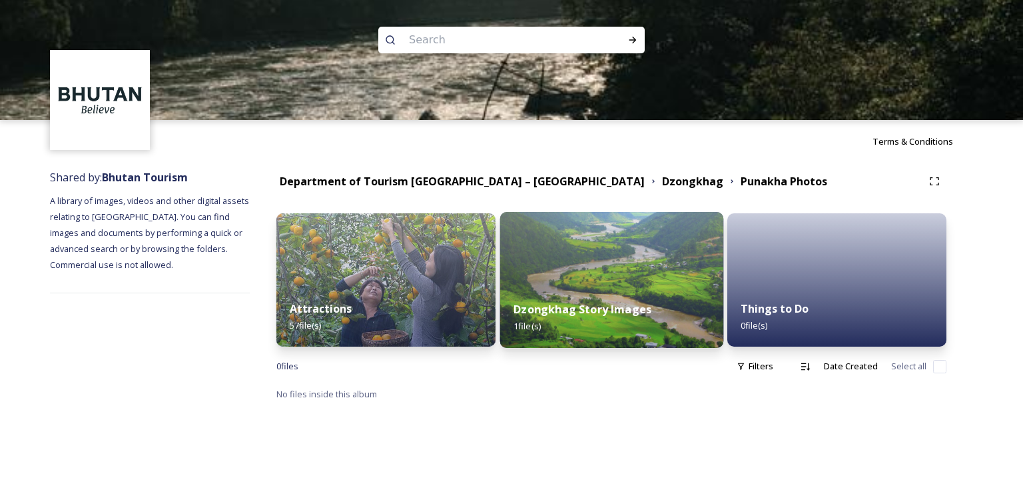
click at [612, 296] on div "Dzongkhag Story Images 1 file(s)" at bounding box center [611, 317] width 223 height 61
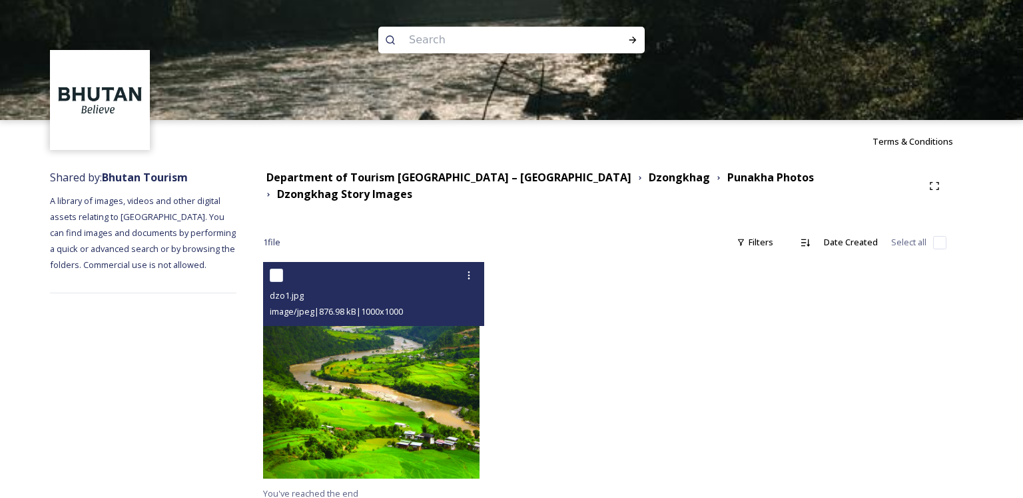
click at [406, 394] on img at bounding box center [371, 370] width 217 height 217
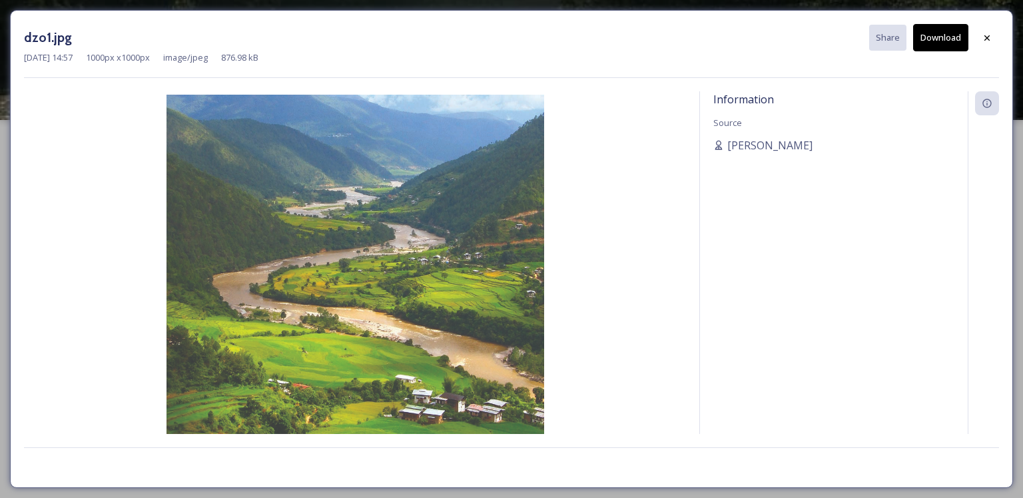
click at [344, 243] on img at bounding box center [355, 284] width 662 height 378
drag, startPoint x: 360, startPoint y: 255, endPoint x: 783, endPoint y: 266, distance: 423.9
click at [754, 281] on div "Information Source [PERSON_NAME]" at bounding box center [834, 280] width 268 height 378
click at [985, 38] on icon at bounding box center [987, 38] width 11 height 11
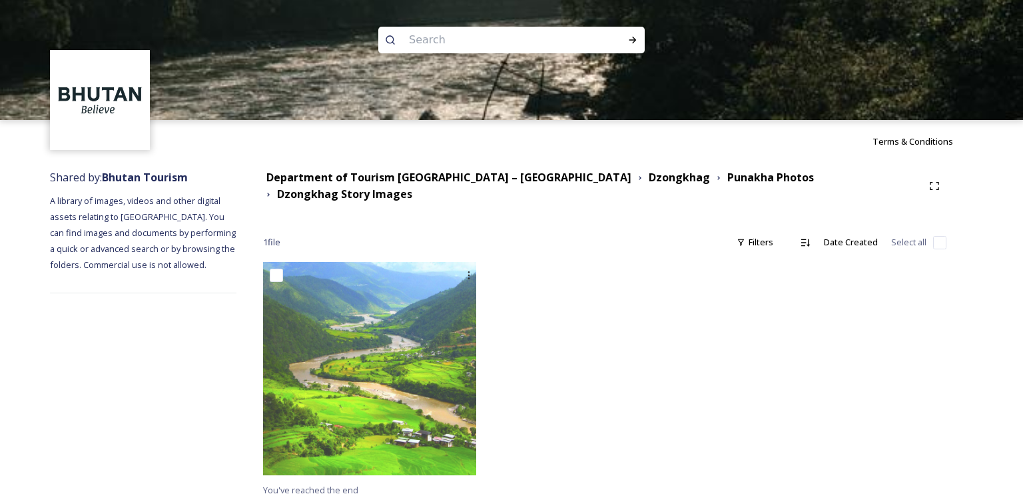
click at [691, 183] on div at bounding box center [511, 180] width 1023 height 120
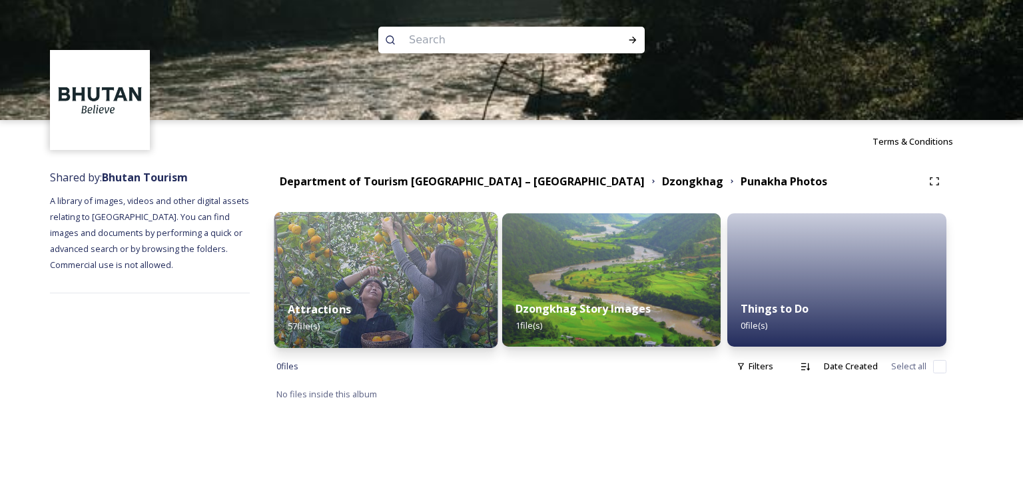
click at [421, 310] on div "Attractions 57 file(s)" at bounding box center [385, 317] width 223 height 61
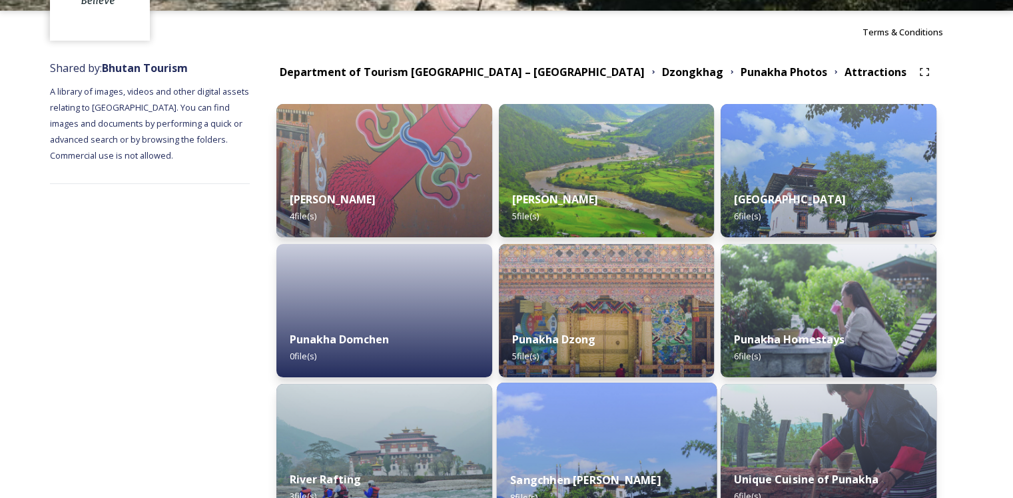
scroll to position [133, 0]
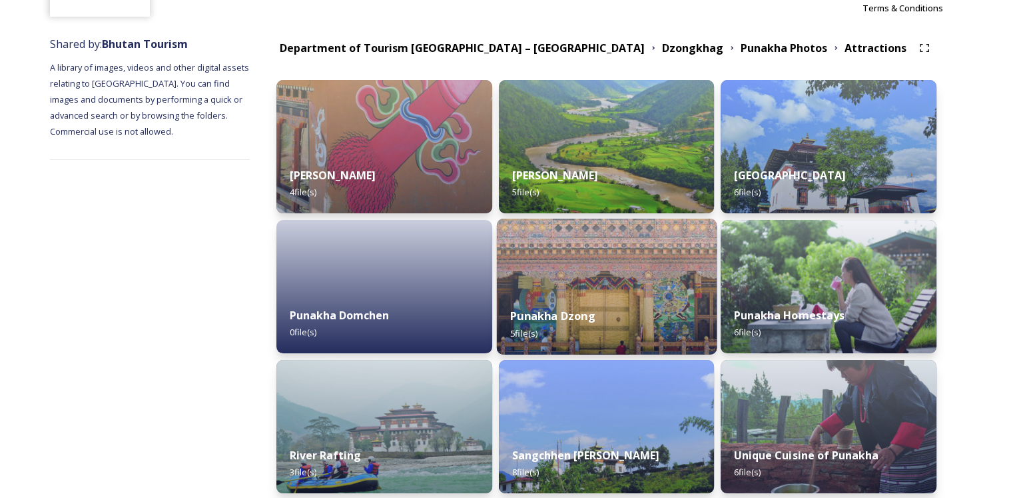
click at [657, 318] on div "Punakha Dzong 5 file(s)" at bounding box center [606, 324] width 220 height 61
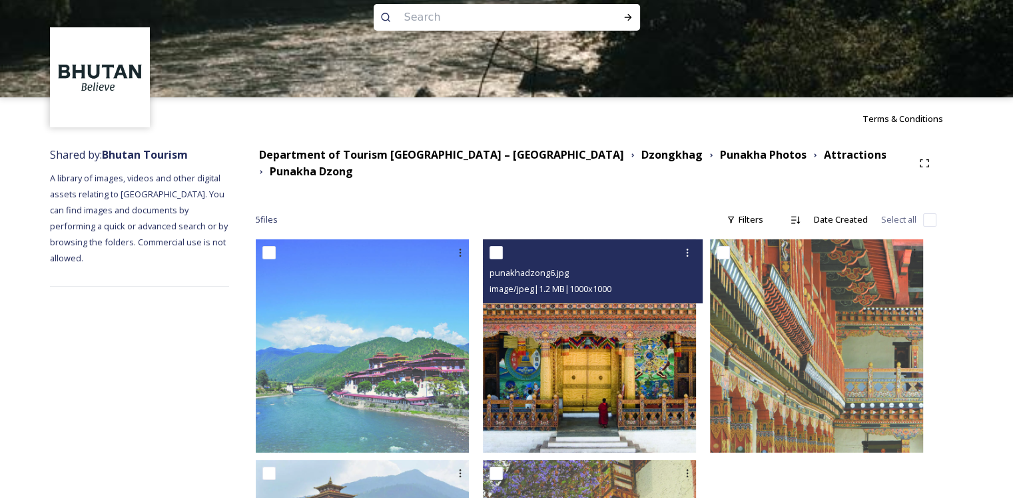
scroll to position [18, 0]
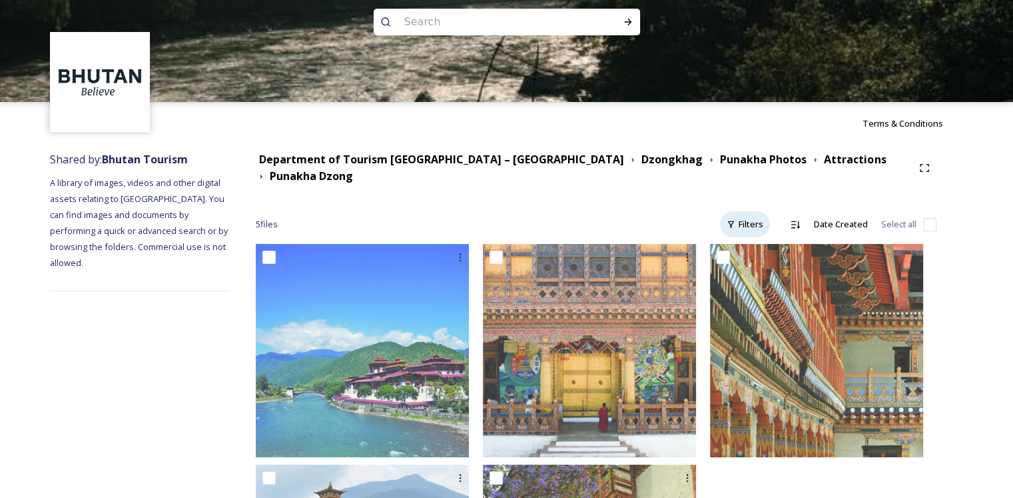
click at [736, 220] on icon at bounding box center [731, 224] width 9 height 9
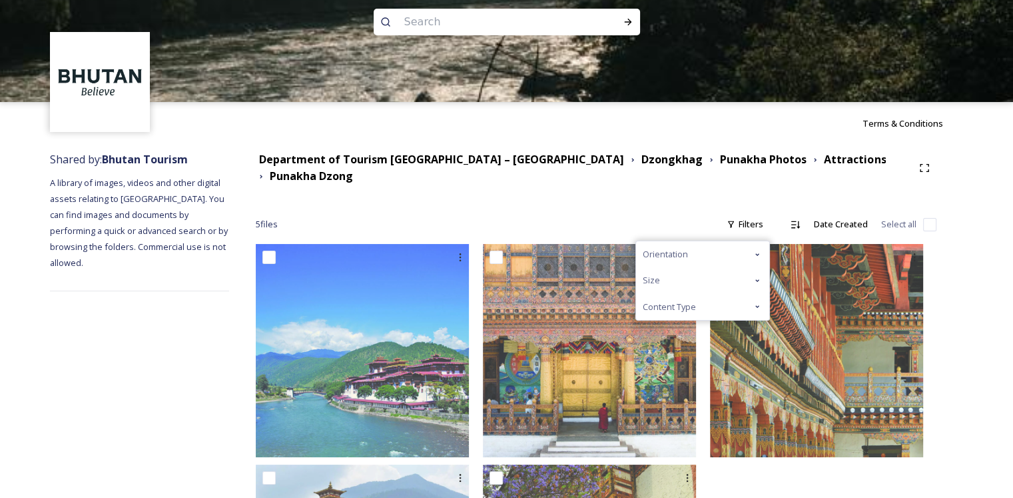
click at [720, 250] on div "Orientation" at bounding box center [702, 254] width 133 height 26
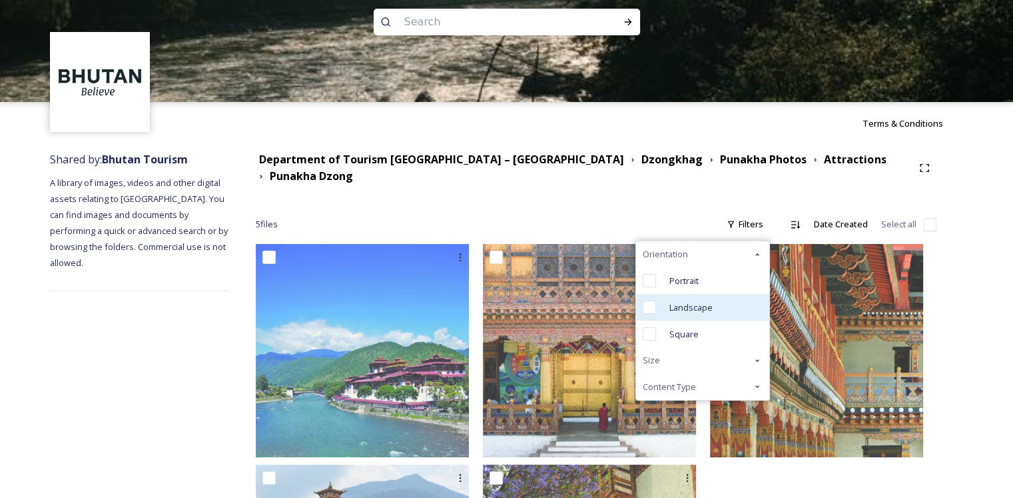
click at [680, 301] on span "Landscape" at bounding box center [691, 307] width 43 height 13
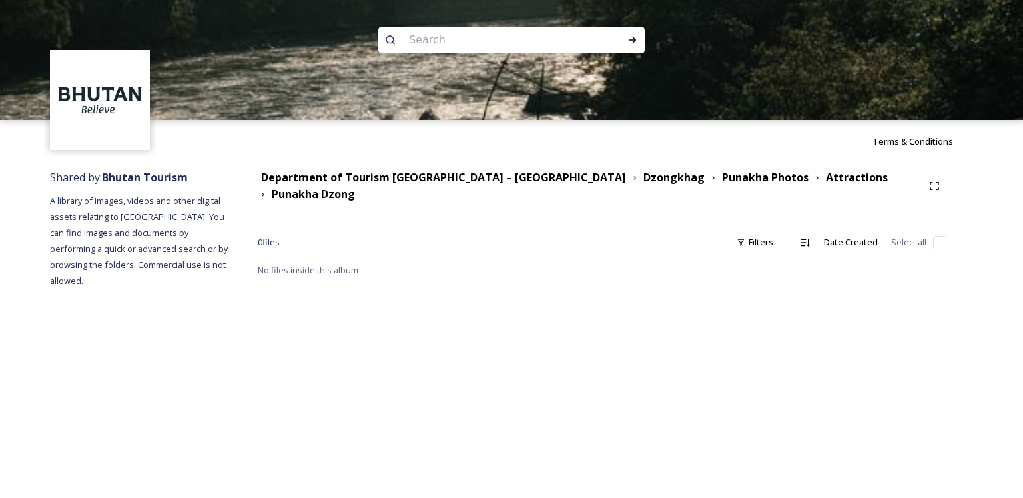
click at [781, 236] on div at bounding box center [511, 180] width 1023 height 120
click at [769, 238] on div "Filters" at bounding box center [755, 242] width 50 height 26
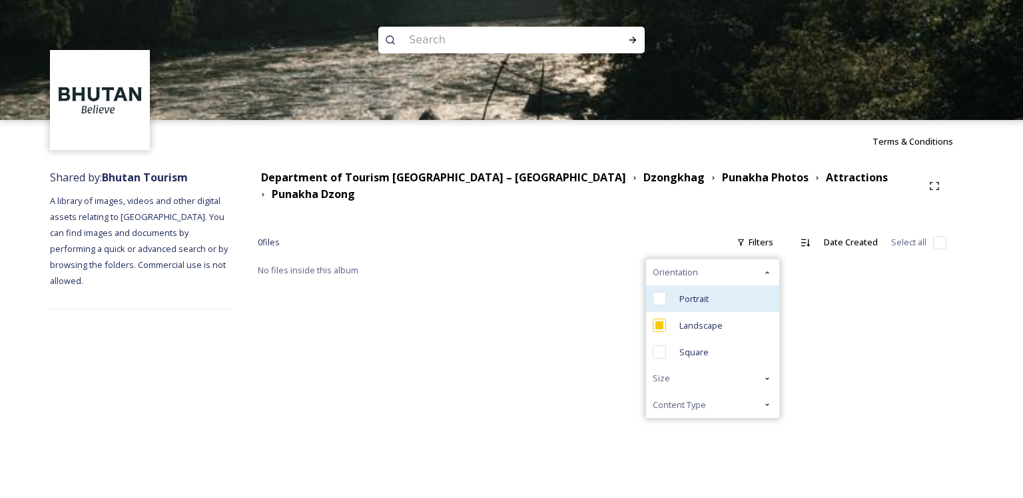
click at [712, 288] on div "Portrait" at bounding box center [712, 298] width 133 height 27
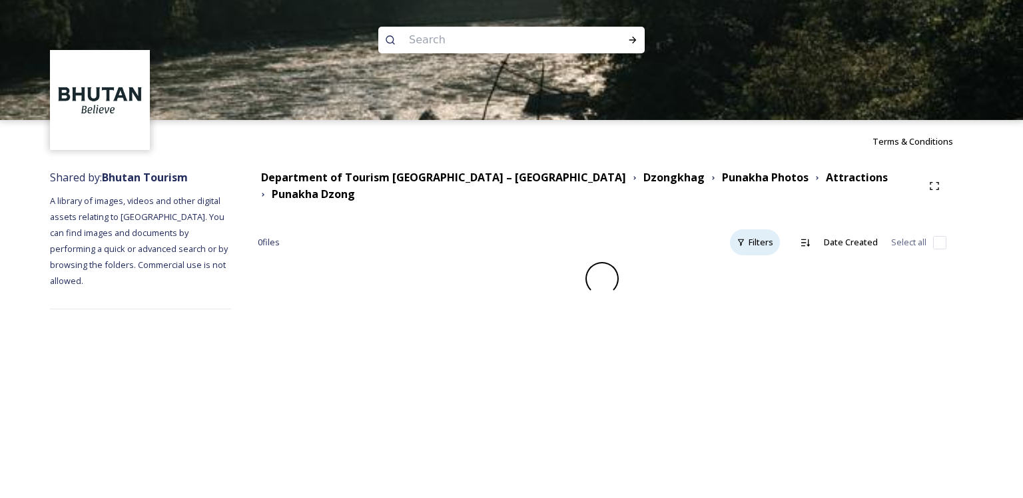
click at [766, 236] on div "Filters" at bounding box center [755, 242] width 50 height 26
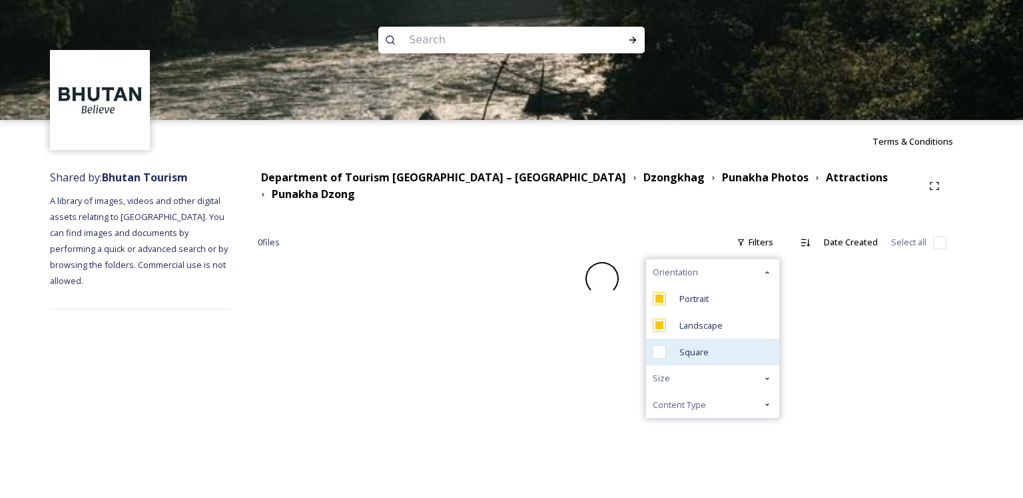
click at [697, 346] on span "Square" at bounding box center [694, 352] width 29 height 13
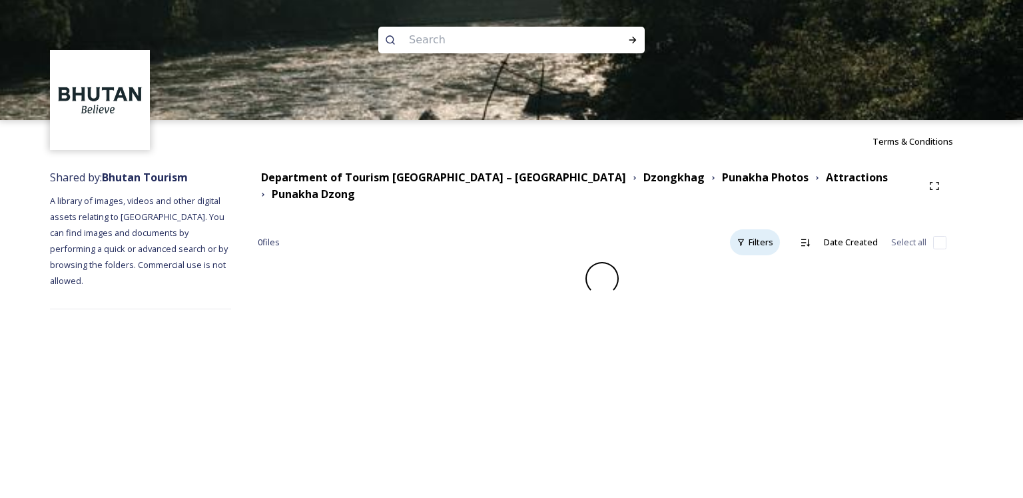
click at [773, 234] on div "Filters" at bounding box center [755, 242] width 50 height 26
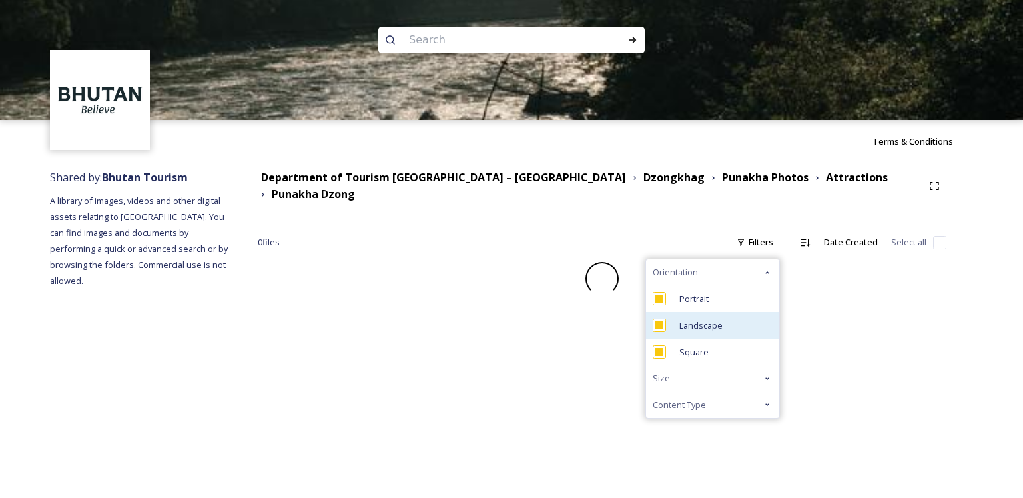
click at [672, 312] on div "Landscape" at bounding box center [712, 325] width 133 height 27
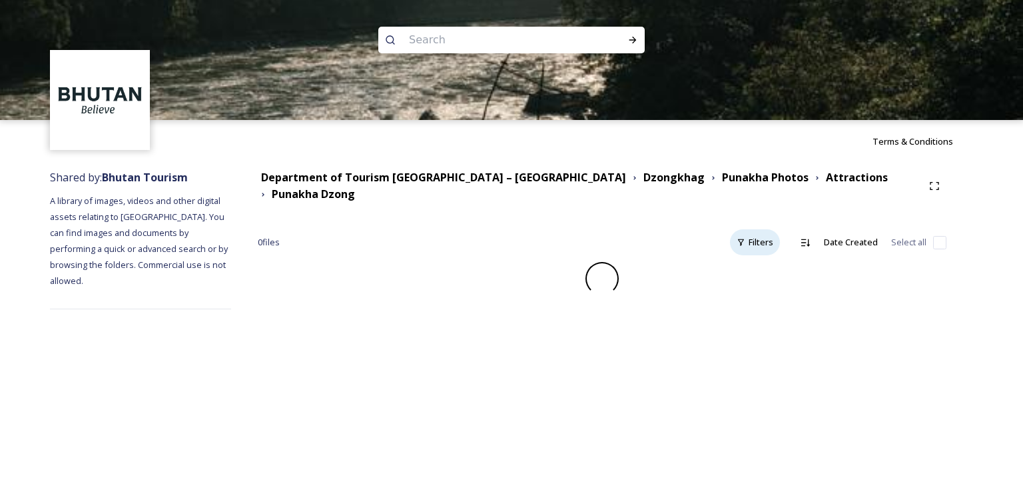
click at [749, 234] on div "Filters" at bounding box center [755, 242] width 50 height 26
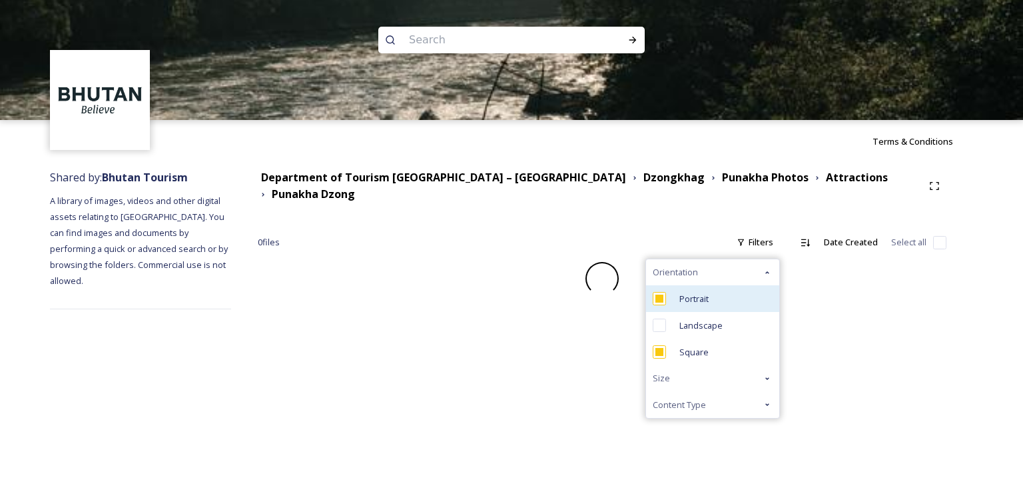
click at [662, 292] on input "checkbox" at bounding box center [659, 298] width 13 height 13
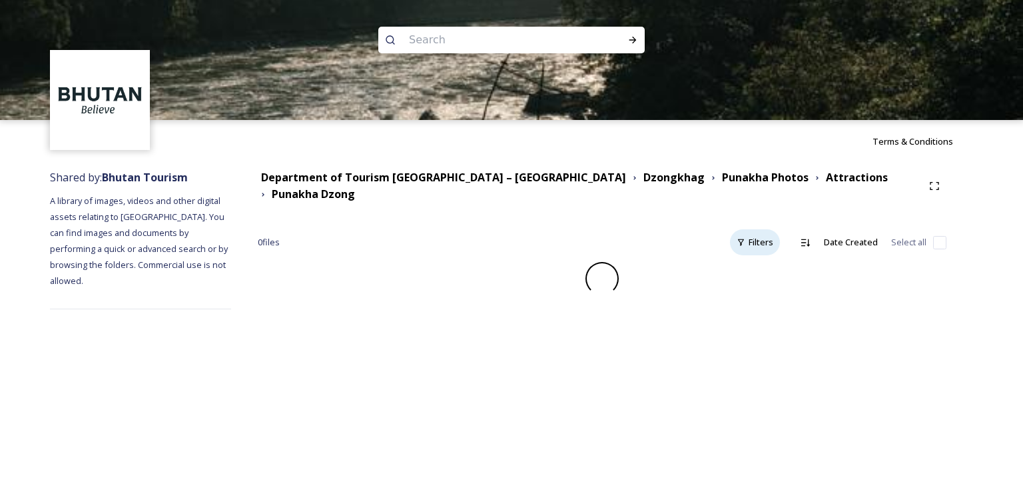
click at [766, 232] on div "Filters" at bounding box center [755, 242] width 50 height 26
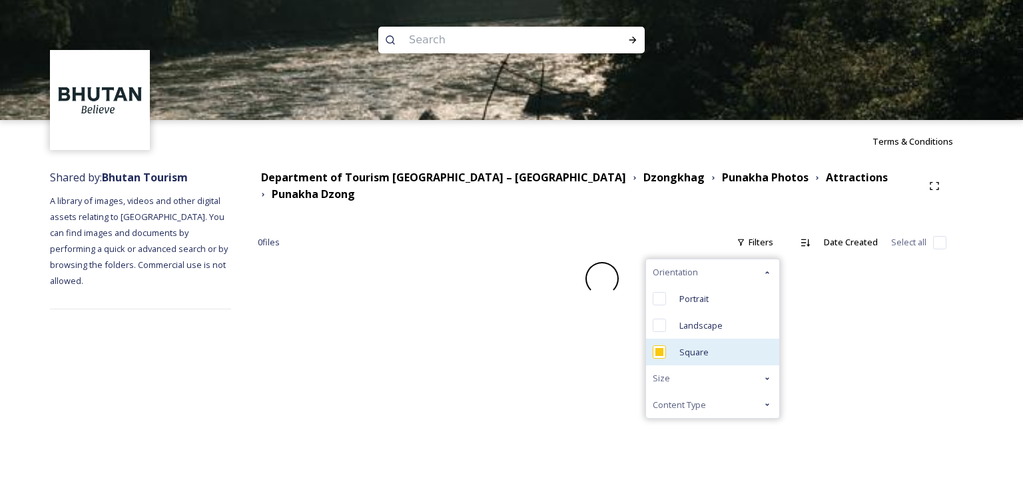
click at [690, 346] on span "Square" at bounding box center [694, 352] width 29 height 13
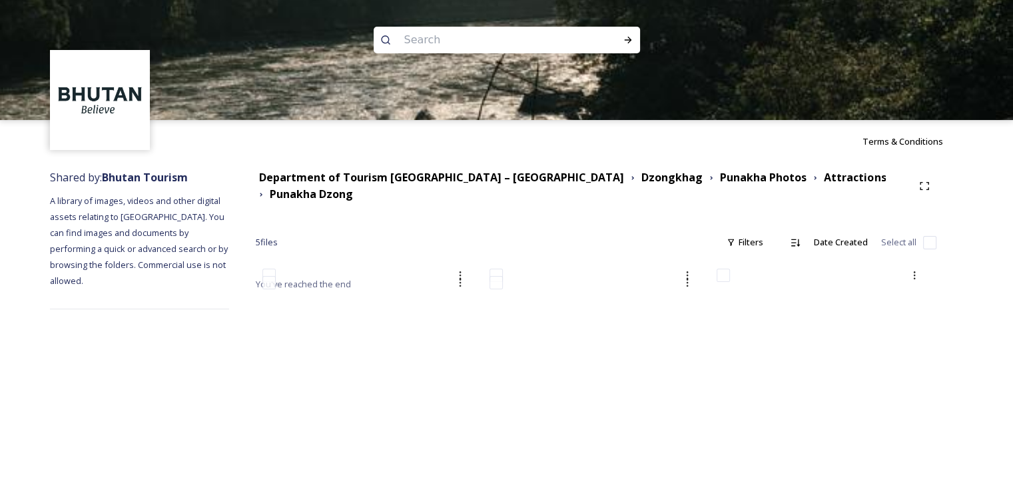
click at [901, 233] on div at bounding box center [506, 180] width 1013 height 120
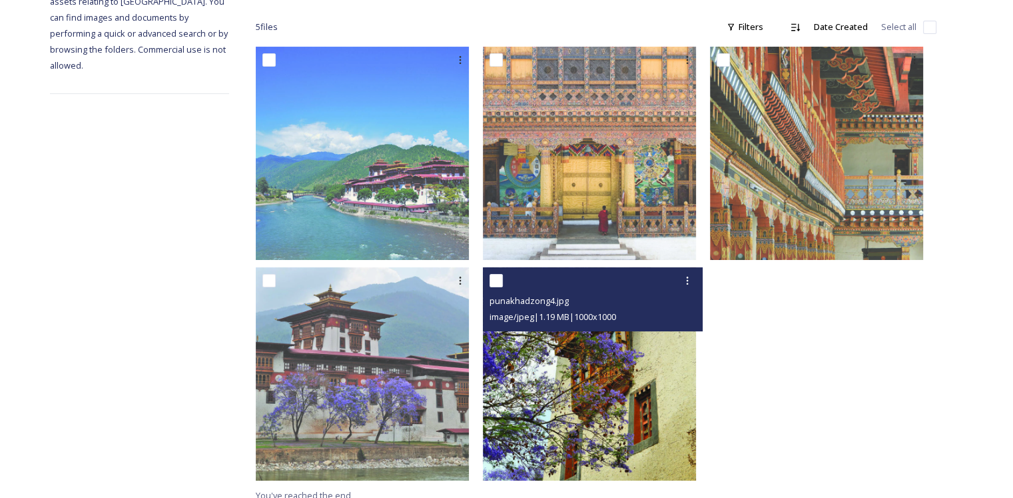
scroll to position [218, 0]
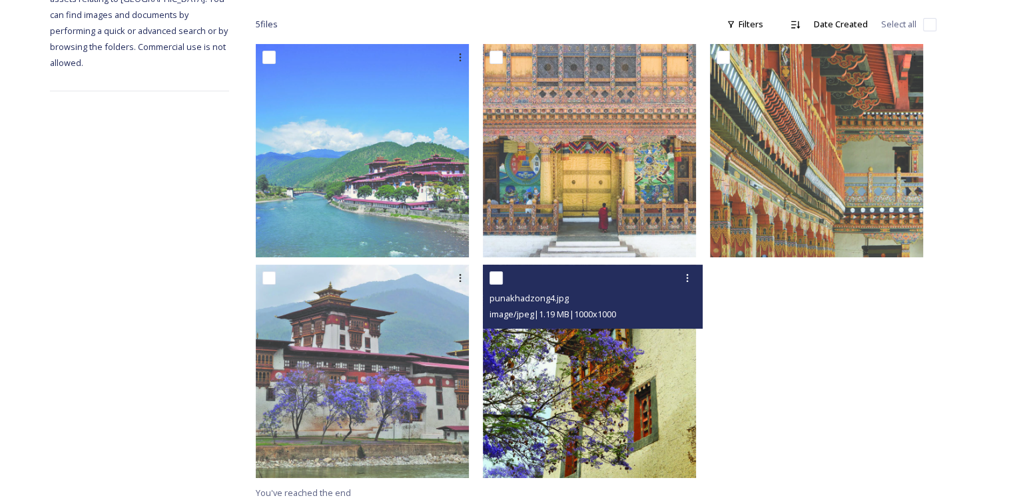
click at [620, 359] on img at bounding box center [589, 370] width 213 height 213
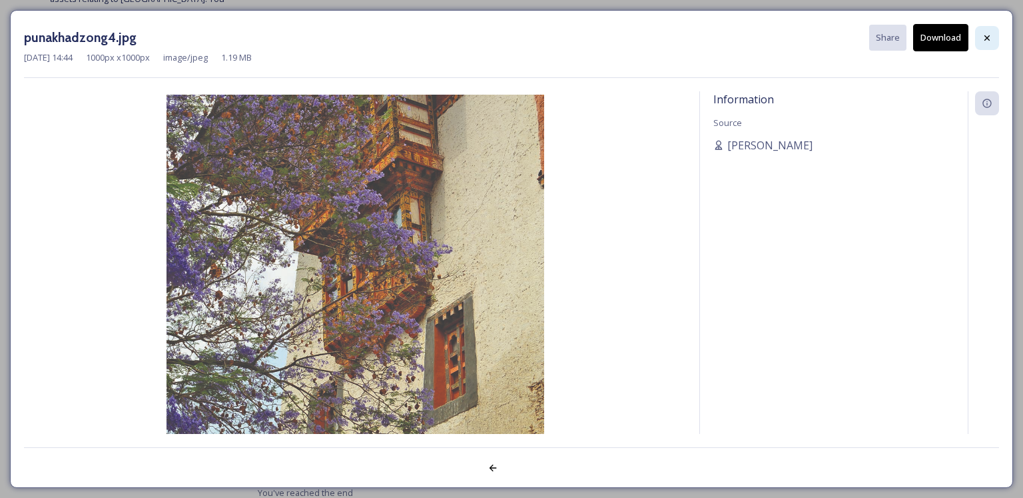
click at [986, 42] on icon at bounding box center [987, 38] width 11 height 11
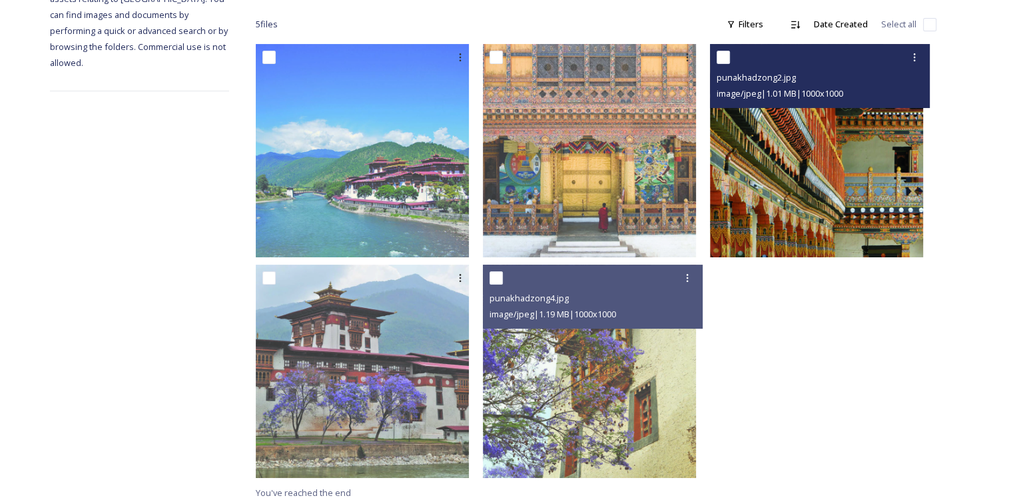
click at [815, 198] on img at bounding box center [816, 150] width 213 height 213
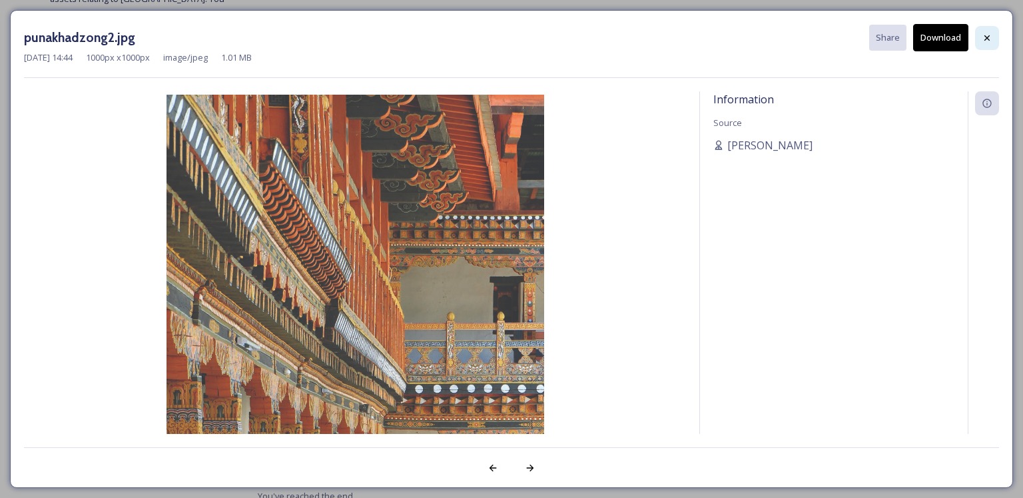
click at [984, 42] on icon at bounding box center [987, 38] width 11 height 11
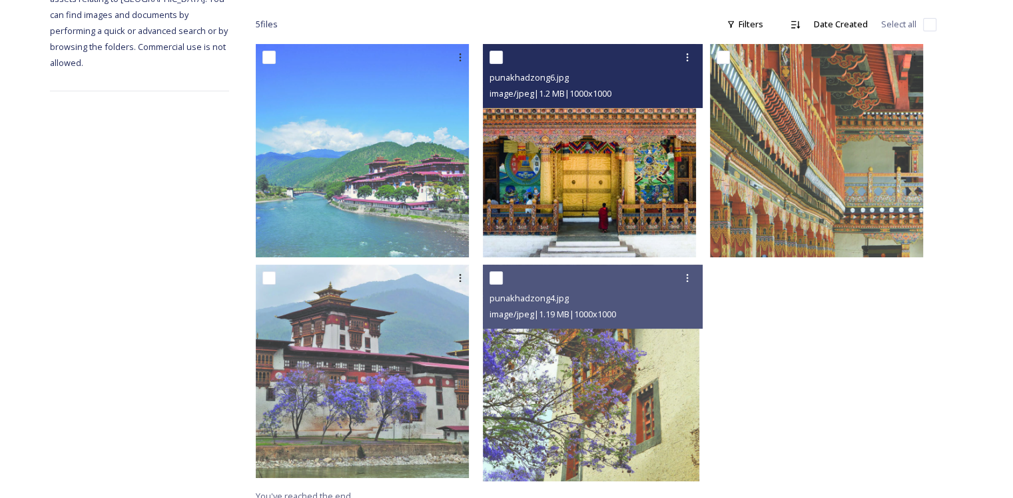
click at [676, 193] on img at bounding box center [589, 150] width 213 height 213
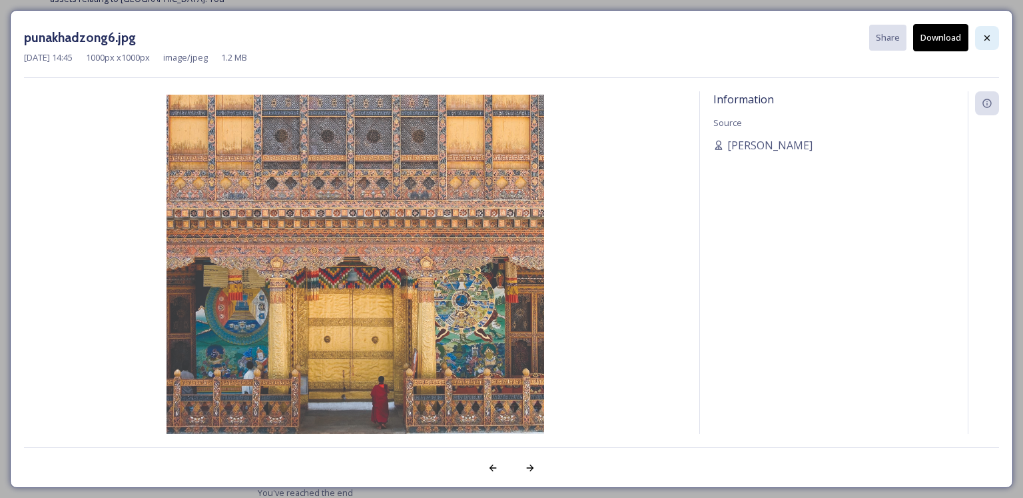
click at [983, 40] on icon at bounding box center [987, 38] width 11 height 11
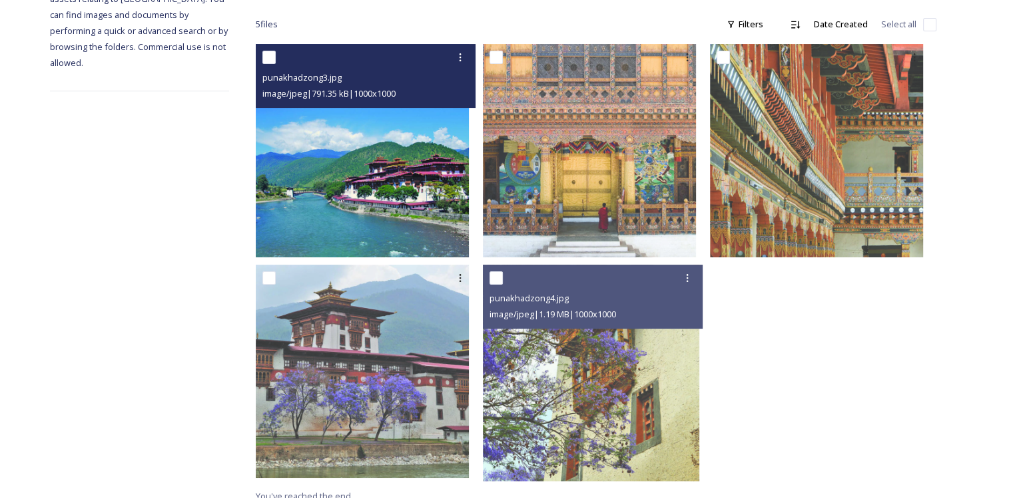
click at [443, 165] on img at bounding box center [362, 150] width 213 height 213
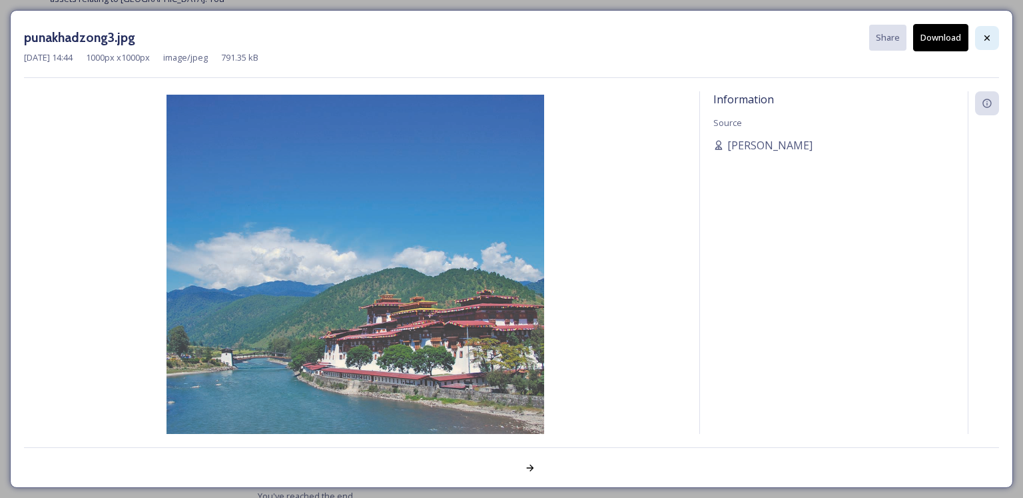
click at [983, 33] on icon at bounding box center [987, 38] width 11 height 11
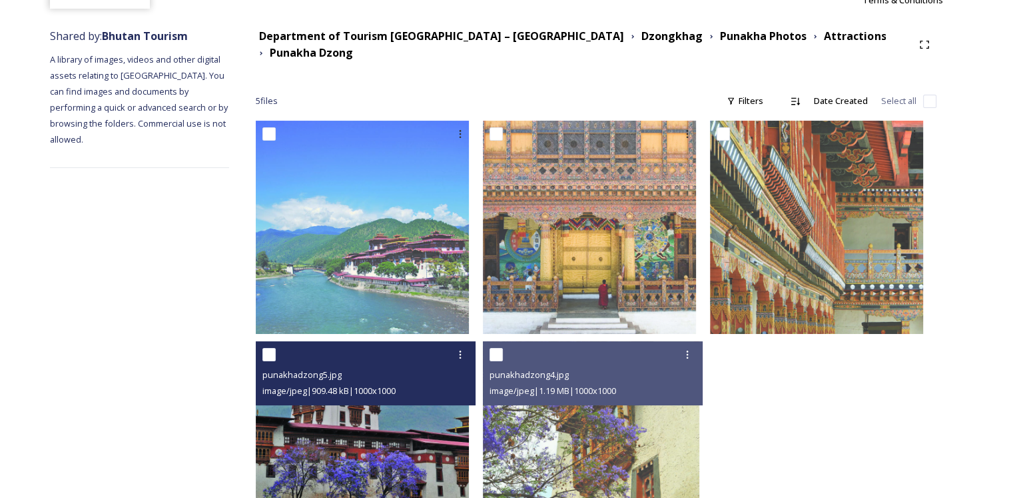
scroll to position [0, 0]
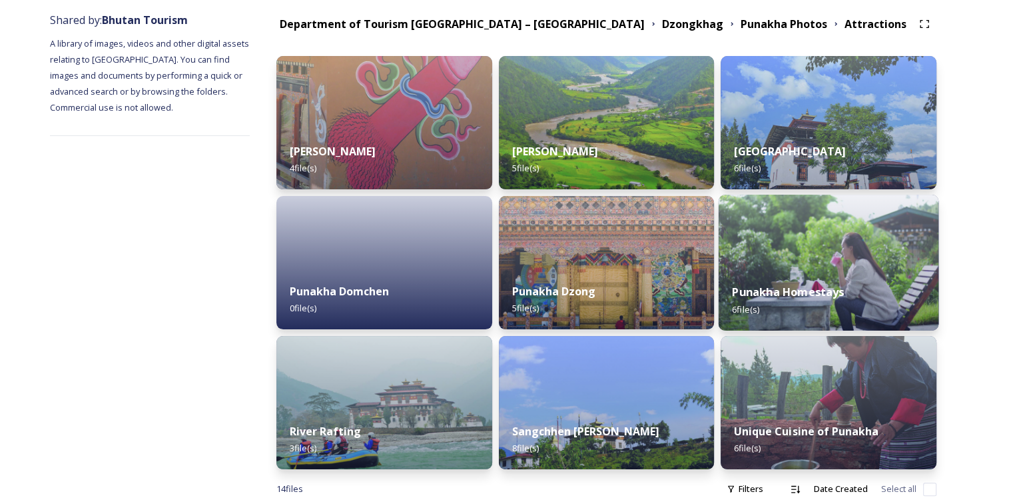
scroll to position [200, 0]
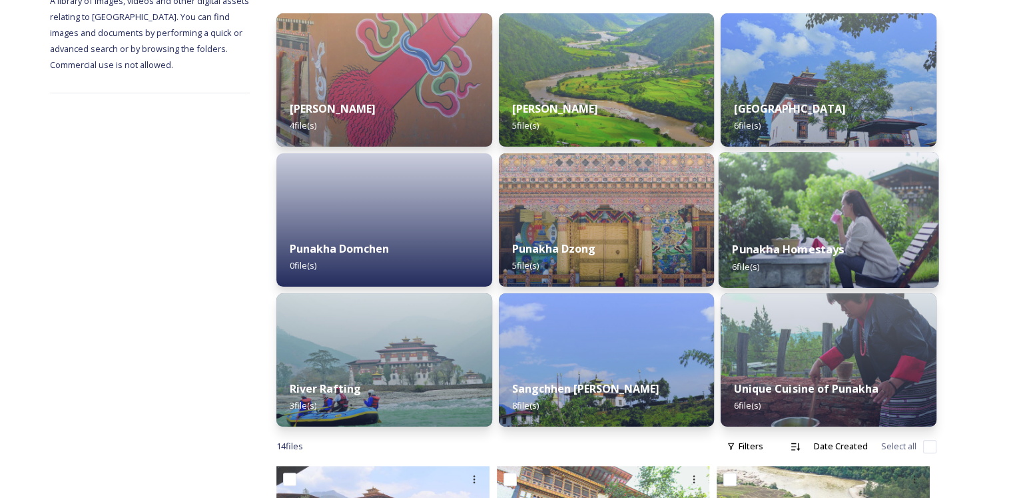
click at [865, 251] on div "Punakha Homestays 6 file(s)" at bounding box center [829, 257] width 220 height 61
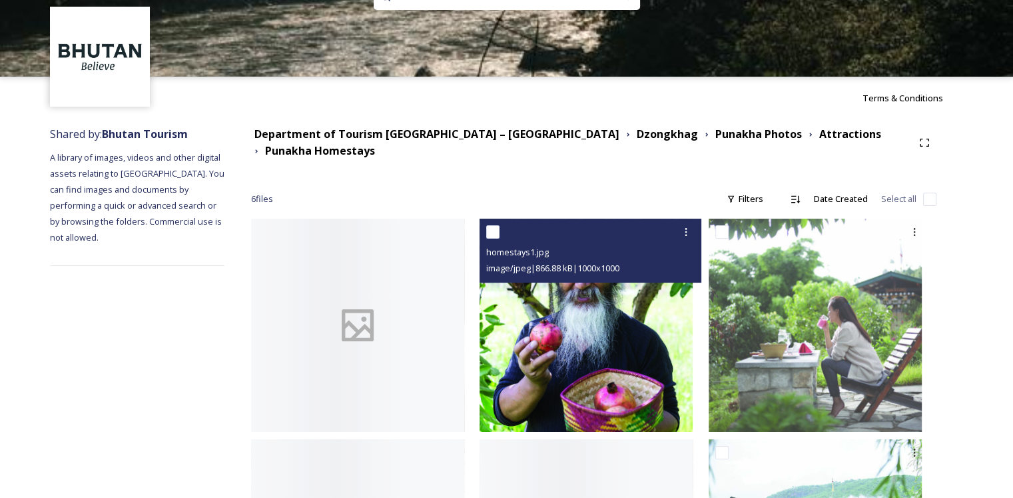
scroll to position [133, 0]
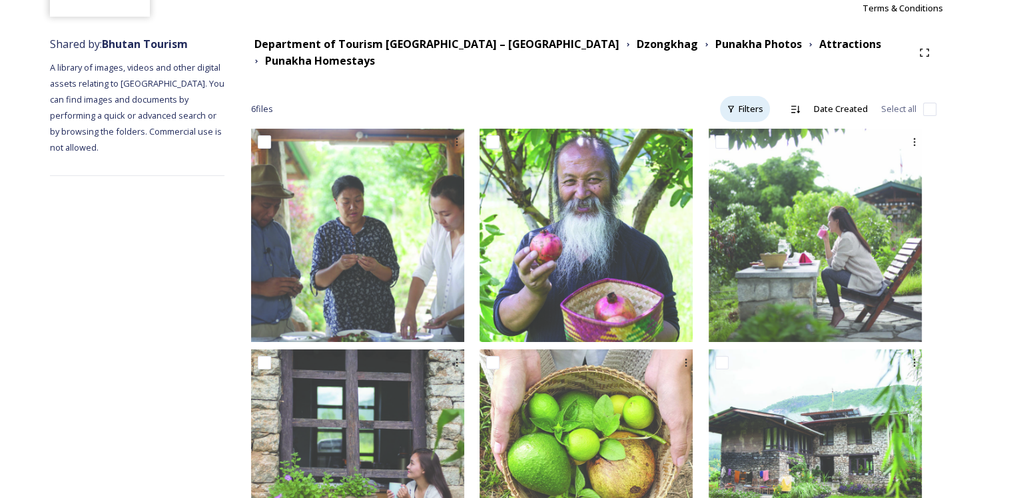
click at [741, 109] on div "Filters" at bounding box center [745, 109] width 50 height 26
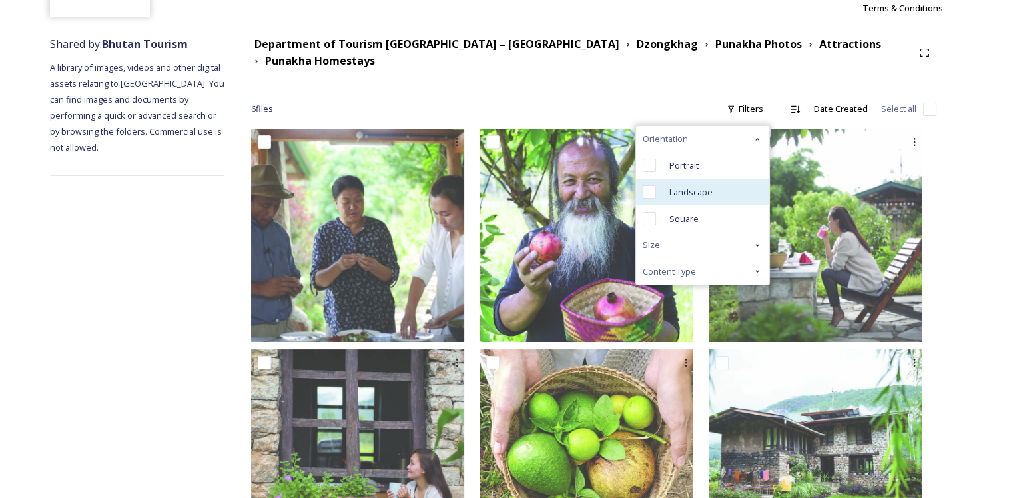
click at [696, 190] on span "Landscape" at bounding box center [691, 192] width 43 height 13
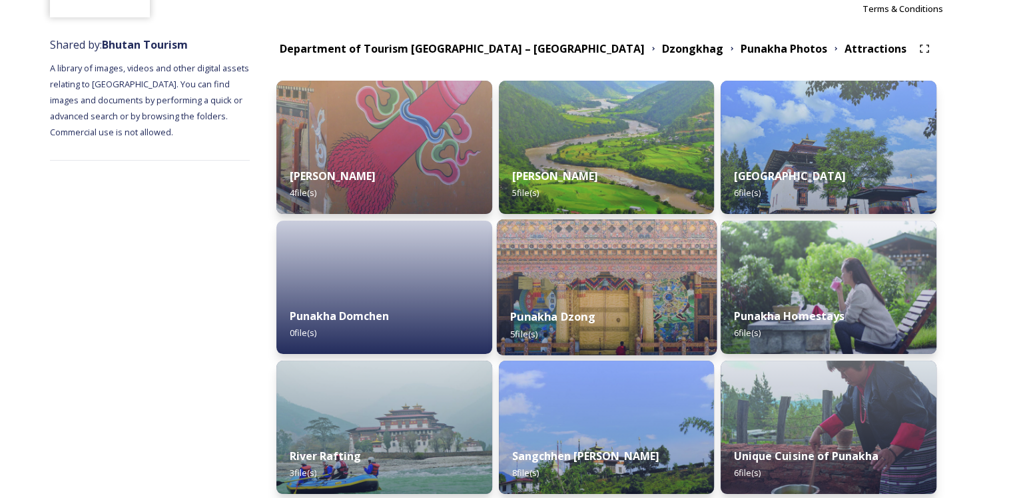
scroll to position [133, 0]
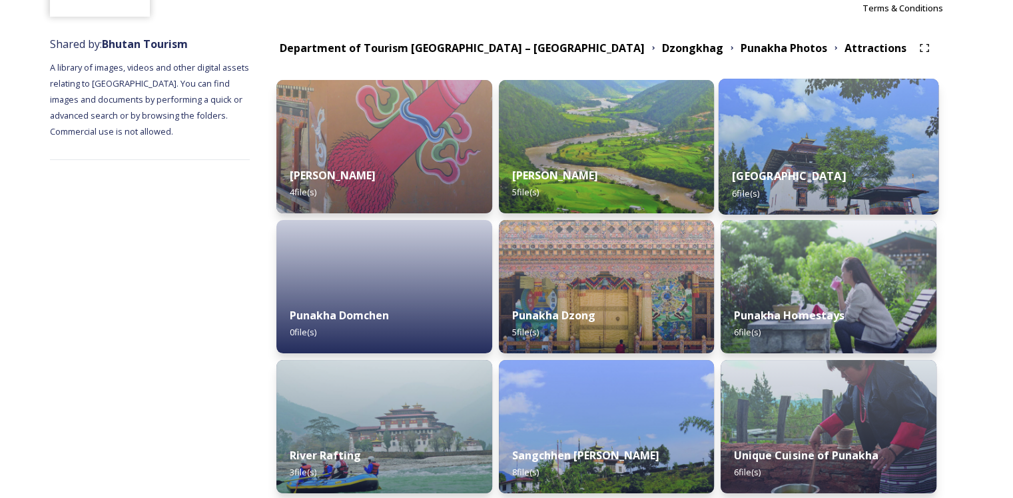
click at [855, 185] on div "Nobgang Village 6 file(s)" at bounding box center [829, 184] width 220 height 61
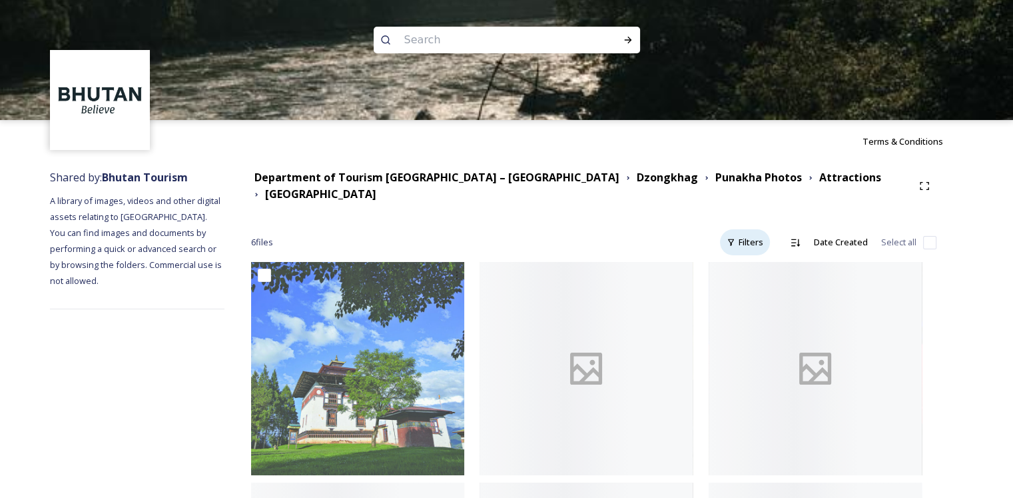
click at [754, 237] on div "Filters" at bounding box center [745, 242] width 50 height 26
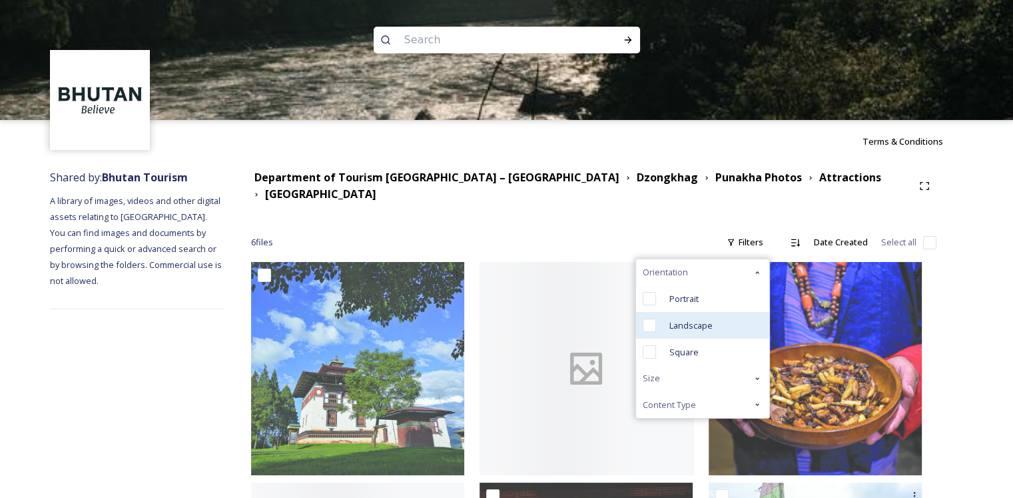
click at [678, 319] on span "Landscape" at bounding box center [691, 325] width 43 height 13
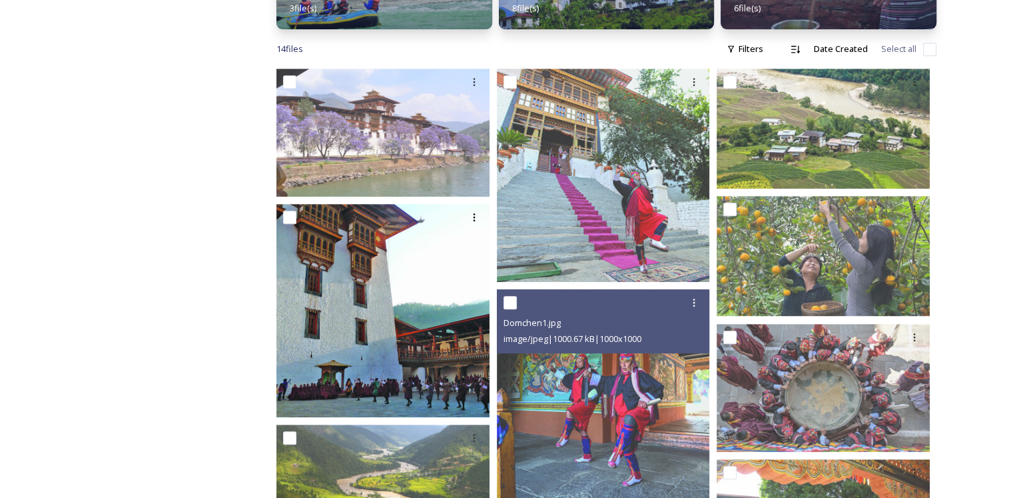
scroll to position [600, 0]
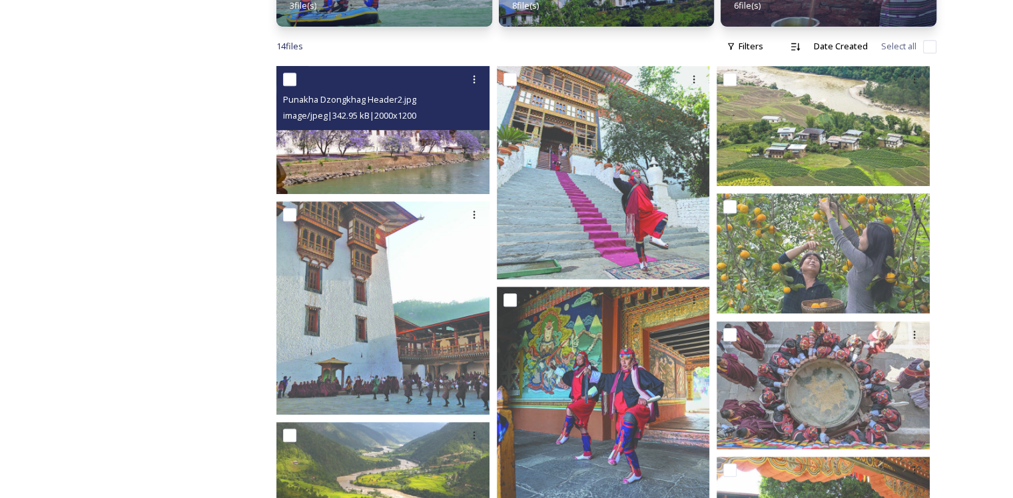
click at [399, 148] on img at bounding box center [382, 130] width 213 height 128
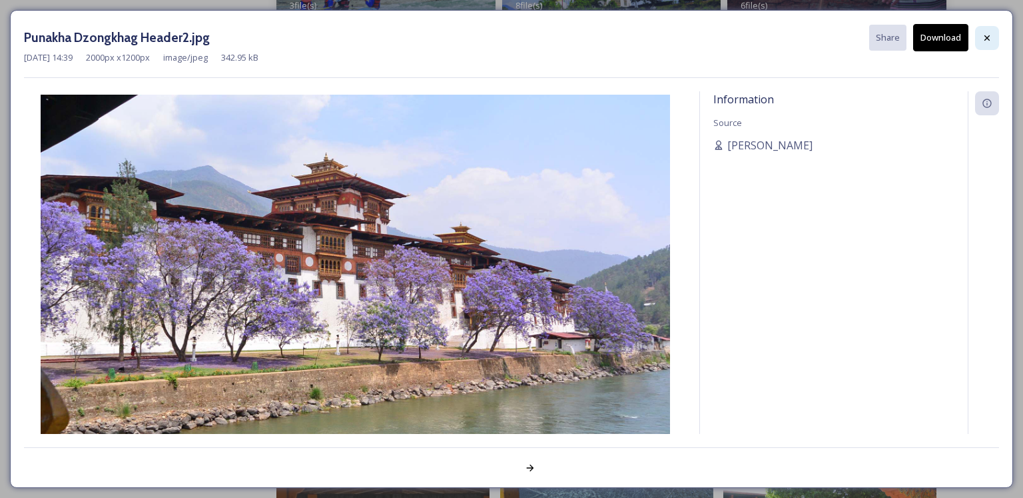
click at [986, 38] on icon at bounding box center [987, 37] width 5 height 5
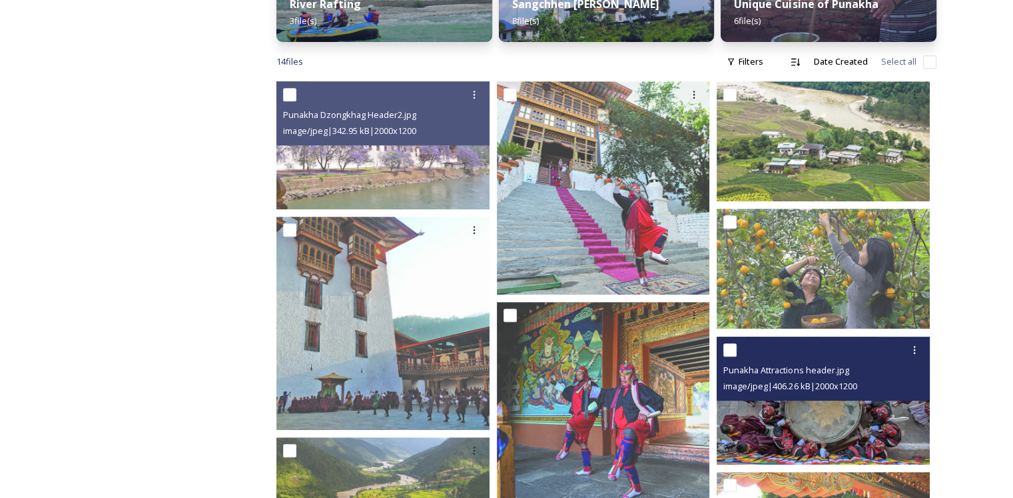
scroll to position [496, 0]
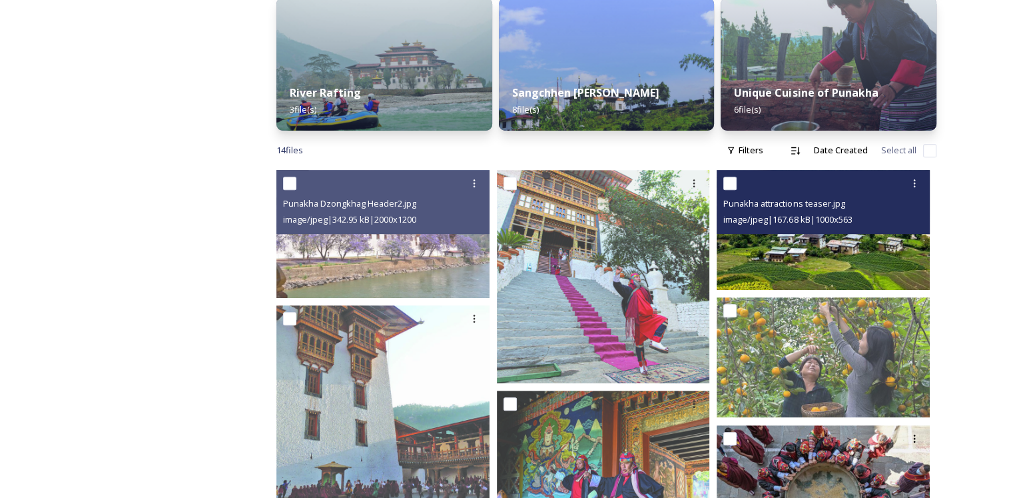
click at [859, 255] on img at bounding box center [823, 230] width 213 height 120
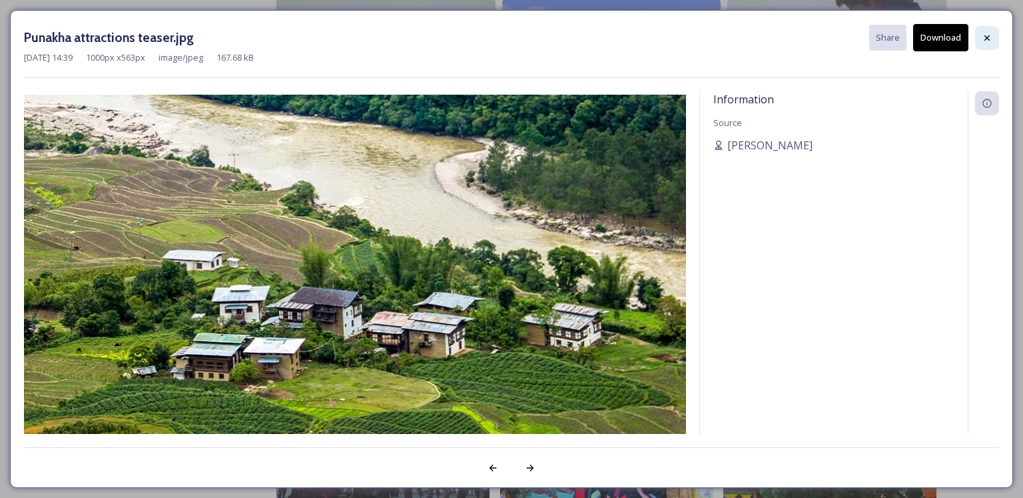
click at [984, 37] on icon at bounding box center [987, 38] width 11 height 11
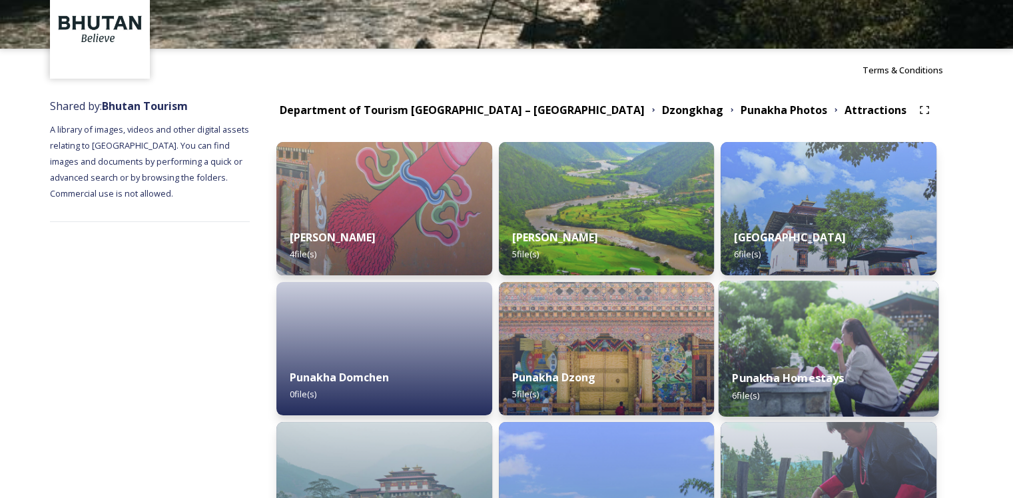
scroll to position [29, 0]
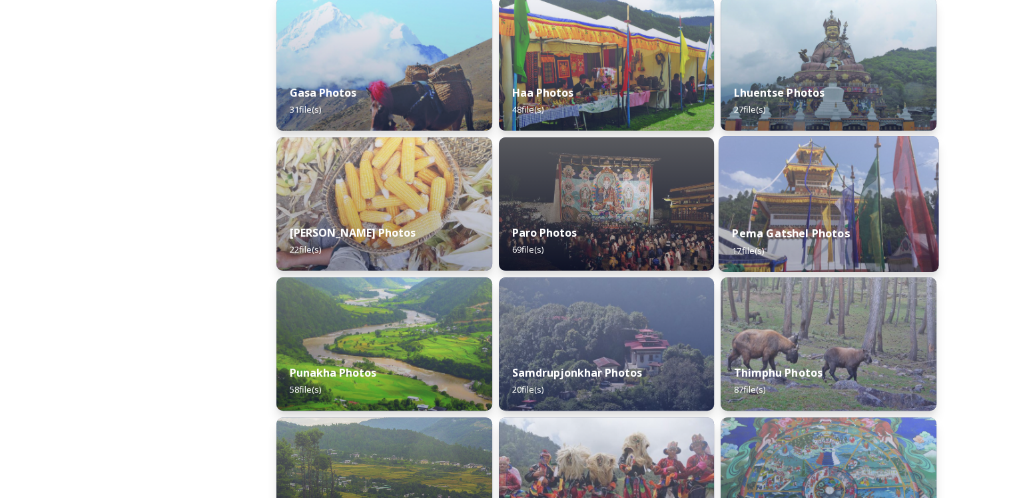
scroll to position [333, 0]
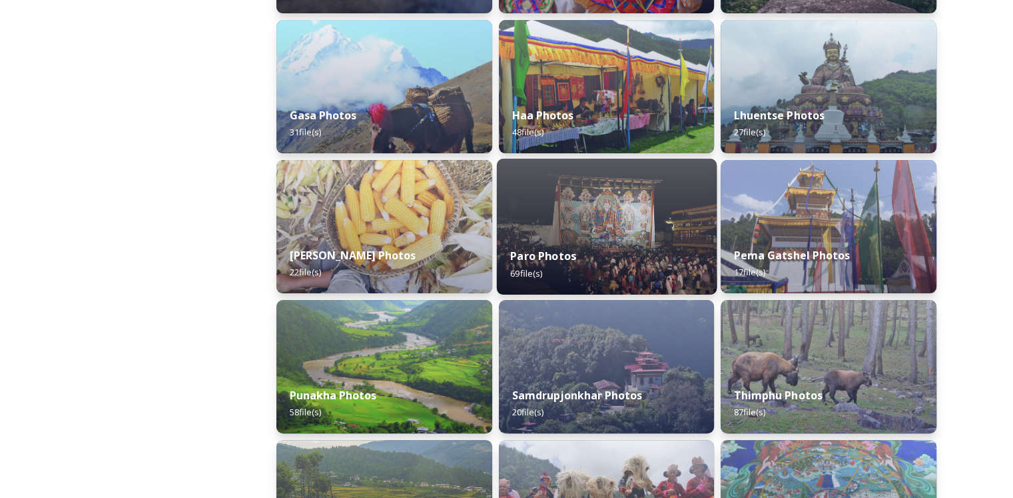
click at [608, 251] on div "Paro Photos 69 file(s)" at bounding box center [606, 264] width 220 height 61
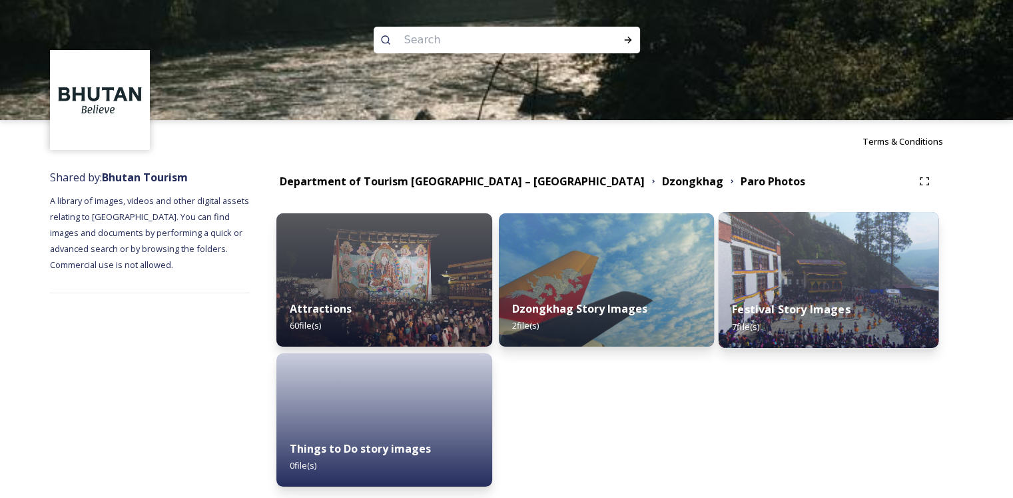
click at [853, 301] on div "Festival Story Images 7 file(s)" at bounding box center [829, 317] width 220 height 61
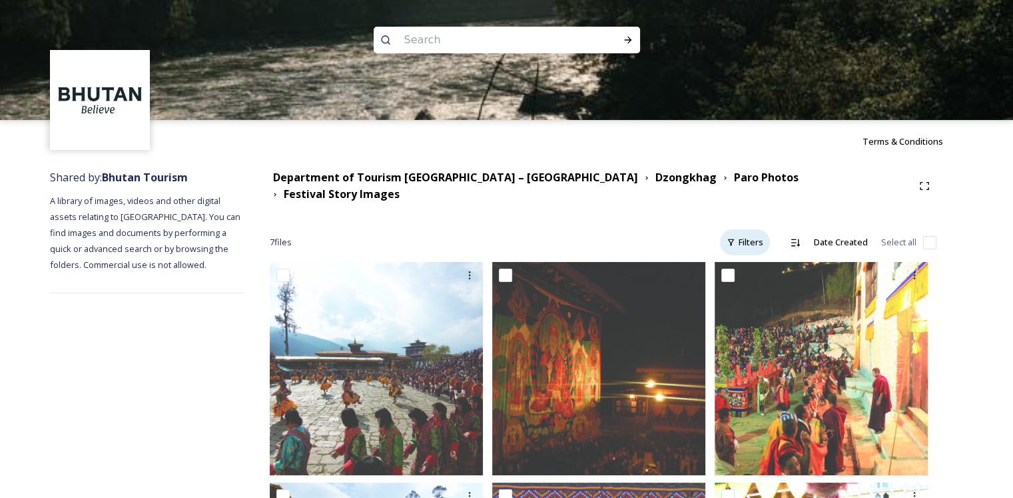
click at [738, 233] on div "Filters" at bounding box center [745, 242] width 50 height 26
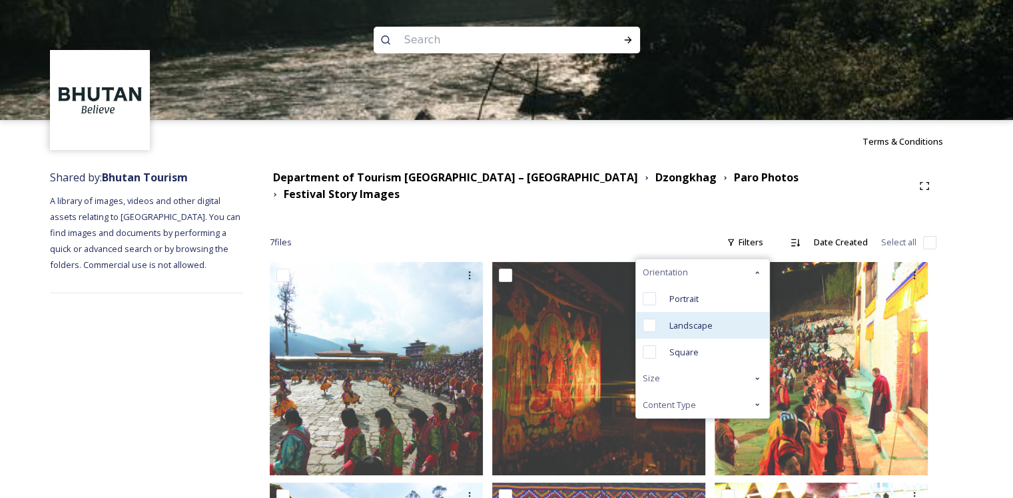
click at [672, 319] on span "Landscape" at bounding box center [691, 325] width 43 height 13
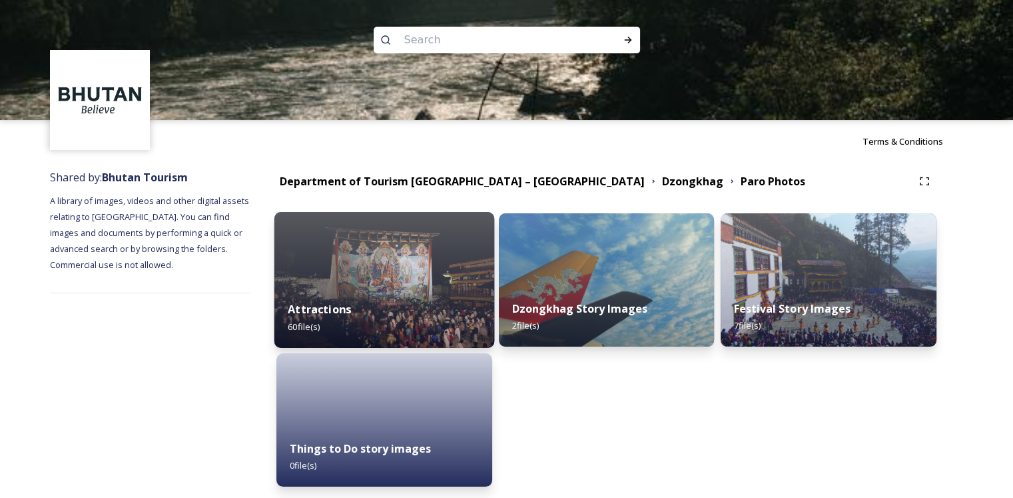
click at [416, 314] on div "Attractions 60 file(s)" at bounding box center [384, 317] width 220 height 61
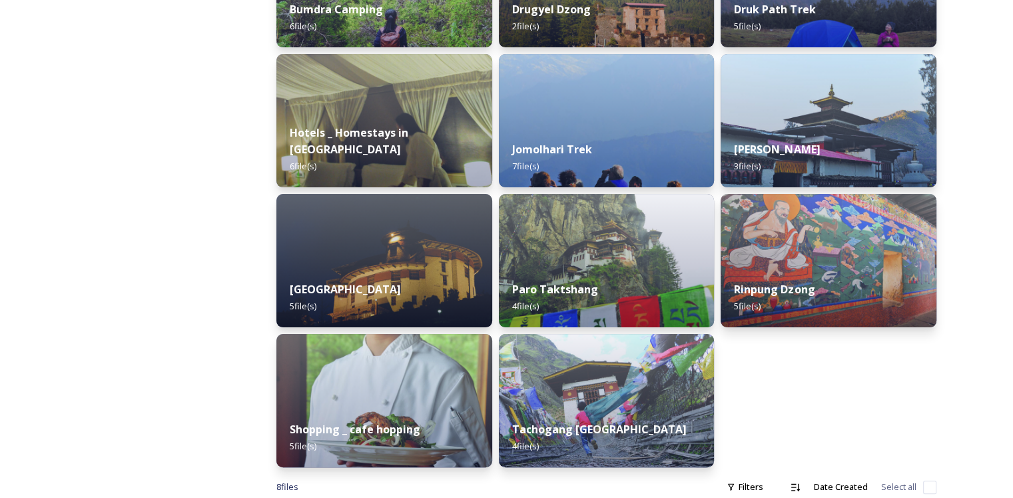
scroll to position [333, 0]
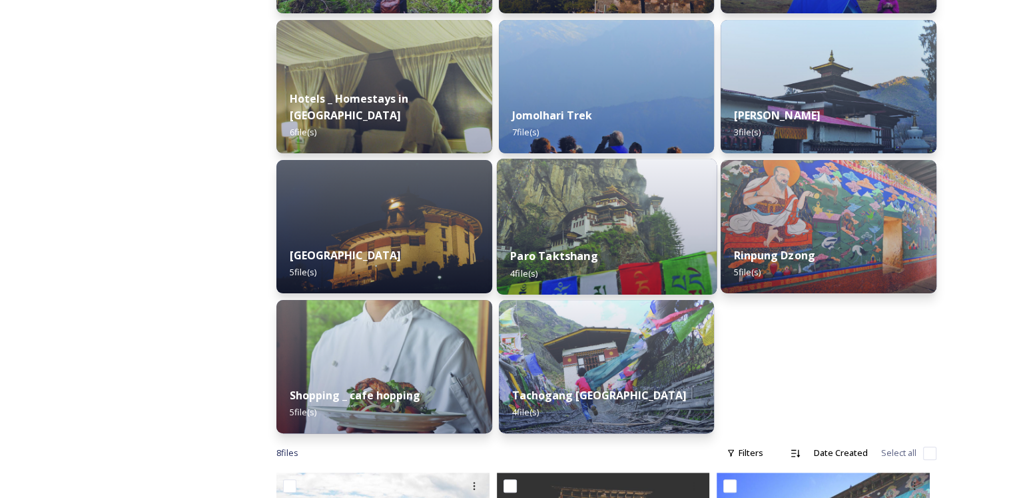
click at [628, 262] on div "Paro Taktshang 4 file(s)" at bounding box center [606, 264] width 220 height 61
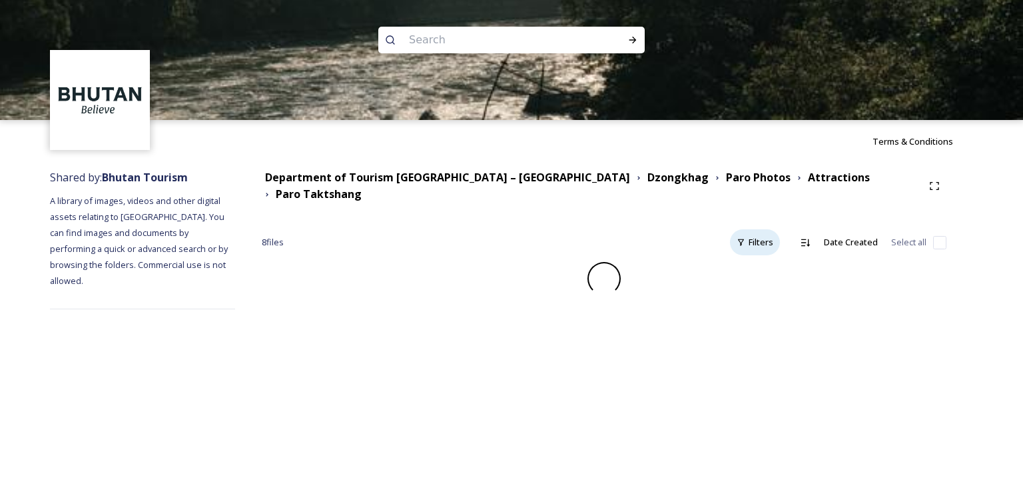
click at [758, 236] on div "Filters" at bounding box center [755, 242] width 50 height 26
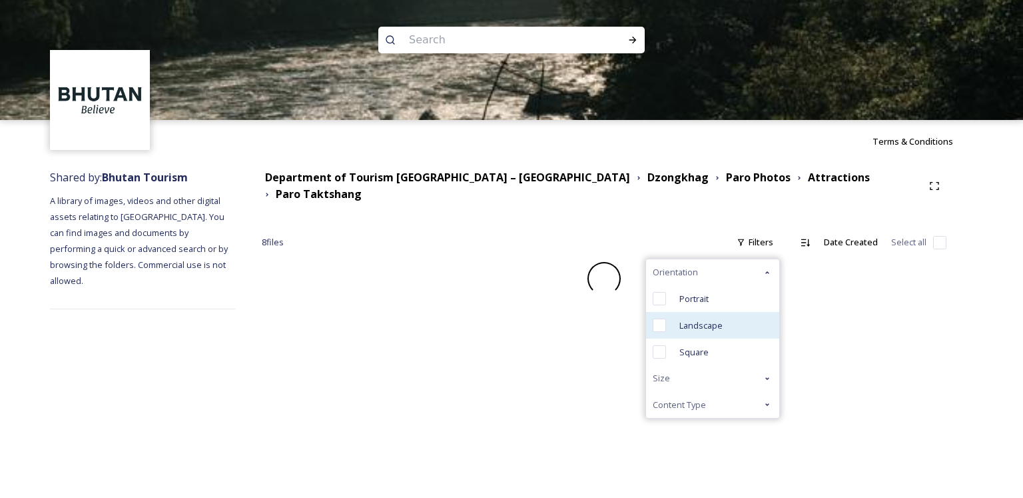
click at [697, 319] on span "Landscape" at bounding box center [701, 325] width 43 height 13
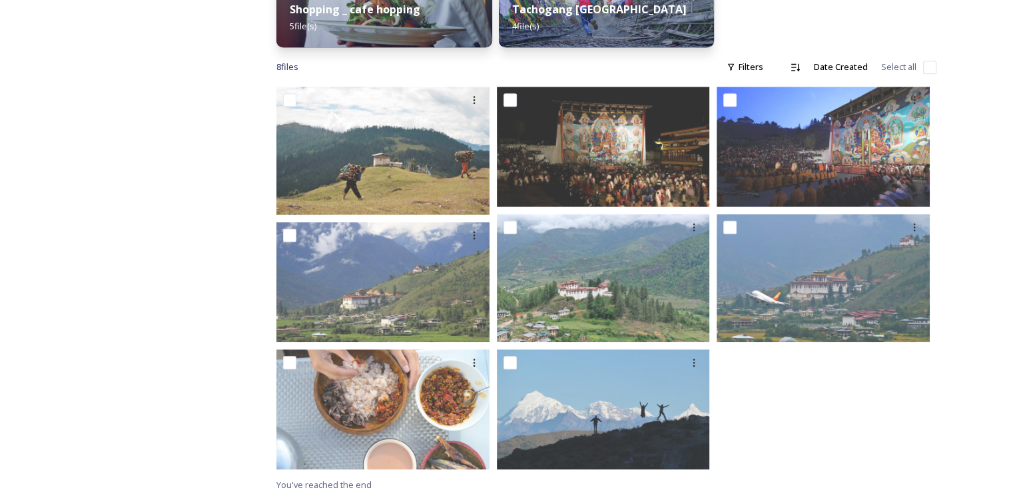
scroll to position [720, 0]
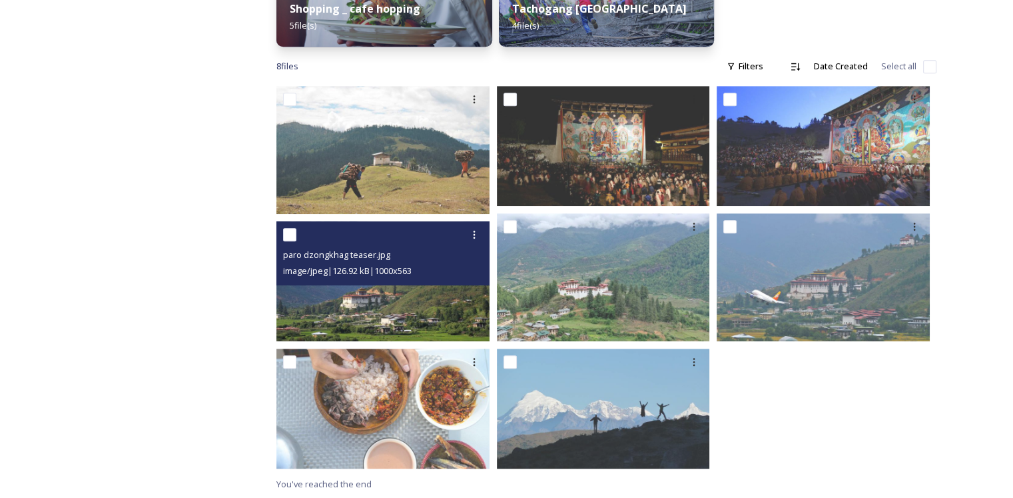
click at [408, 280] on div "paro dzongkhag teaser.jpg image/jpeg | 126.92 kB | 1000 x 563" at bounding box center [382, 253] width 213 height 64
click at [422, 309] on img at bounding box center [382, 281] width 213 height 120
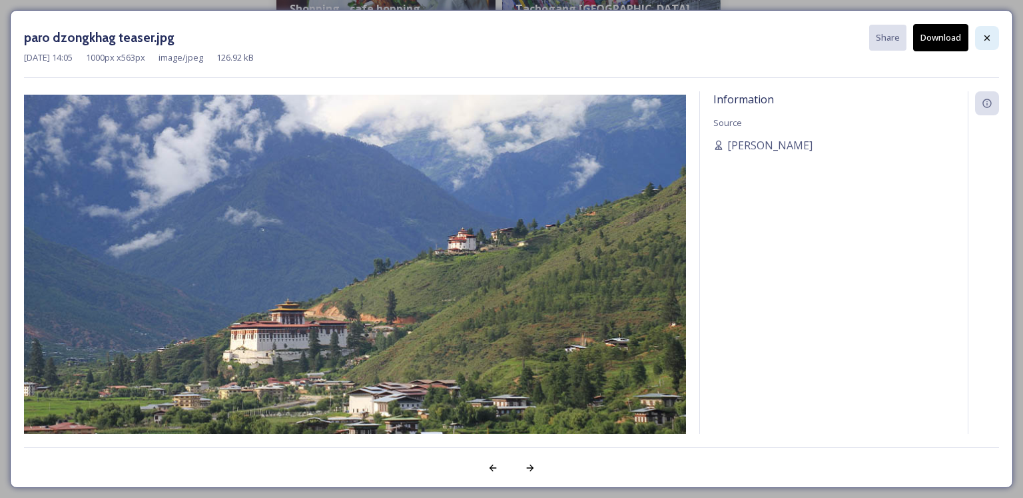
click at [989, 35] on icon at bounding box center [987, 37] width 5 height 5
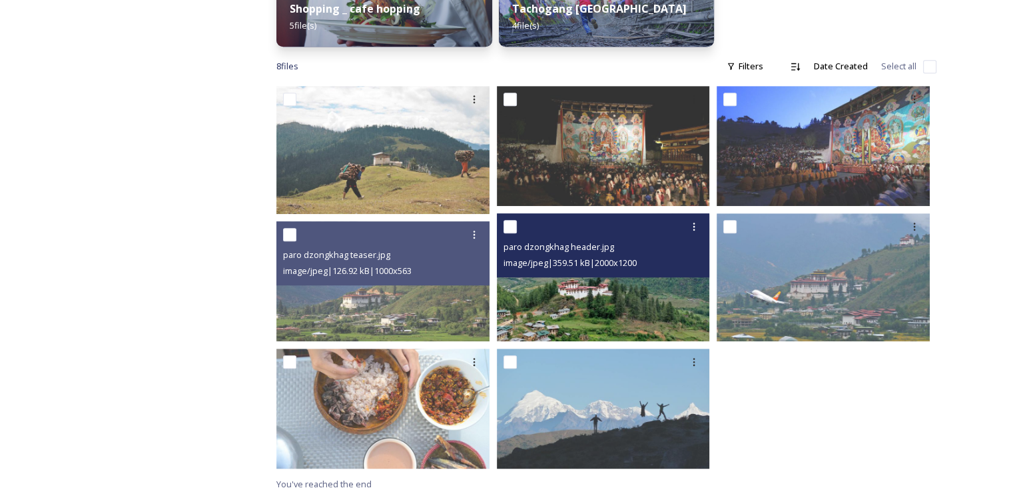
click at [648, 298] on img at bounding box center [603, 277] width 213 height 128
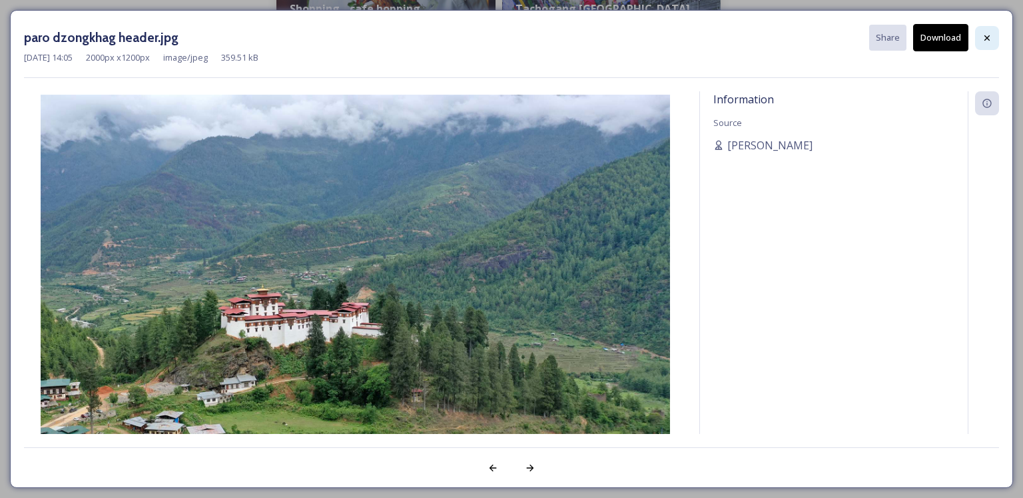
click at [982, 30] on div at bounding box center [987, 38] width 24 height 24
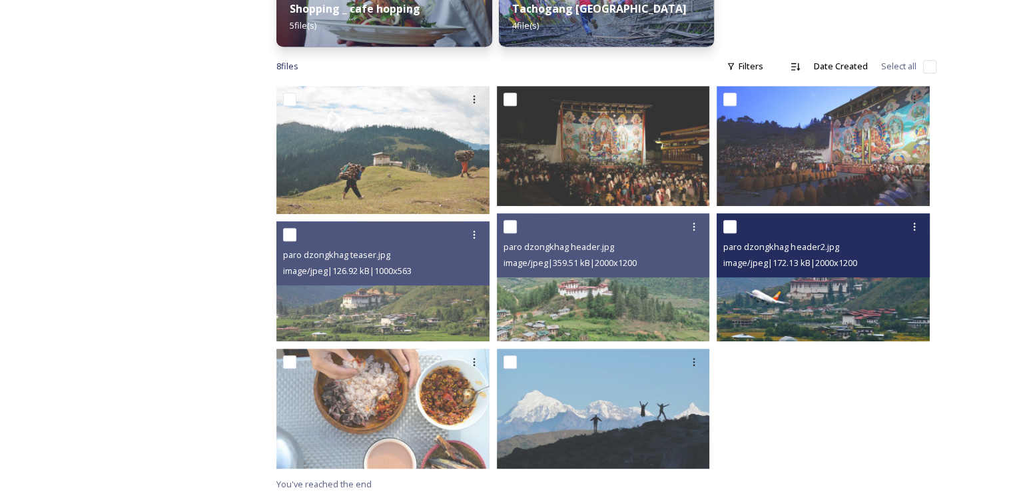
click at [848, 312] on img at bounding box center [823, 277] width 213 height 128
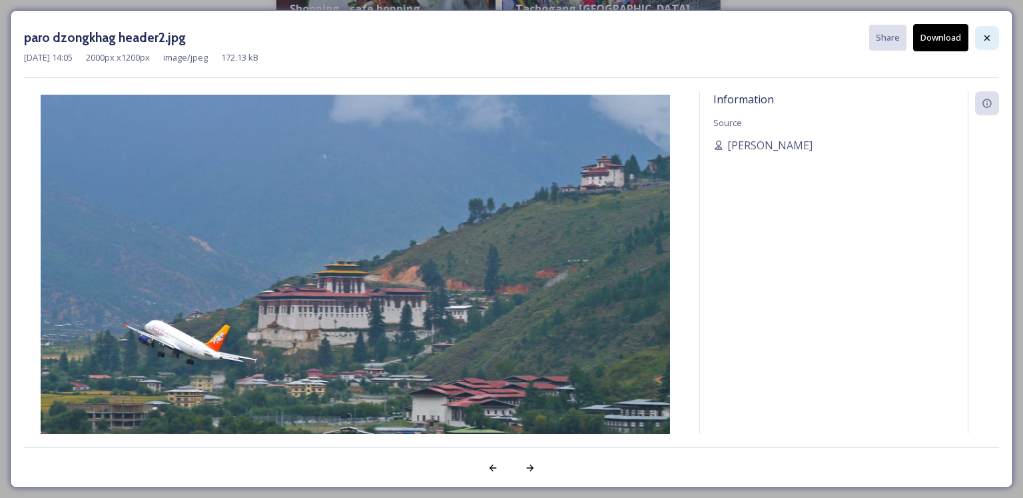
click at [985, 33] on icon at bounding box center [987, 38] width 11 height 11
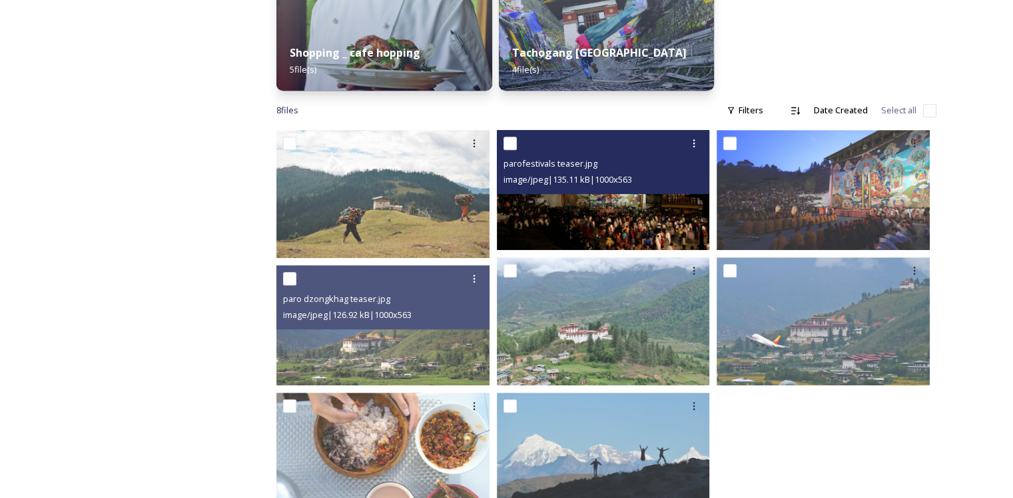
scroll to position [653, 0]
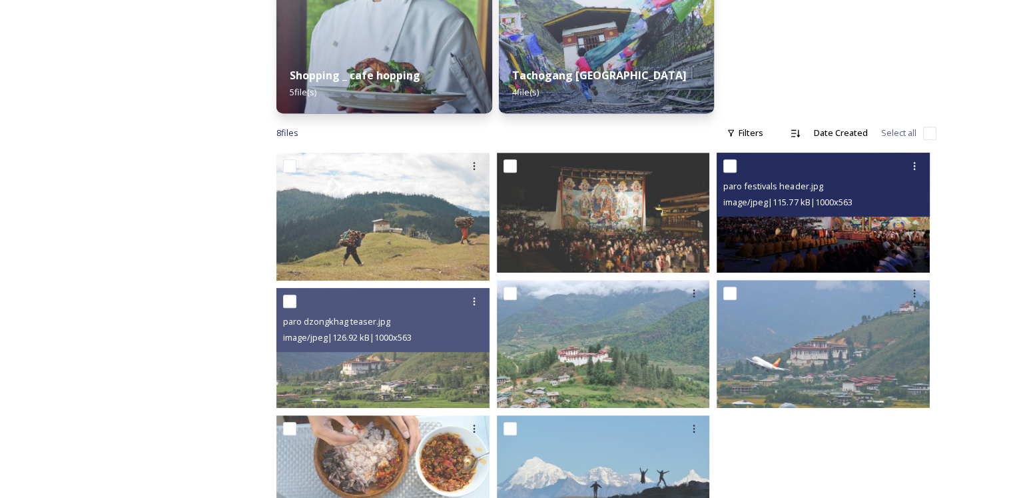
click at [807, 229] on img at bounding box center [823, 213] width 213 height 120
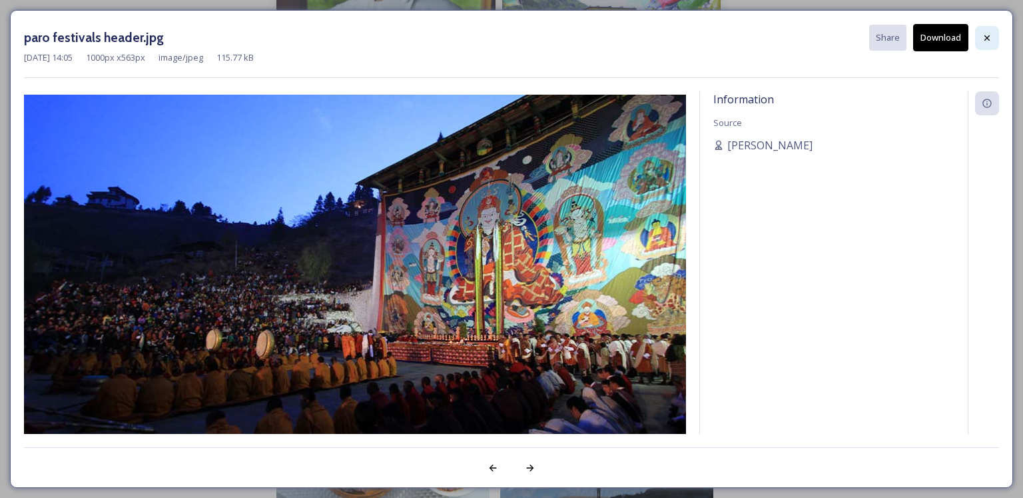
click at [978, 37] on div at bounding box center [987, 38] width 24 height 24
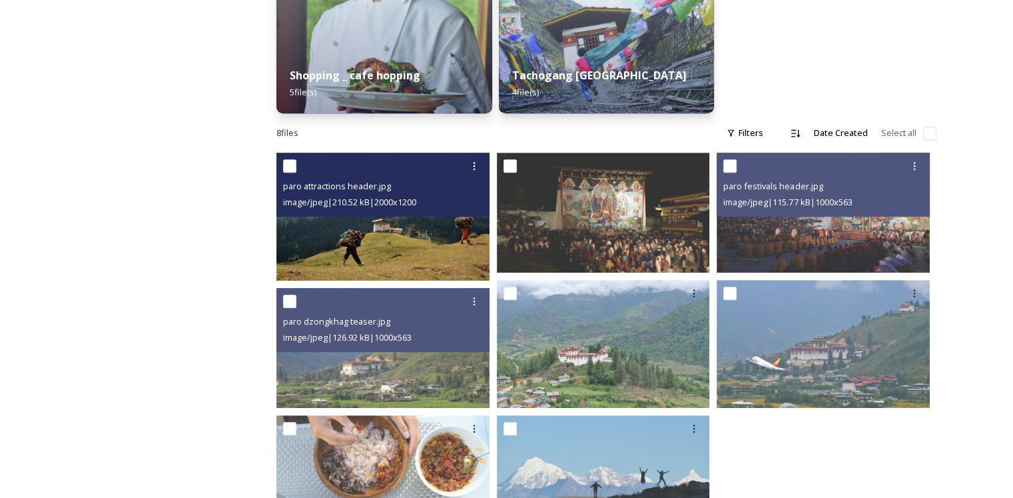
click at [440, 248] on img at bounding box center [382, 217] width 213 height 128
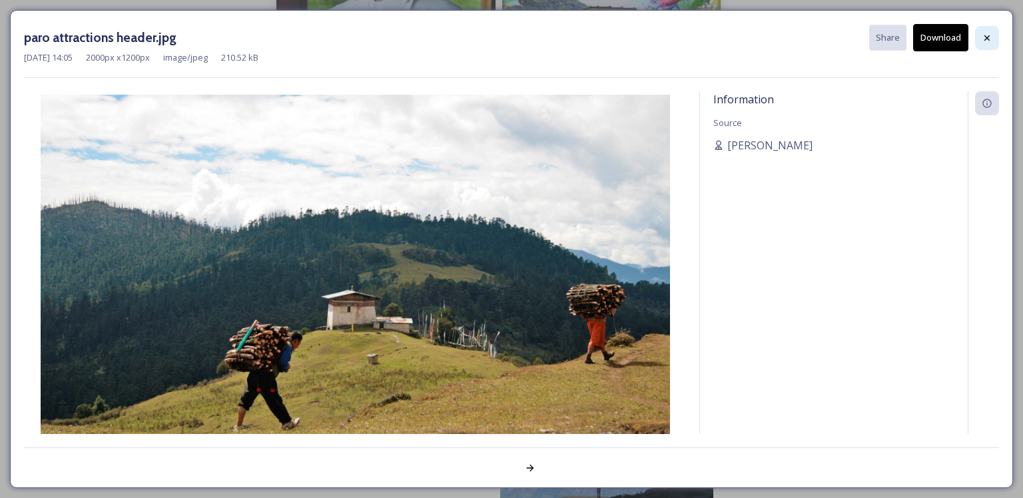
click at [989, 45] on div at bounding box center [987, 38] width 24 height 24
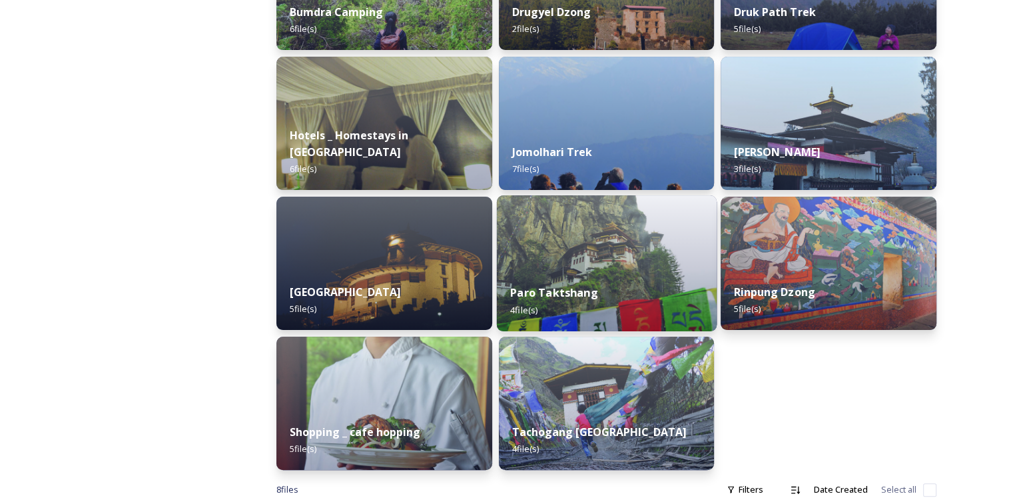
scroll to position [320, 0]
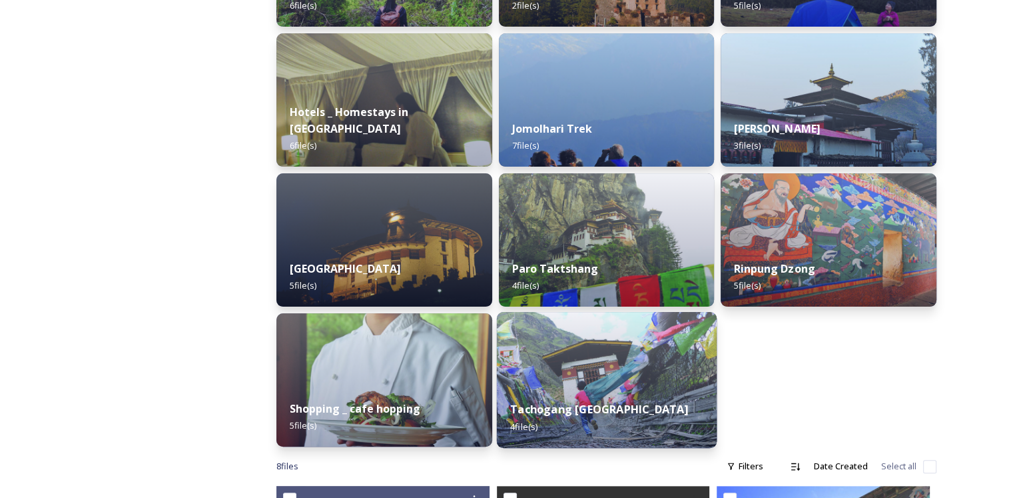
click at [632, 427] on div "Tachogang Lhakhang Bridge 4 file(s)" at bounding box center [606, 417] width 220 height 61
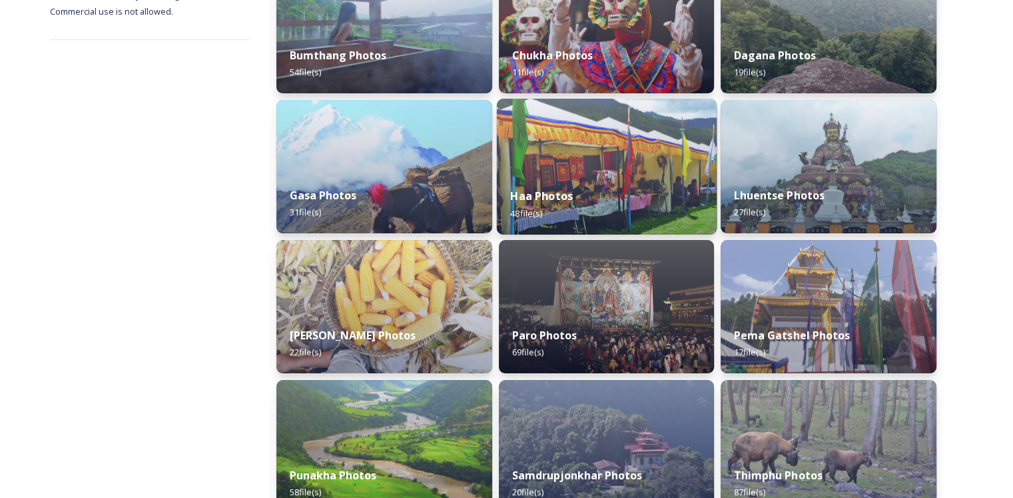
scroll to position [266, 0]
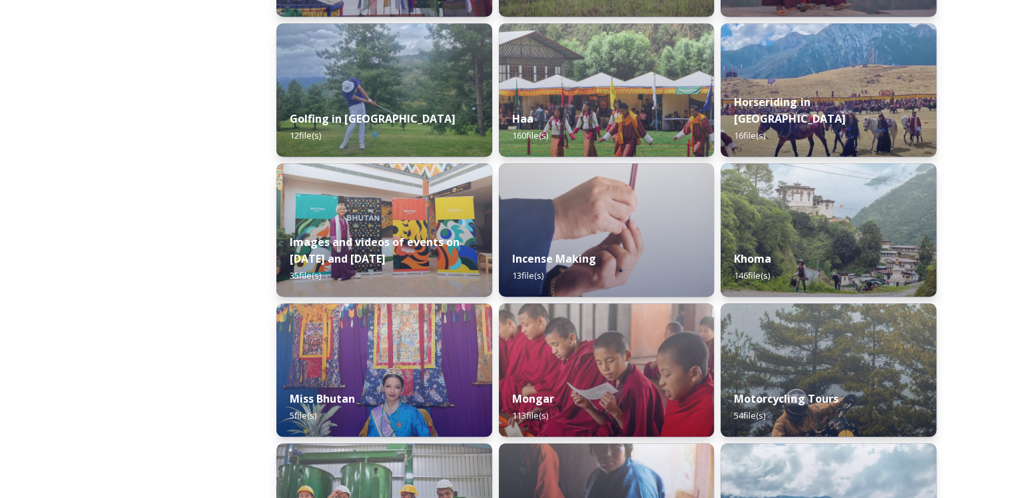
scroll to position [799, 0]
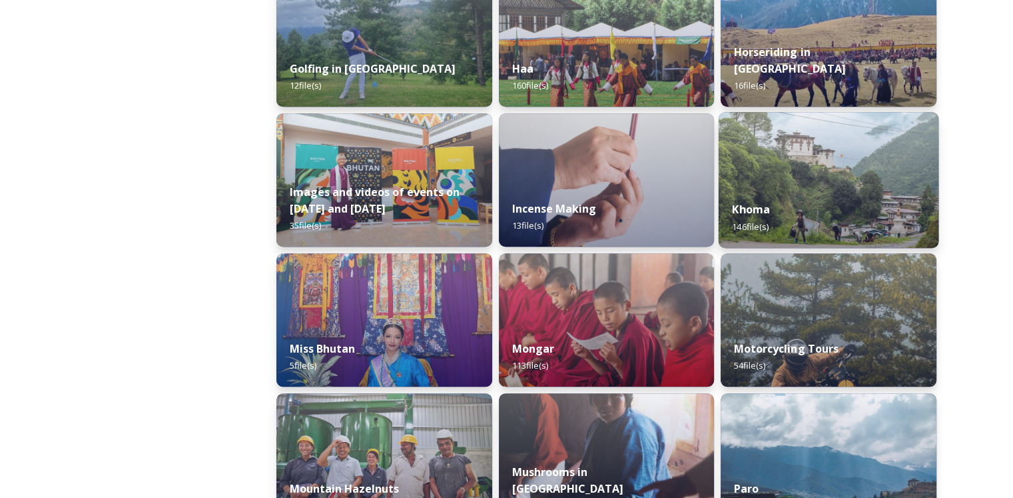
click at [865, 205] on div "Khoma 146 file(s)" at bounding box center [829, 217] width 220 height 61
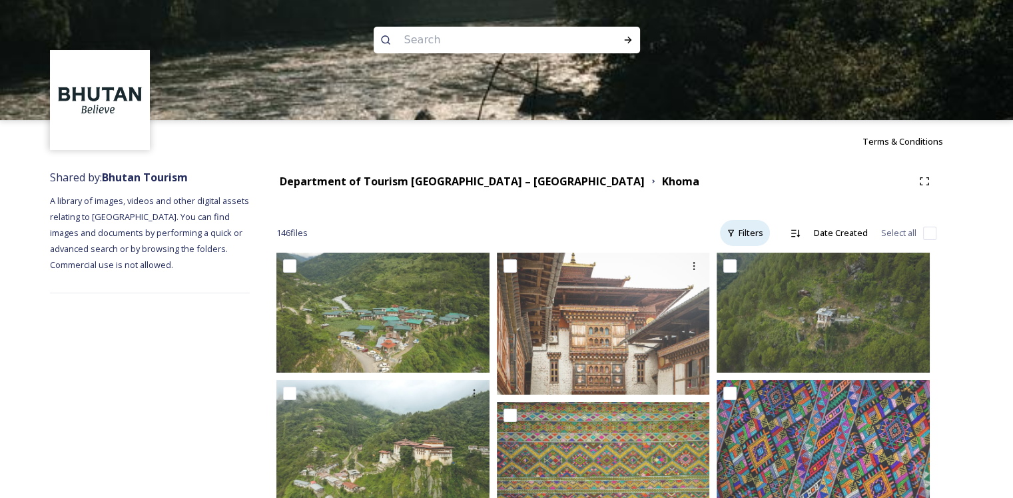
click at [754, 235] on div "Filters" at bounding box center [745, 233] width 50 height 26
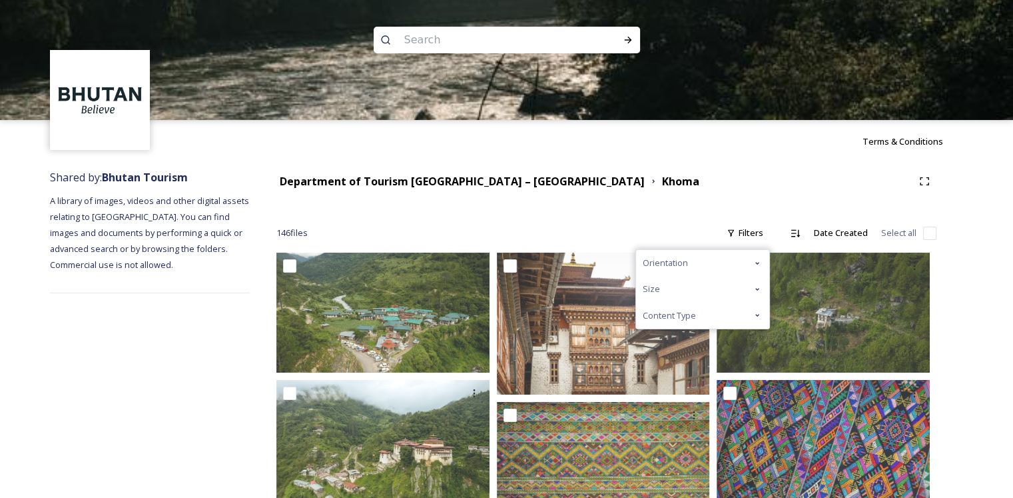
click at [690, 266] on div "Orientation" at bounding box center [702, 263] width 133 height 26
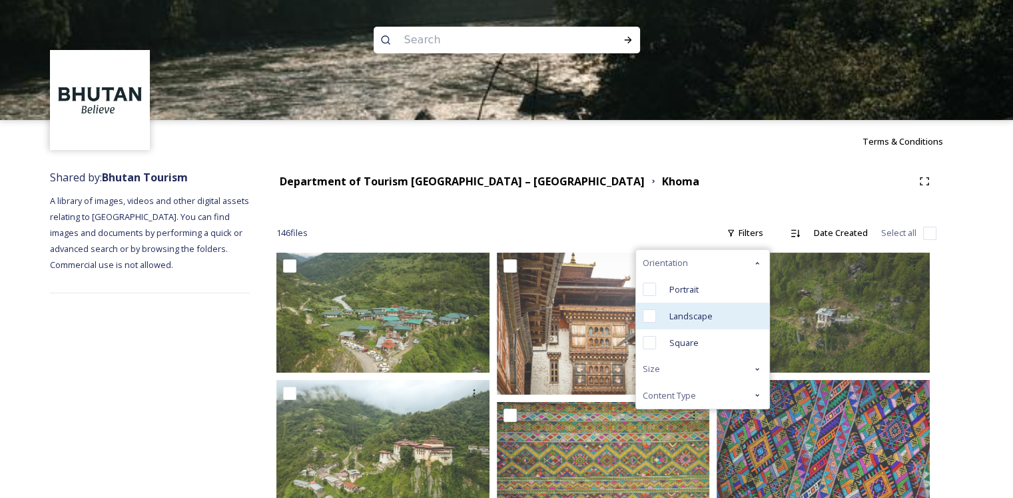
click at [680, 318] on span "Landscape" at bounding box center [691, 316] width 43 height 13
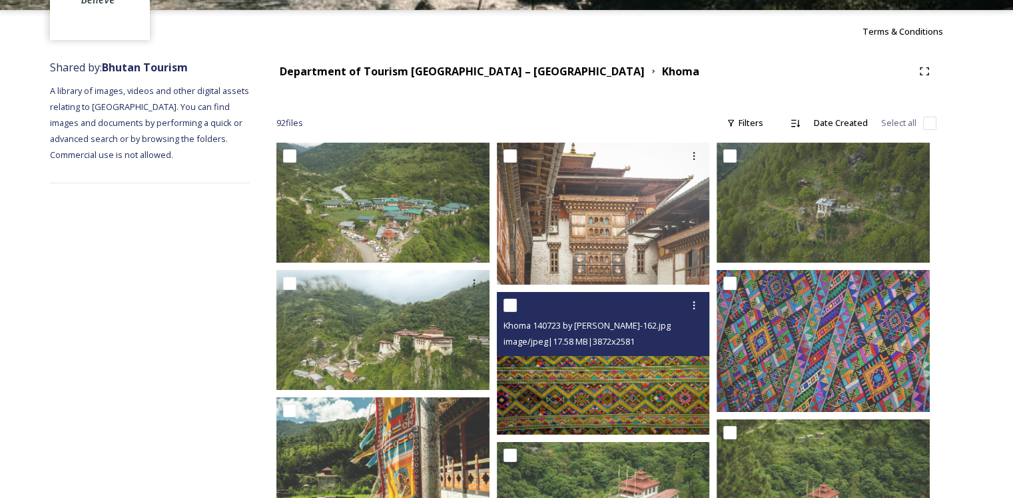
scroll to position [133, 0]
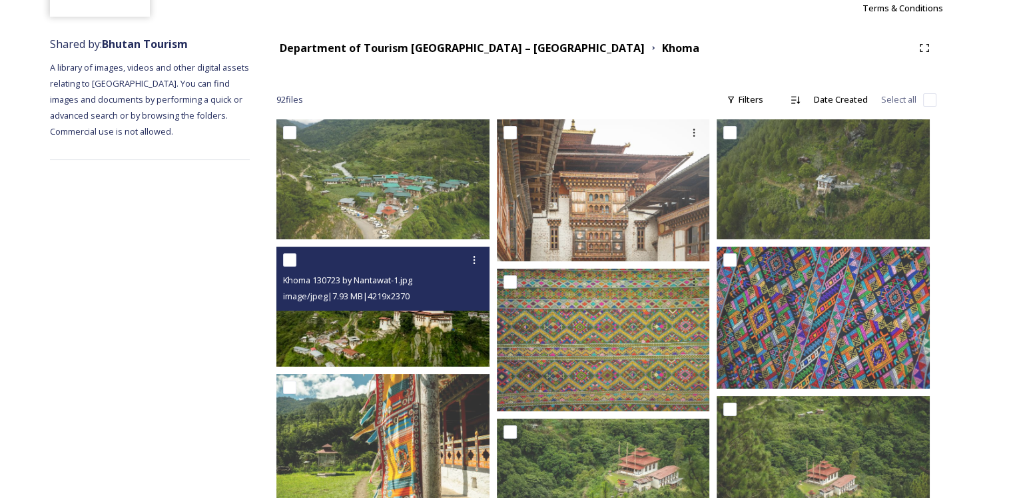
click at [440, 333] on img at bounding box center [382, 307] width 213 height 120
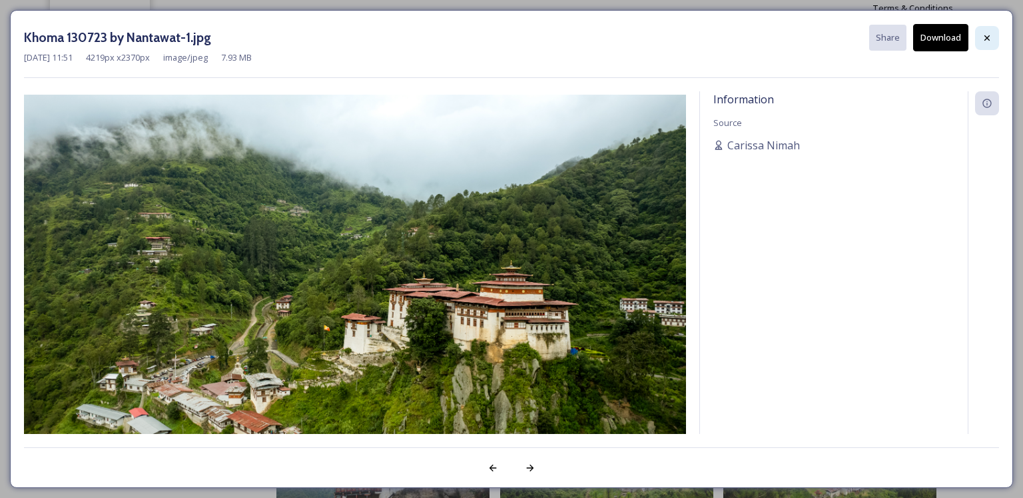
click at [982, 37] on icon at bounding box center [987, 38] width 11 height 11
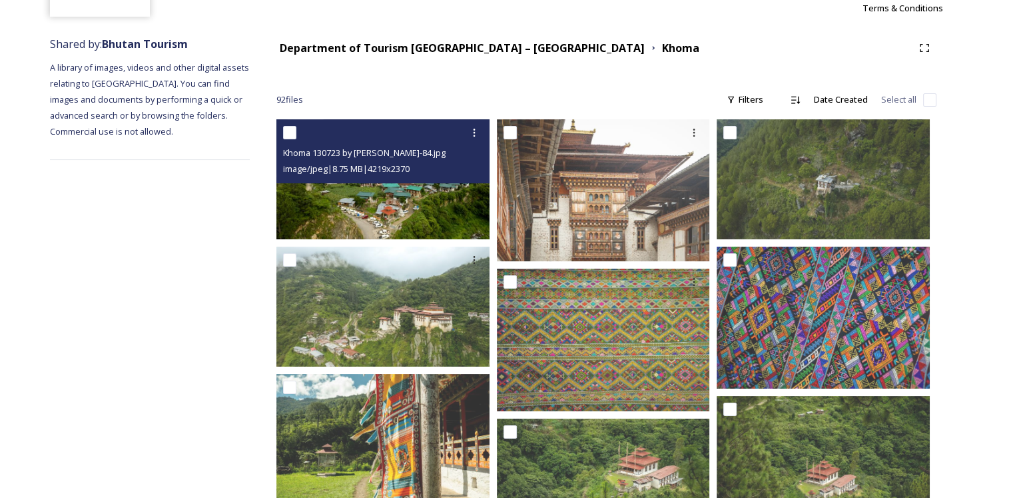
click at [404, 203] on img at bounding box center [382, 179] width 213 height 120
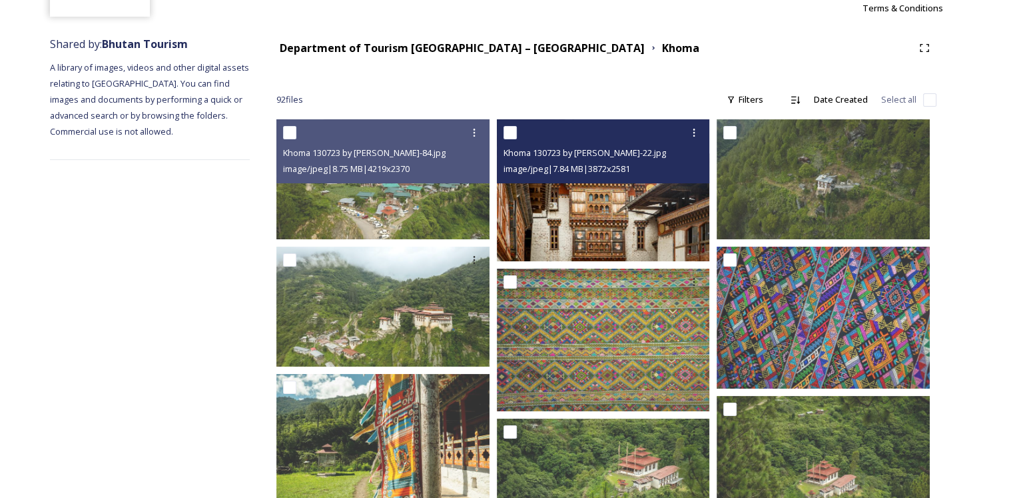
click at [628, 219] on img at bounding box center [603, 190] width 213 height 142
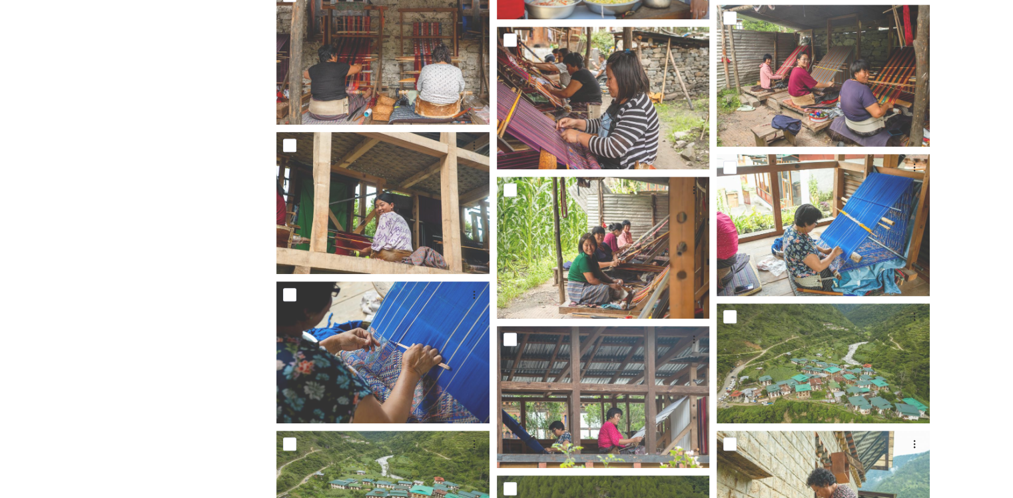
scroll to position [799, 0]
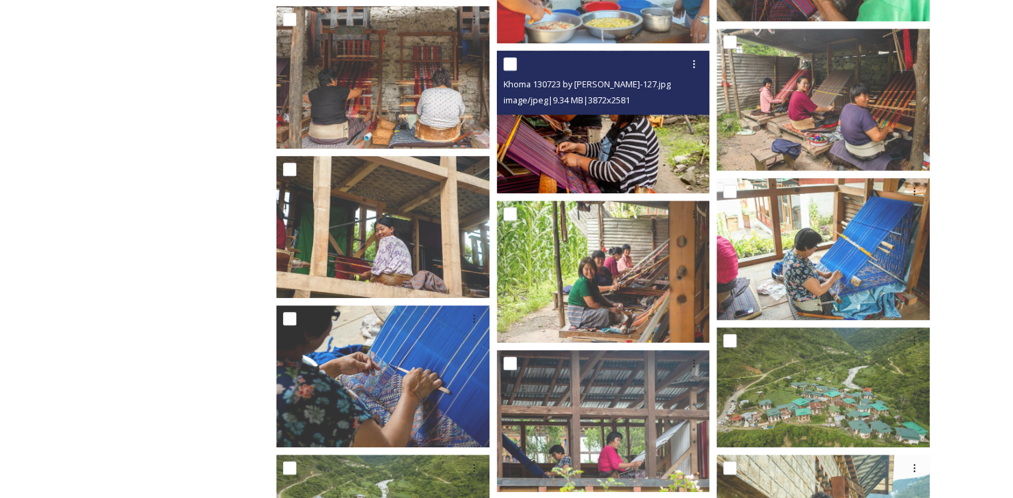
click at [603, 134] on img at bounding box center [603, 122] width 213 height 142
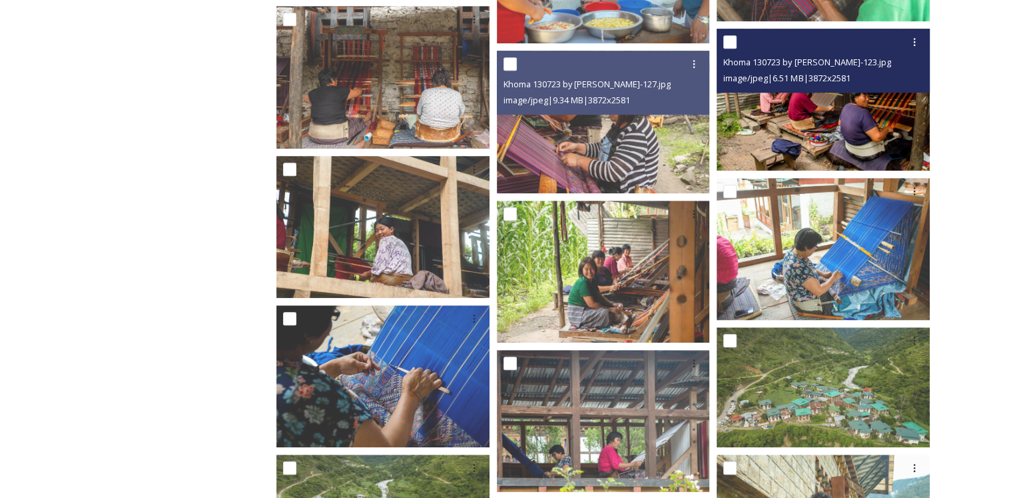
click at [823, 150] on img at bounding box center [823, 100] width 213 height 142
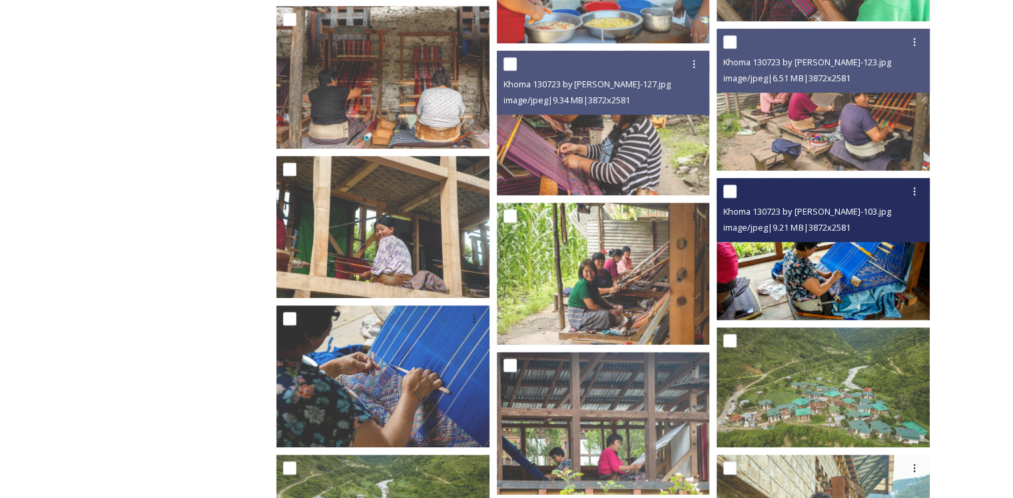
click at [829, 300] on img at bounding box center [823, 249] width 213 height 142
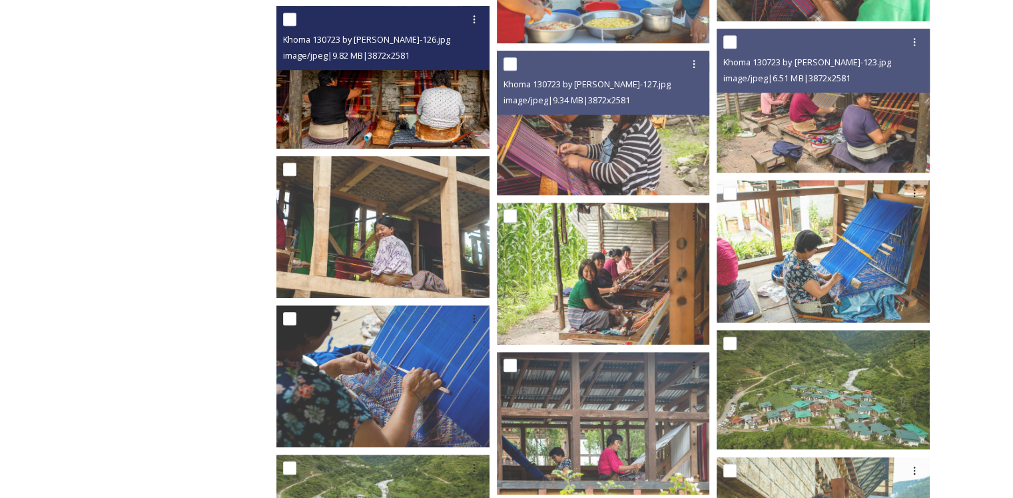
click at [398, 99] on img at bounding box center [382, 77] width 213 height 142
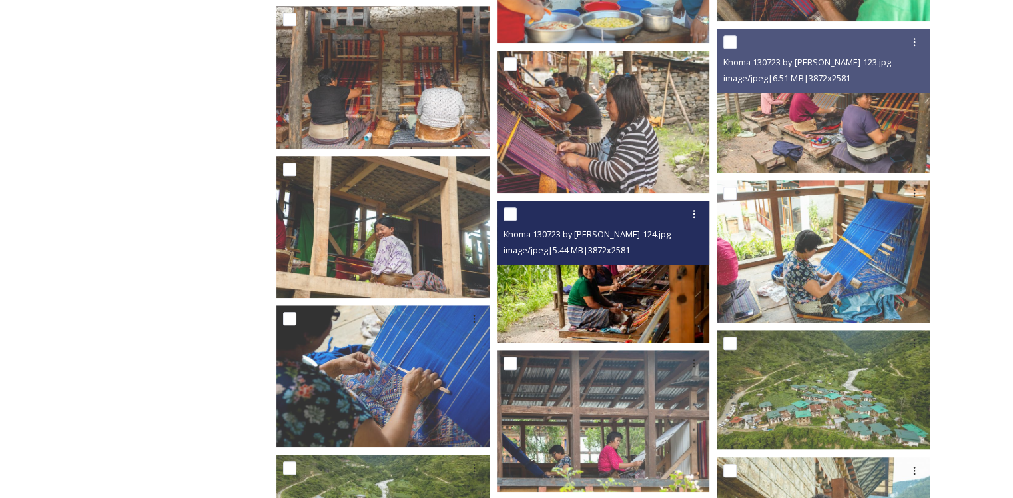
click at [616, 309] on img at bounding box center [603, 272] width 213 height 142
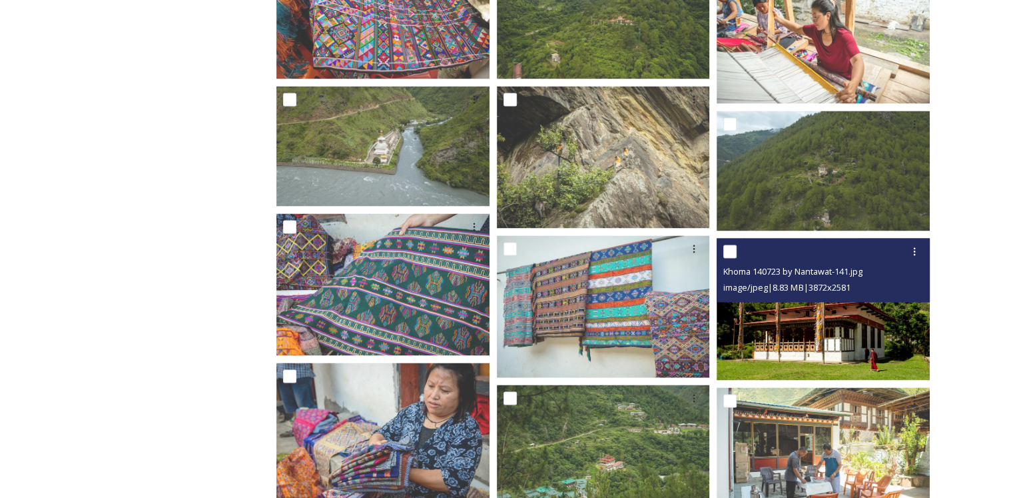
scroll to position [2065, 0]
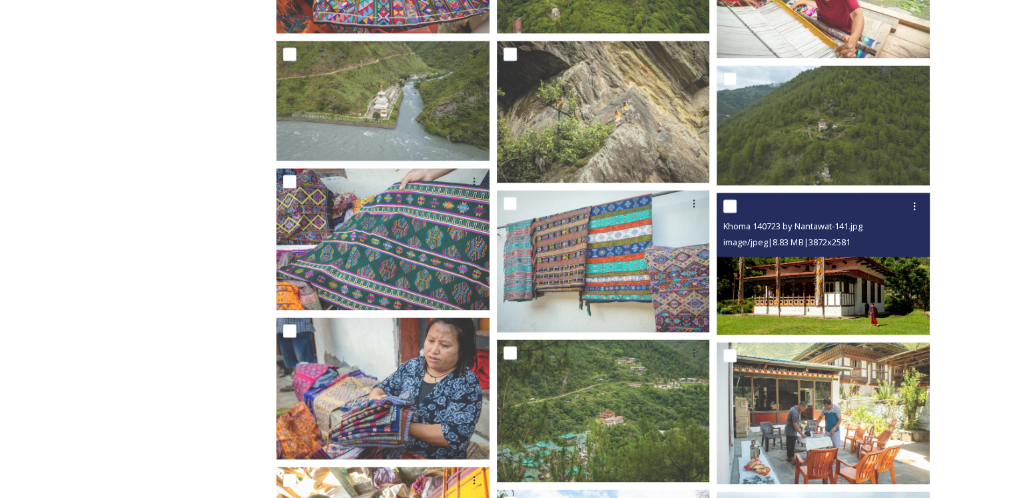
click at [842, 310] on img at bounding box center [823, 264] width 213 height 142
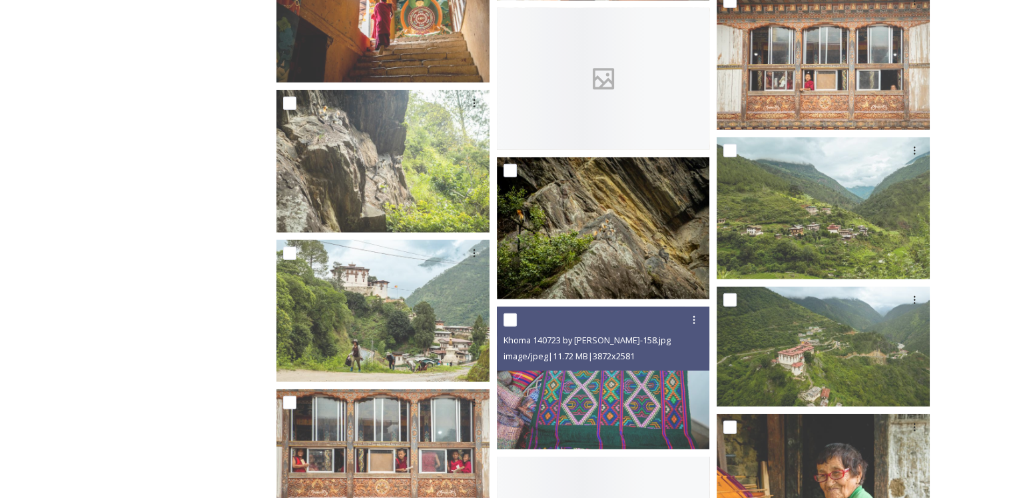
scroll to position [3997, 0]
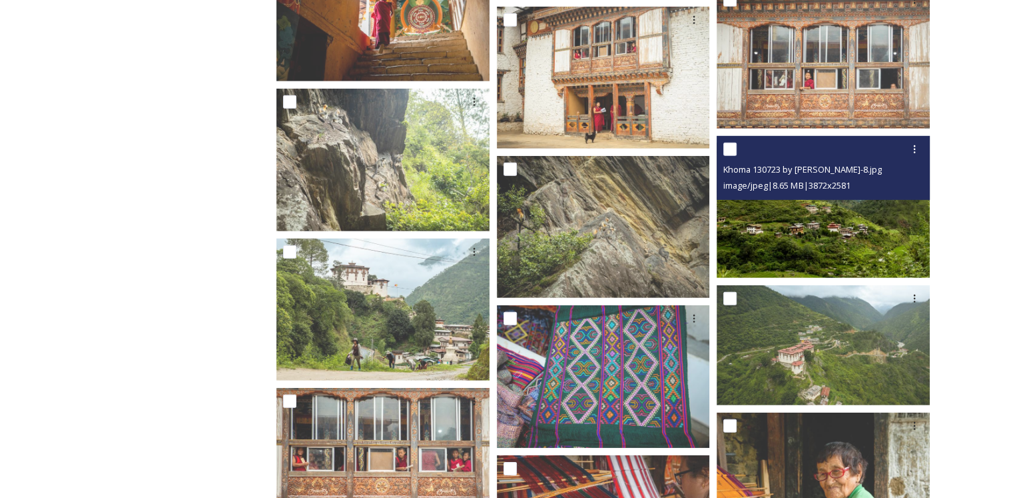
click at [786, 248] on img at bounding box center [823, 207] width 213 height 142
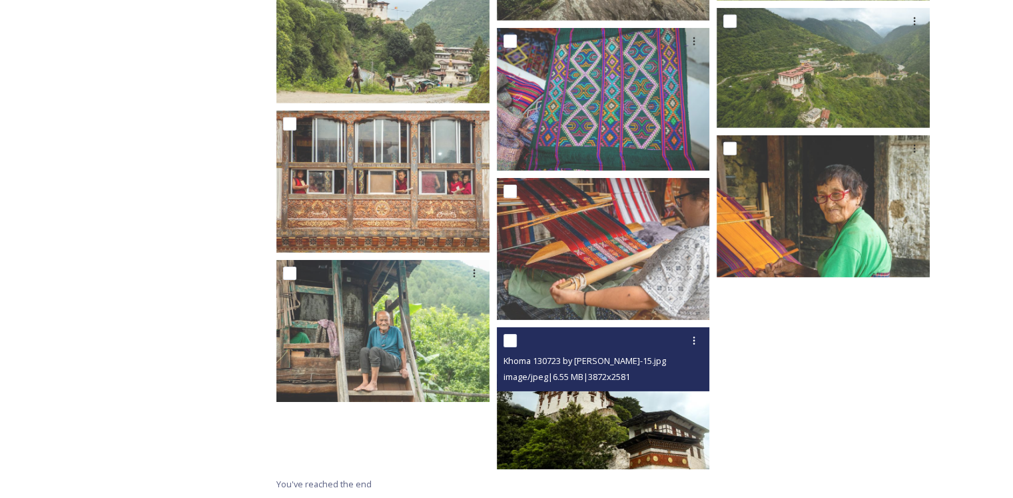
scroll to position [4275, 0]
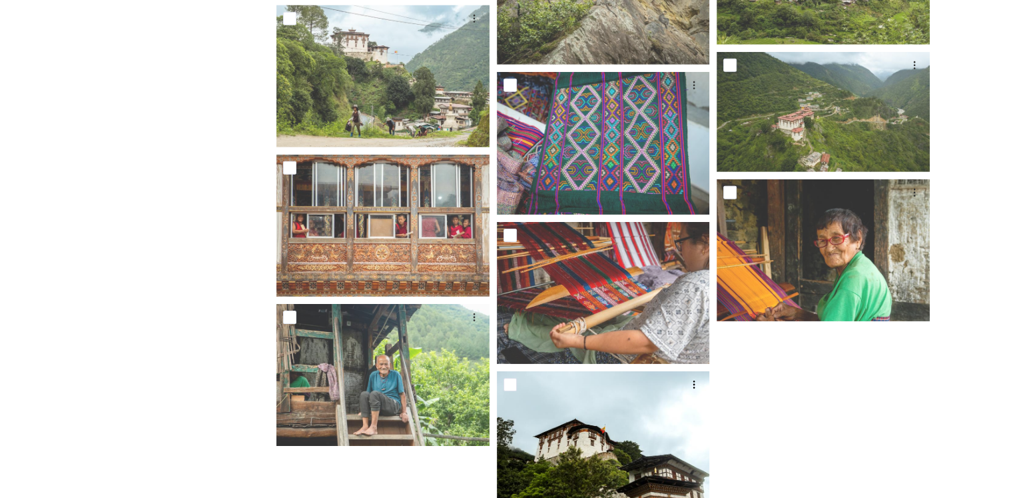
scroll to position [4208, 0]
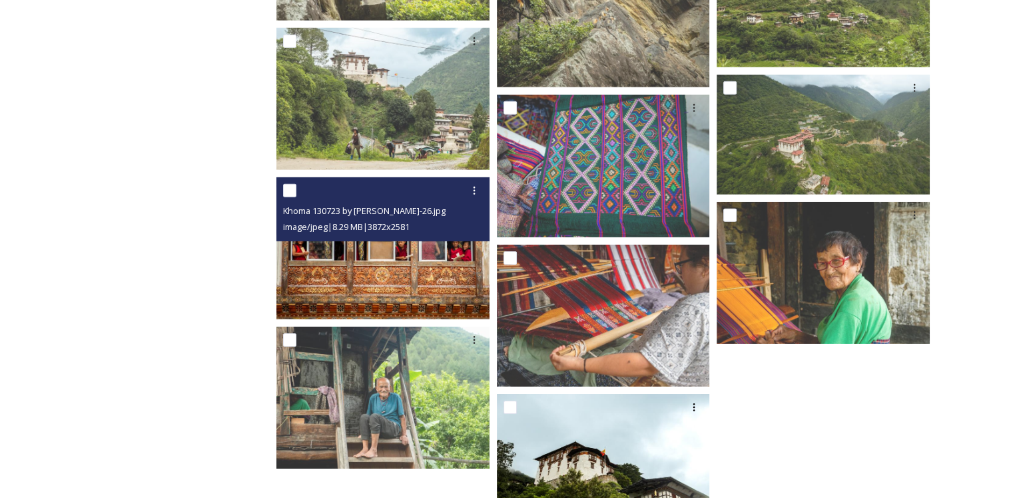
click at [346, 270] on img at bounding box center [382, 248] width 213 height 142
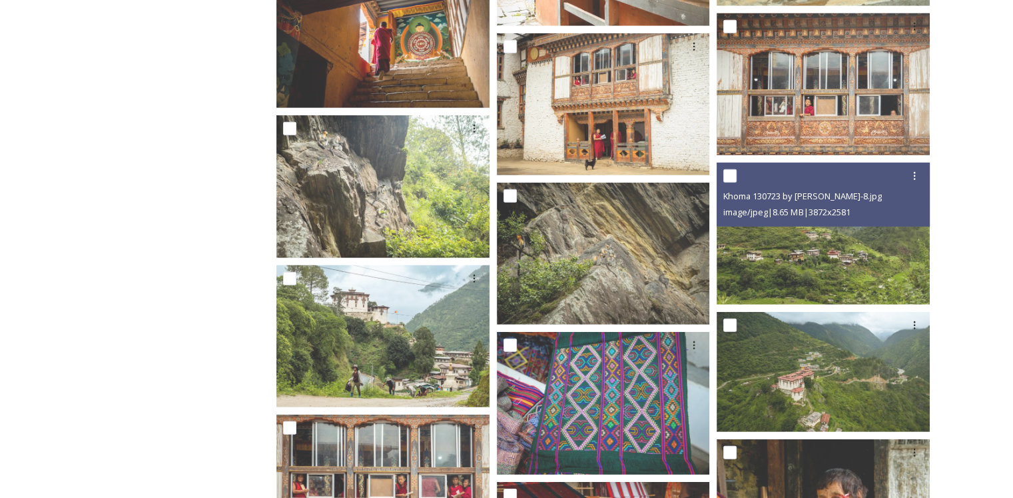
scroll to position [3941, 0]
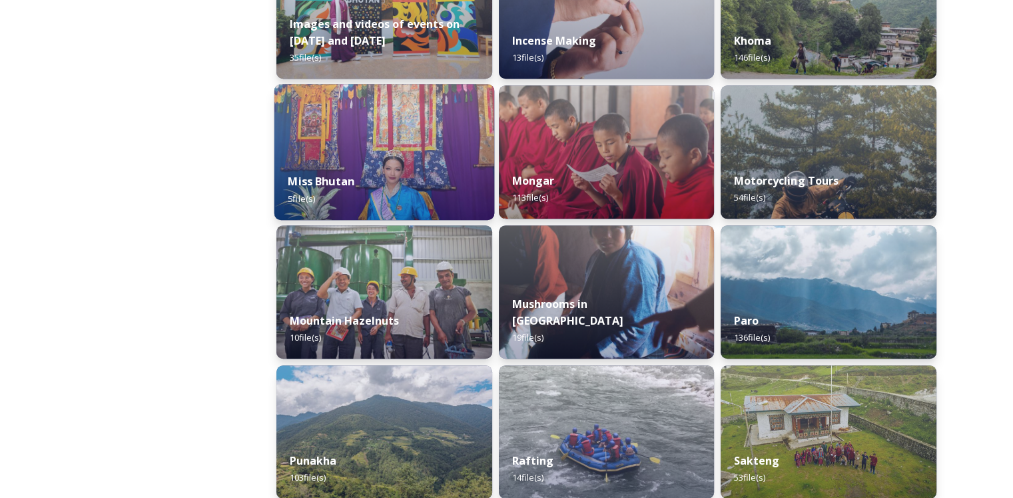
scroll to position [999, 0]
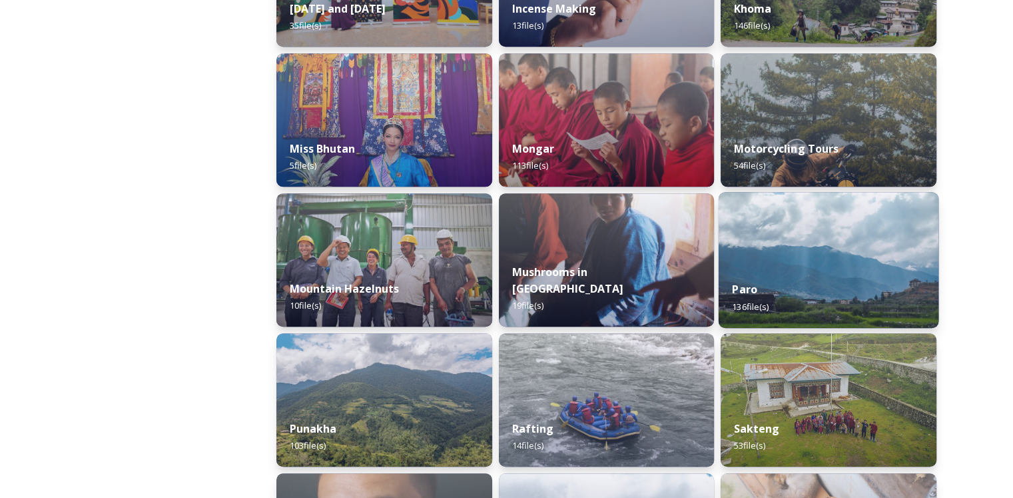
click at [855, 280] on div "Paro 136 file(s)" at bounding box center [829, 297] width 220 height 61
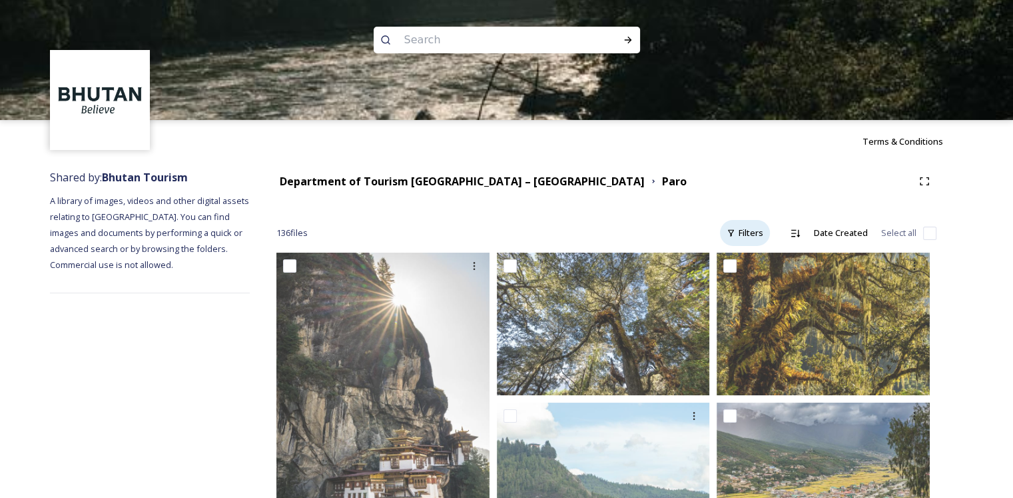
click at [746, 233] on div "Filters" at bounding box center [745, 233] width 50 height 26
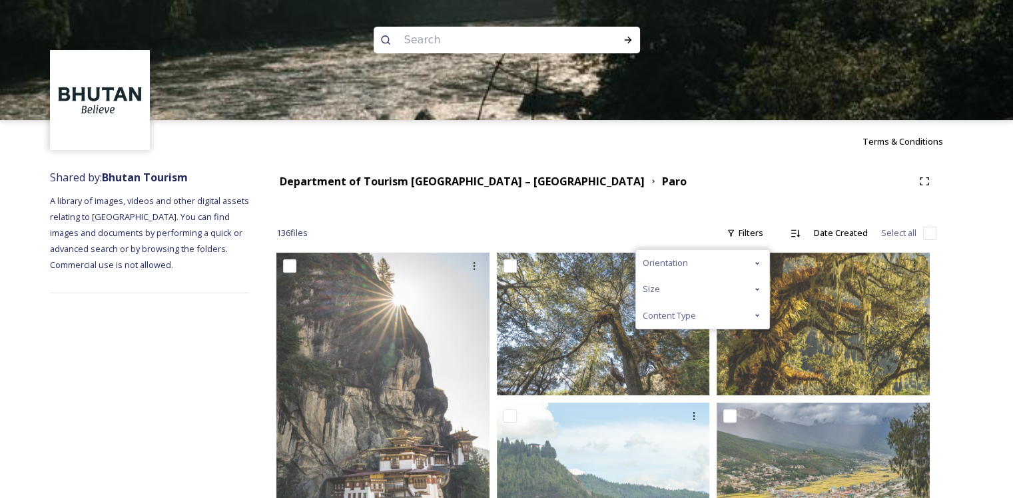
click at [684, 282] on div "Size" at bounding box center [702, 289] width 133 height 26
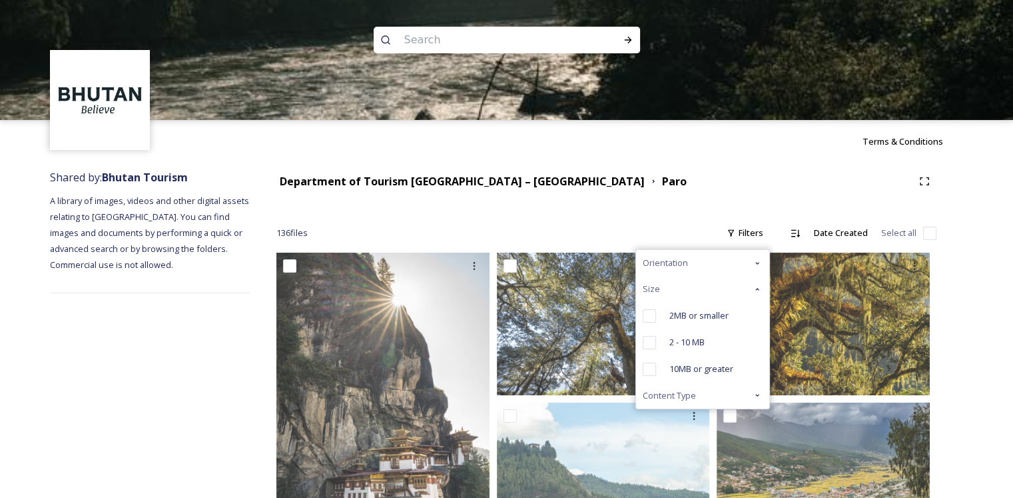
click at [714, 264] on div "Orientation" at bounding box center [702, 263] width 133 height 26
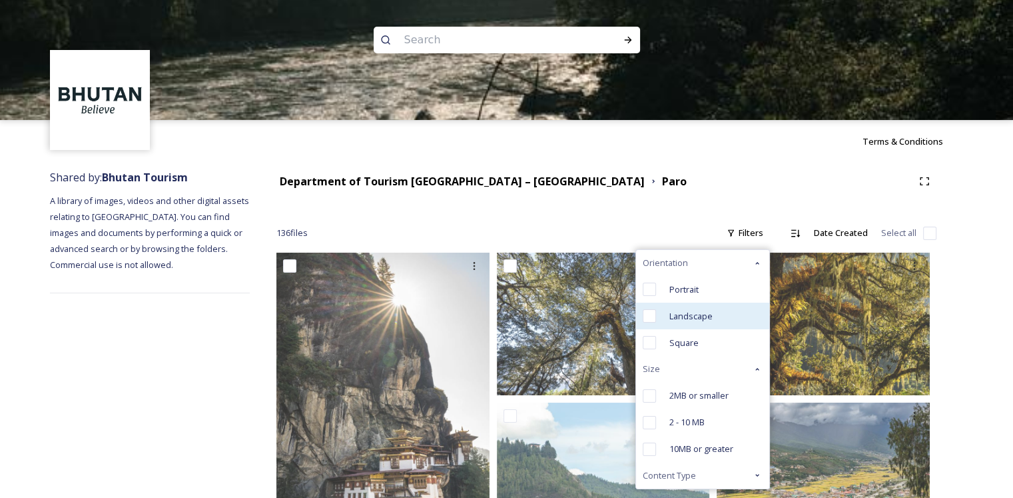
click at [698, 318] on span "Landscape" at bounding box center [691, 316] width 43 height 13
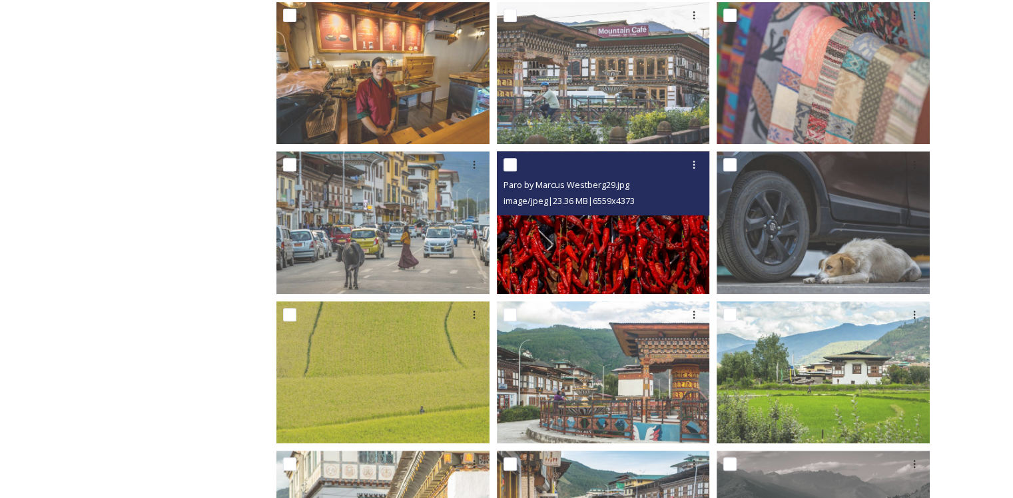
scroll to position [600, 0]
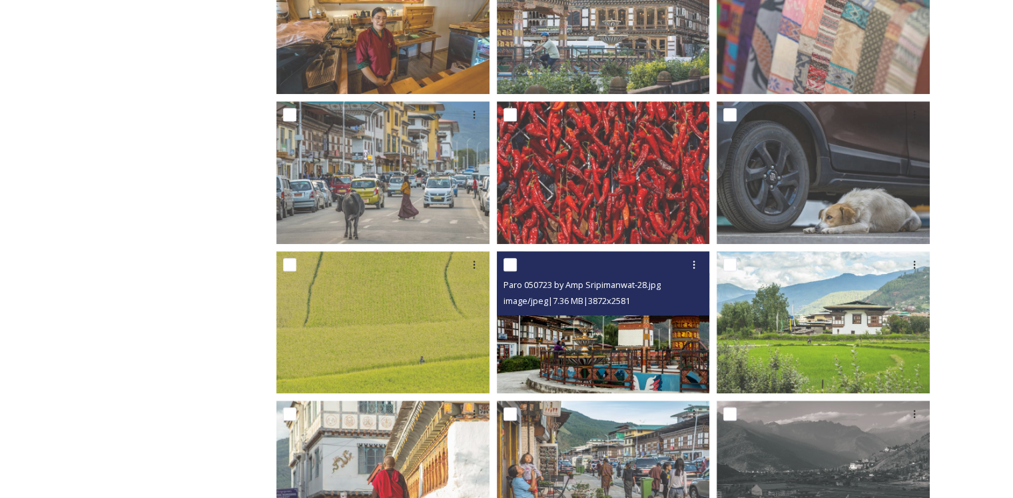
click at [614, 347] on img at bounding box center [603, 322] width 213 height 142
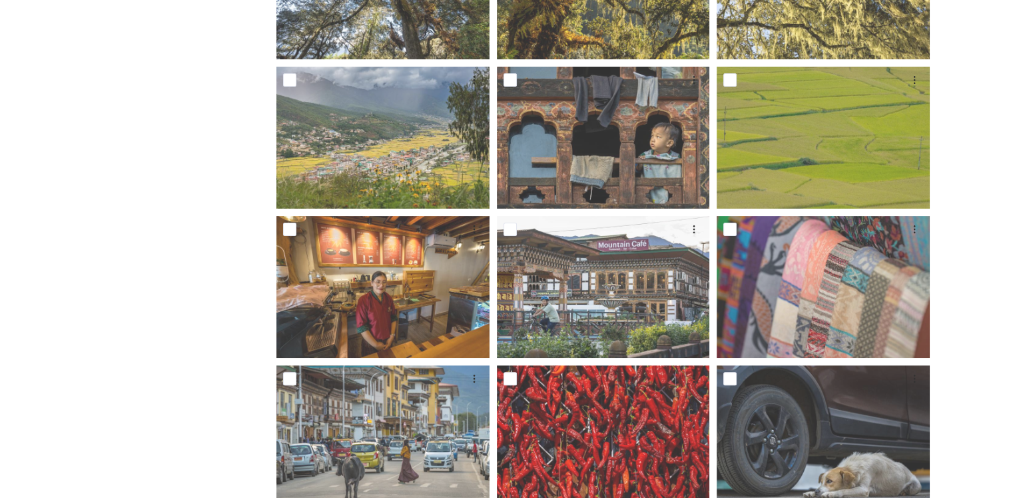
scroll to position [333, 0]
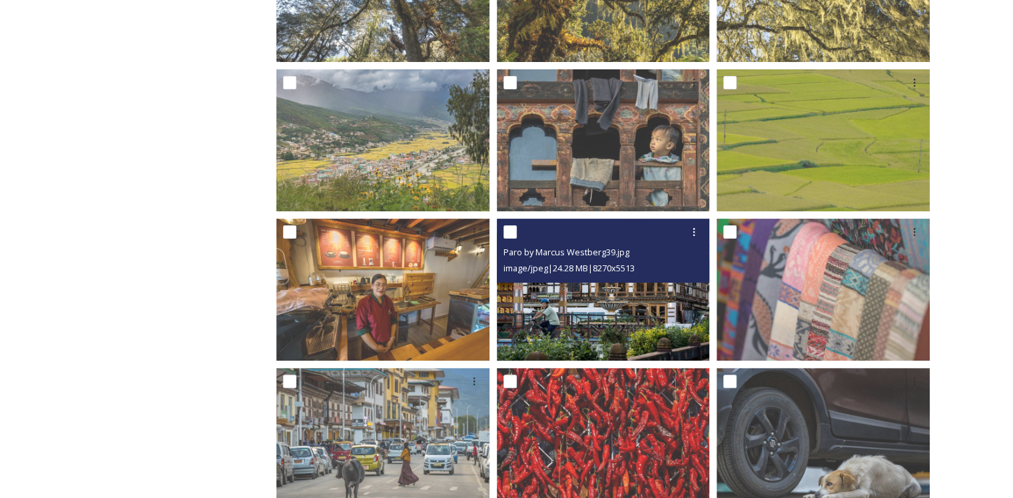
click at [640, 315] on img at bounding box center [603, 290] width 213 height 142
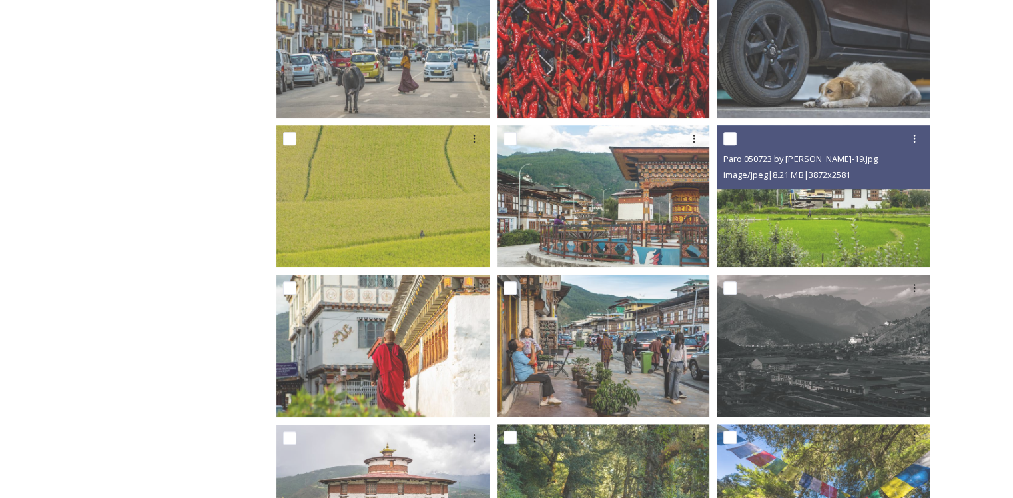
scroll to position [733, 0]
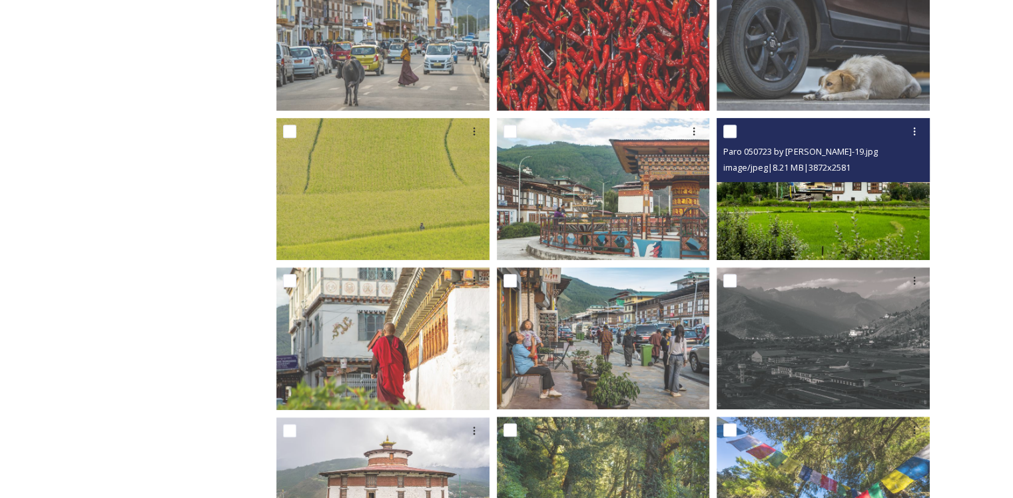
click at [865, 219] on img at bounding box center [823, 188] width 213 height 142
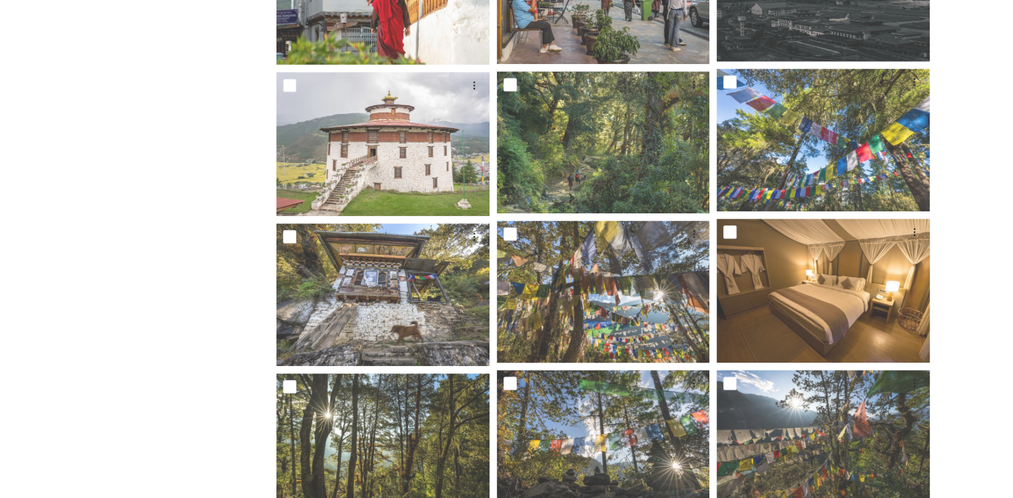
scroll to position [1066, 0]
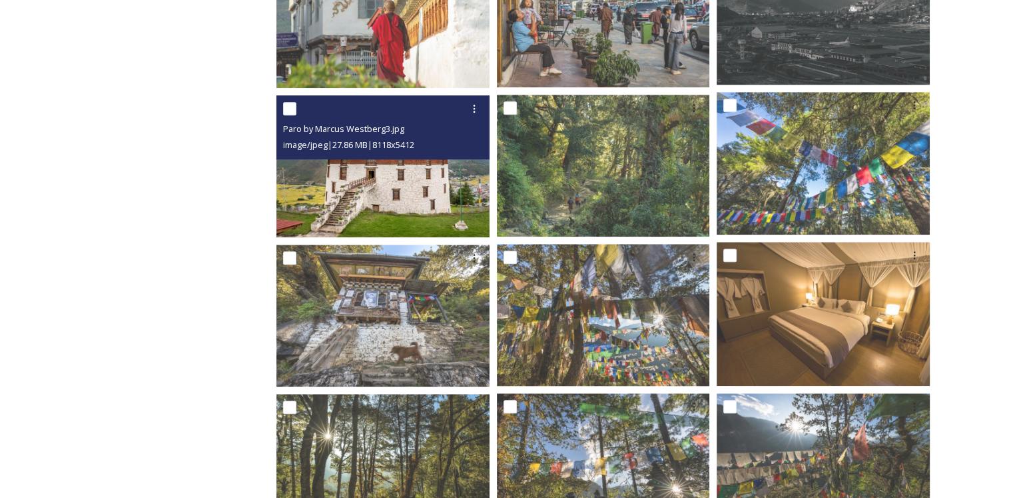
click at [395, 198] on img at bounding box center [382, 166] width 213 height 142
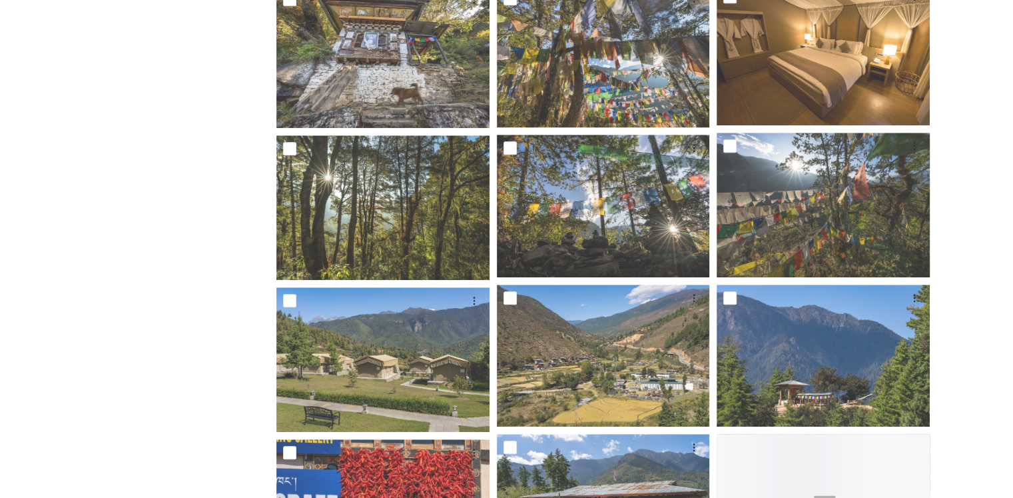
scroll to position [1332, 0]
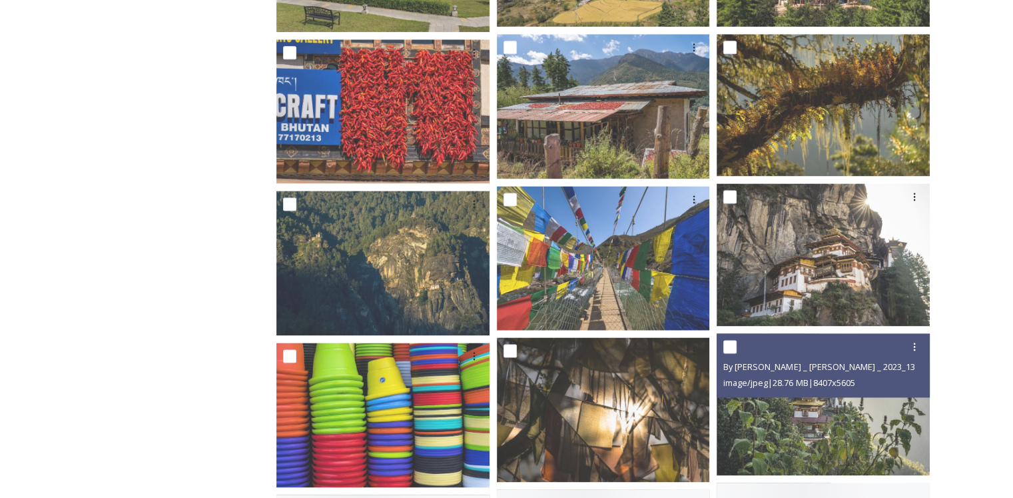
scroll to position [1732, 0]
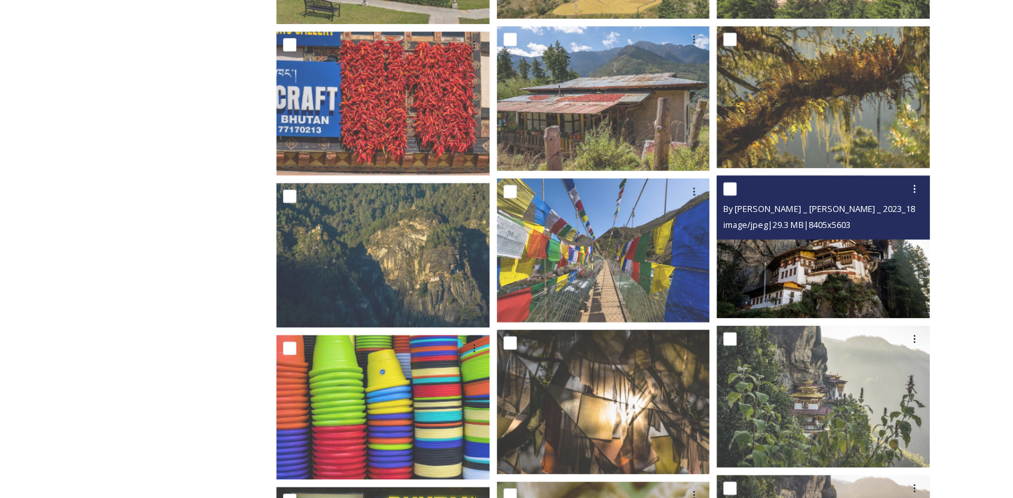
click at [841, 278] on img at bounding box center [823, 246] width 213 height 142
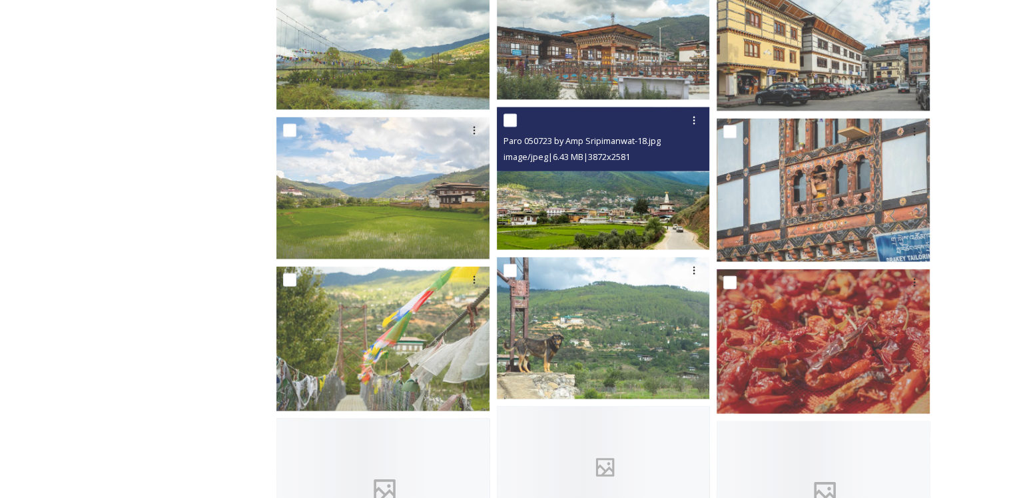
scroll to position [2865, 0]
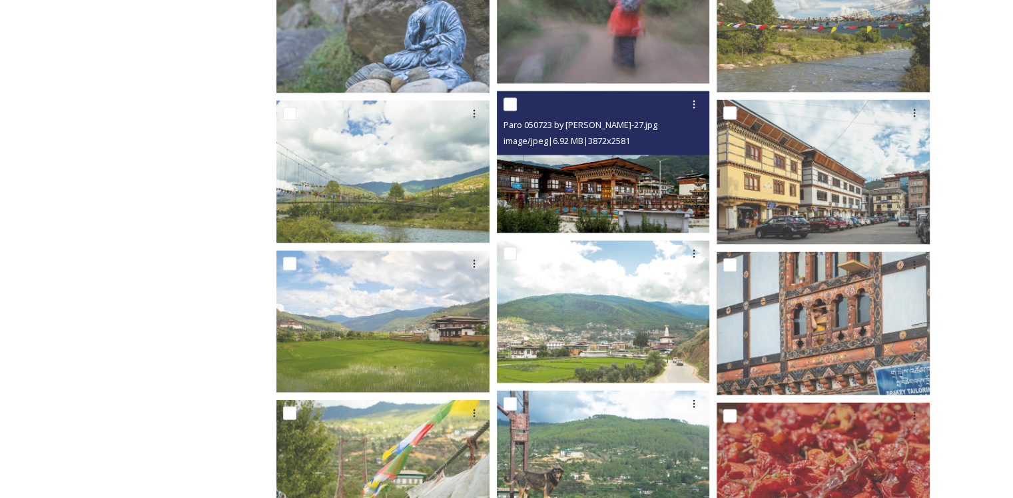
click at [636, 203] on img at bounding box center [603, 162] width 213 height 142
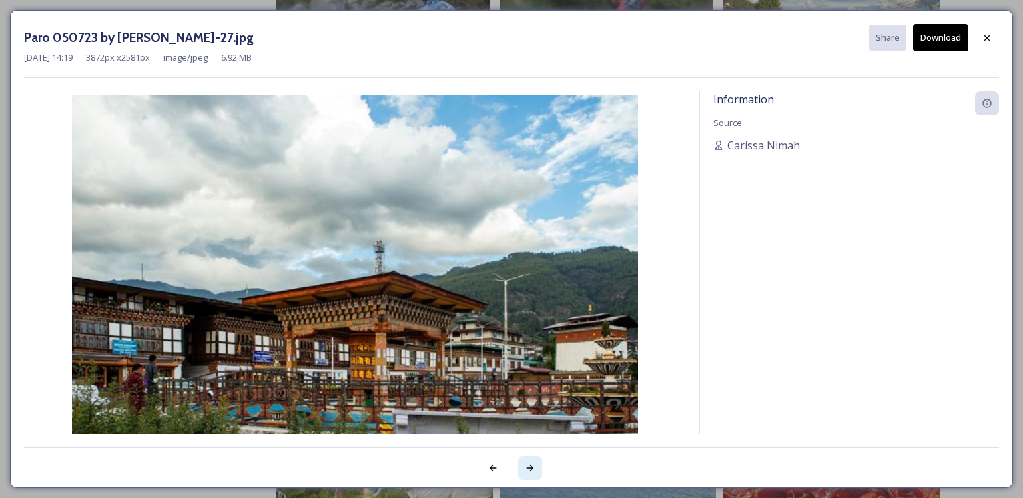
click at [529, 468] on icon at bounding box center [530, 467] width 11 height 11
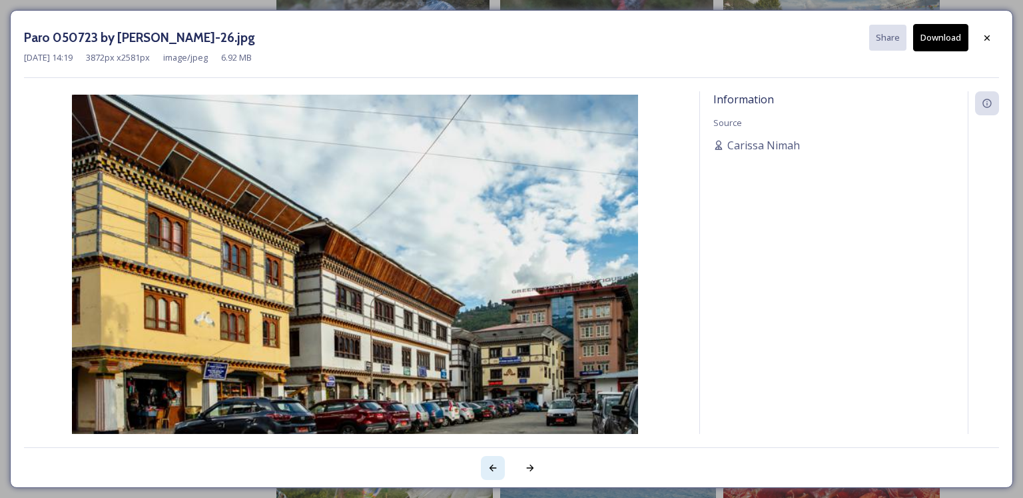
click at [492, 464] on icon at bounding box center [493, 467] width 11 height 11
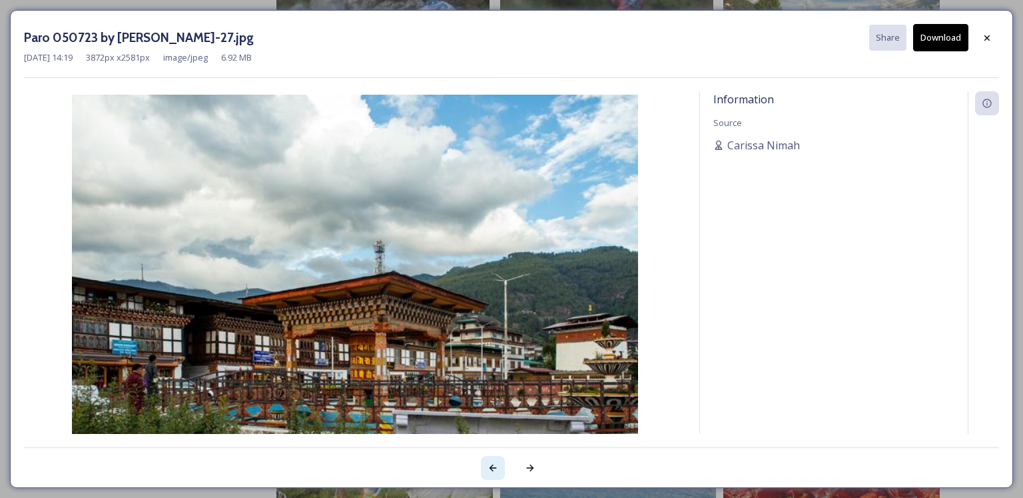
click at [492, 464] on icon at bounding box center [493, 467] width 11 height 11
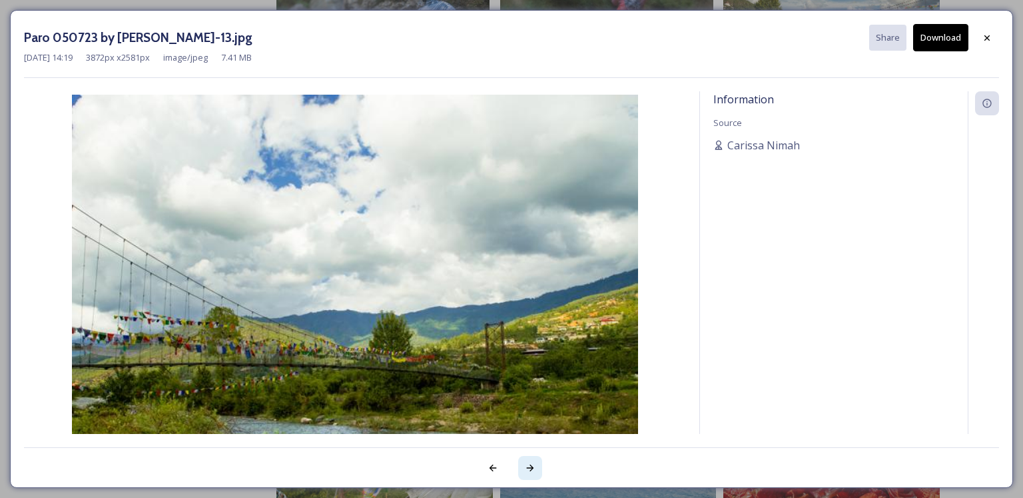
click at [530, 464] on icon at bounding box center [530, 467] width 7 height 7
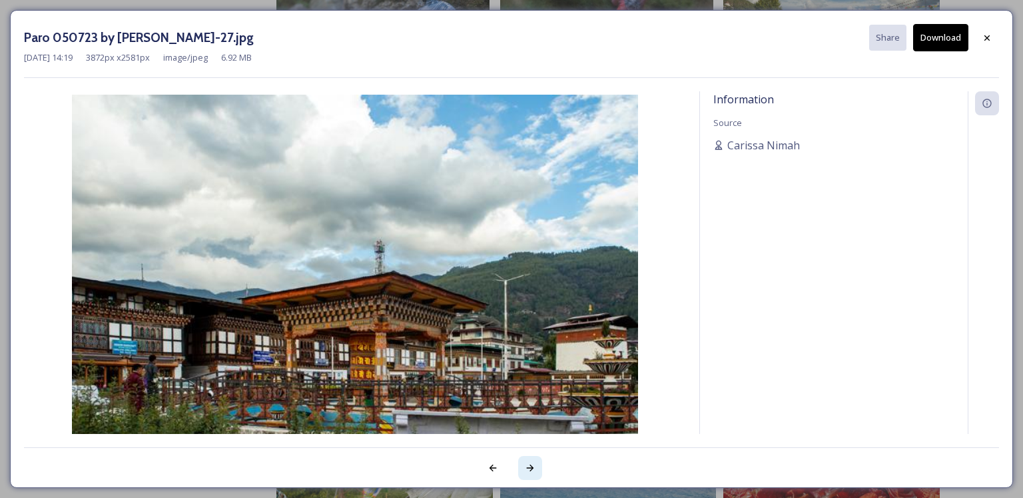
click at [530, 464] on icon at bounding box center [530, 467] width 7 height 7
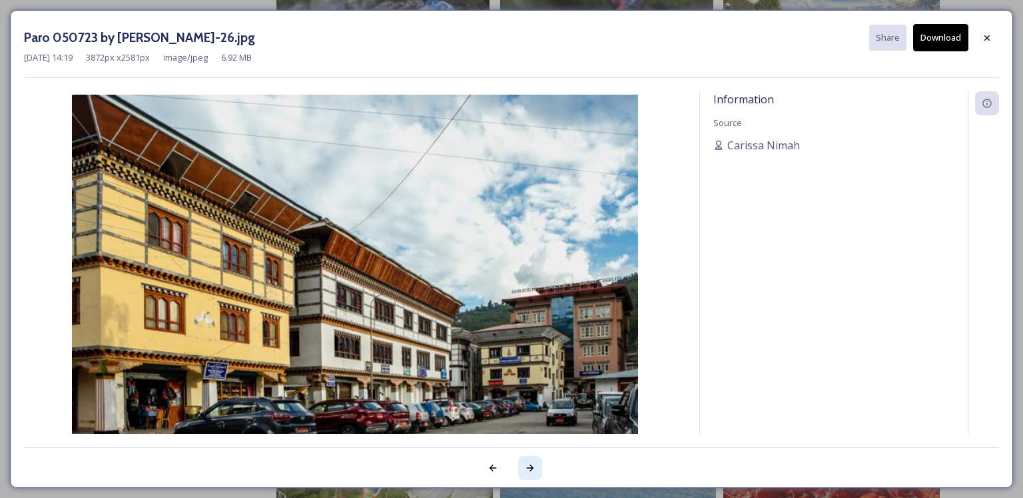
click at [530, 464] on icon at bounding box center [530, 467] width 7 height 7
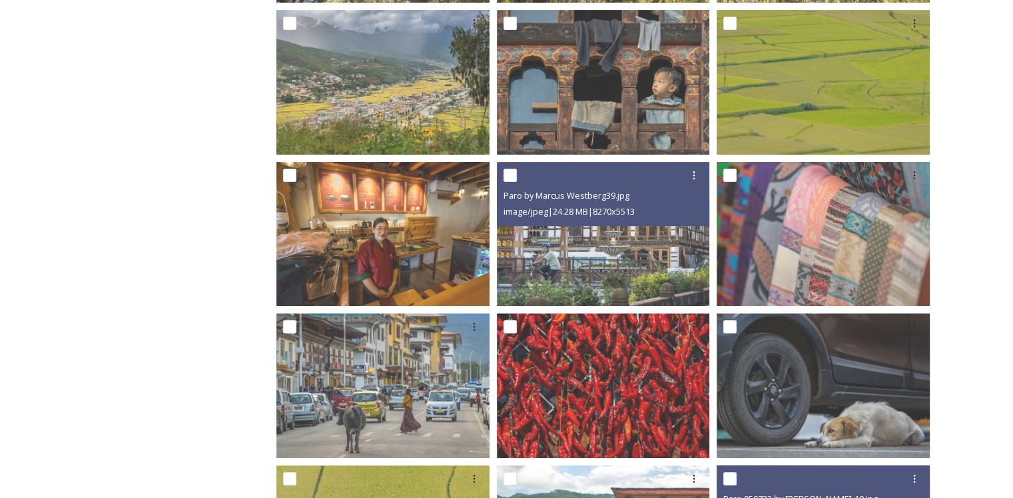
scroll to position [341, 0]
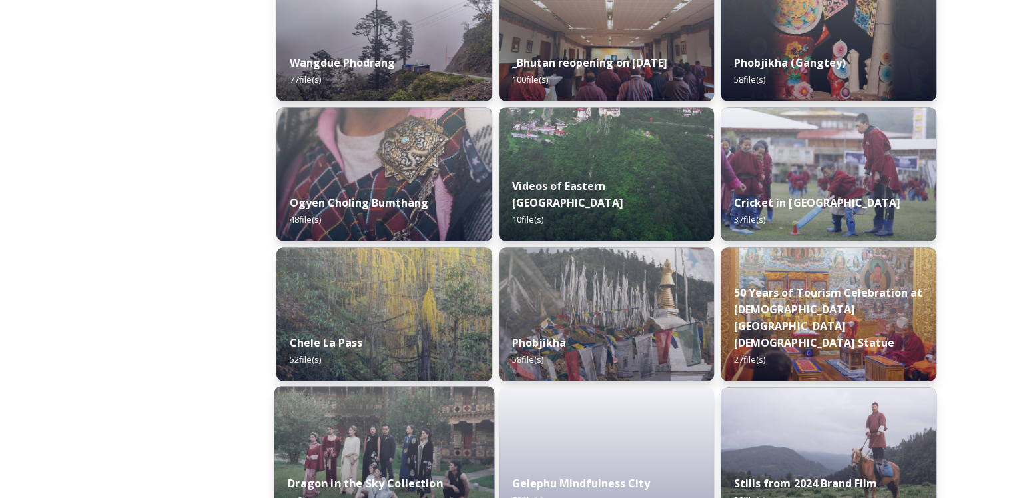
scroll to position [2241, 0]
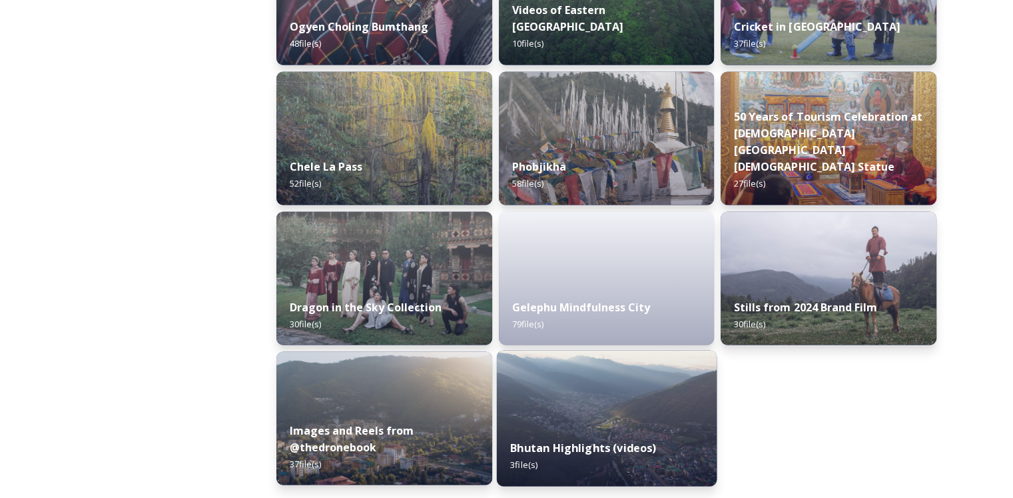
click at [581, 440] on strong "Bhutan Highlights (videos)" at bounding box center [583, 447] width 146 height 15
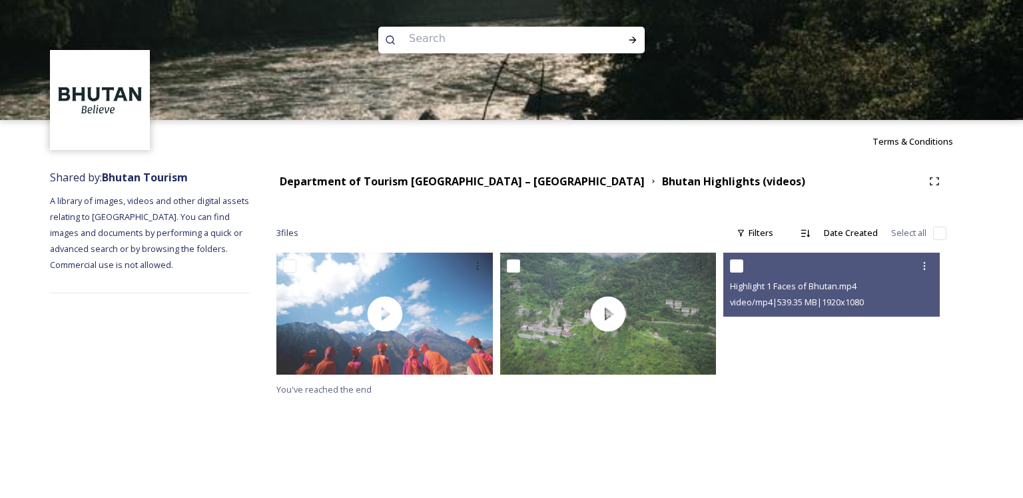
click at [783, 354] on video "Highlight 1 Faces of Bhutan.mp4" at bounding box center [832, 314] width 217 height 122
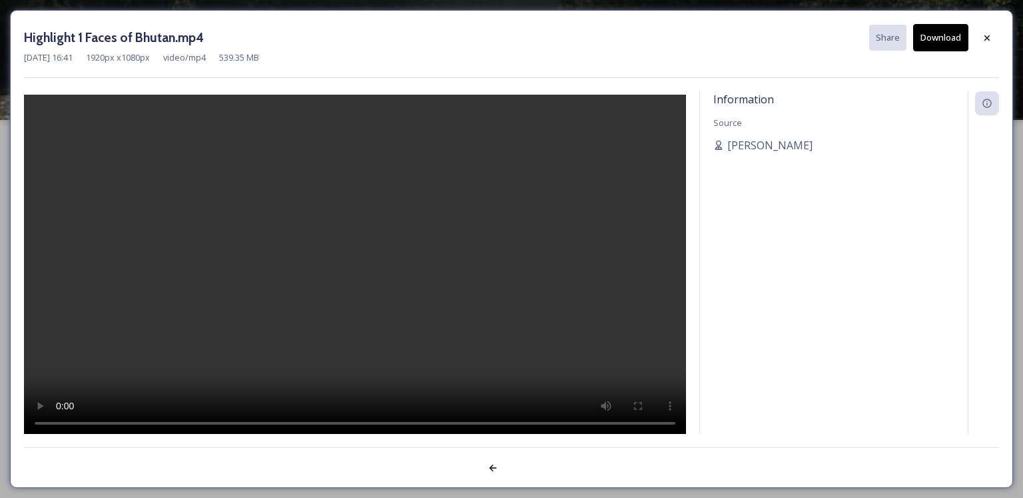
click at [394, 322] on video at bounding box center [355, 266] width 662 height 343
